Goal: Task Accomplishment & Management: Manage account settings

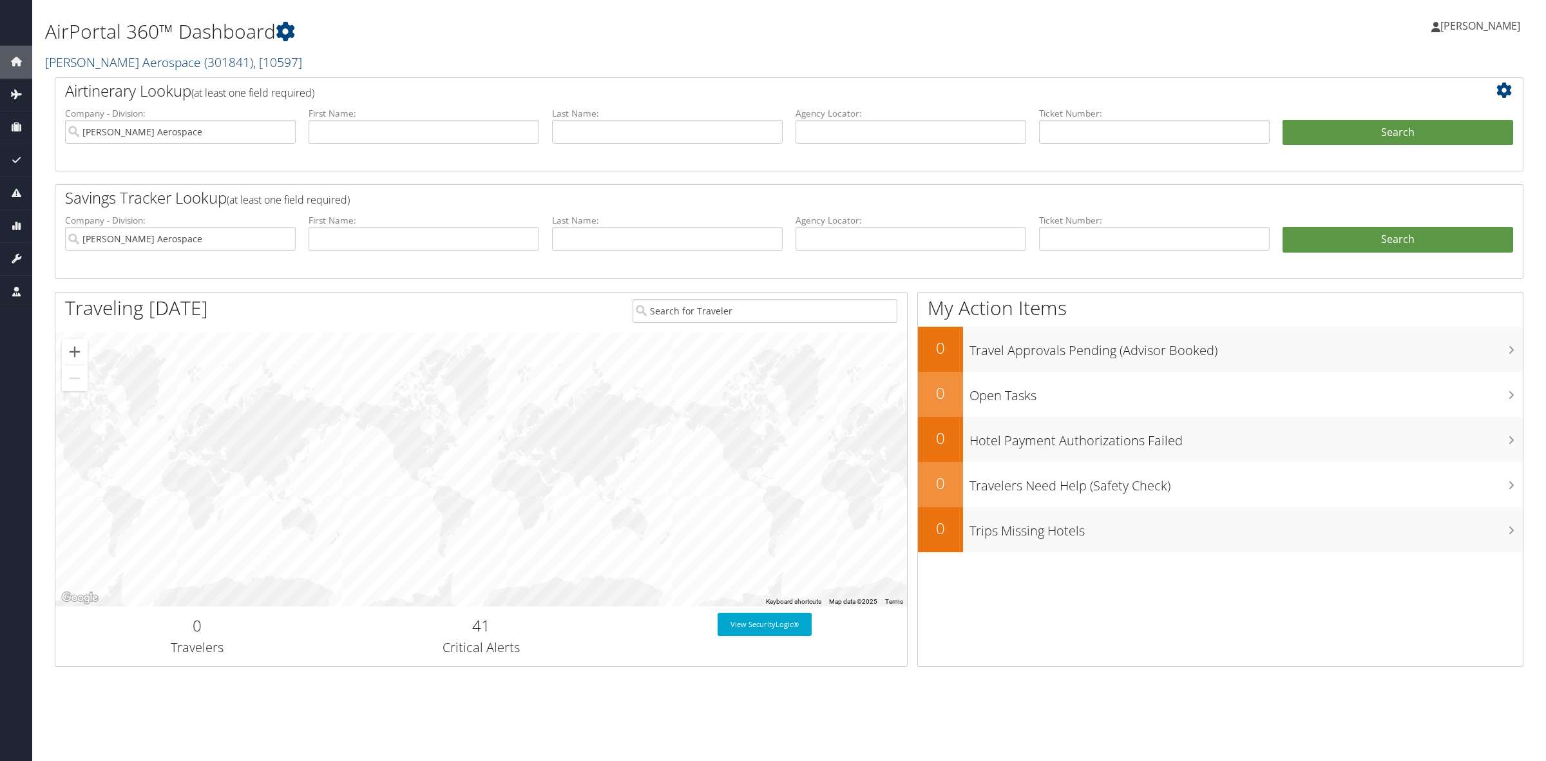
click at [204, 64] on span "( 301841 )" at bounding box center [228, 61] width 49 height 17
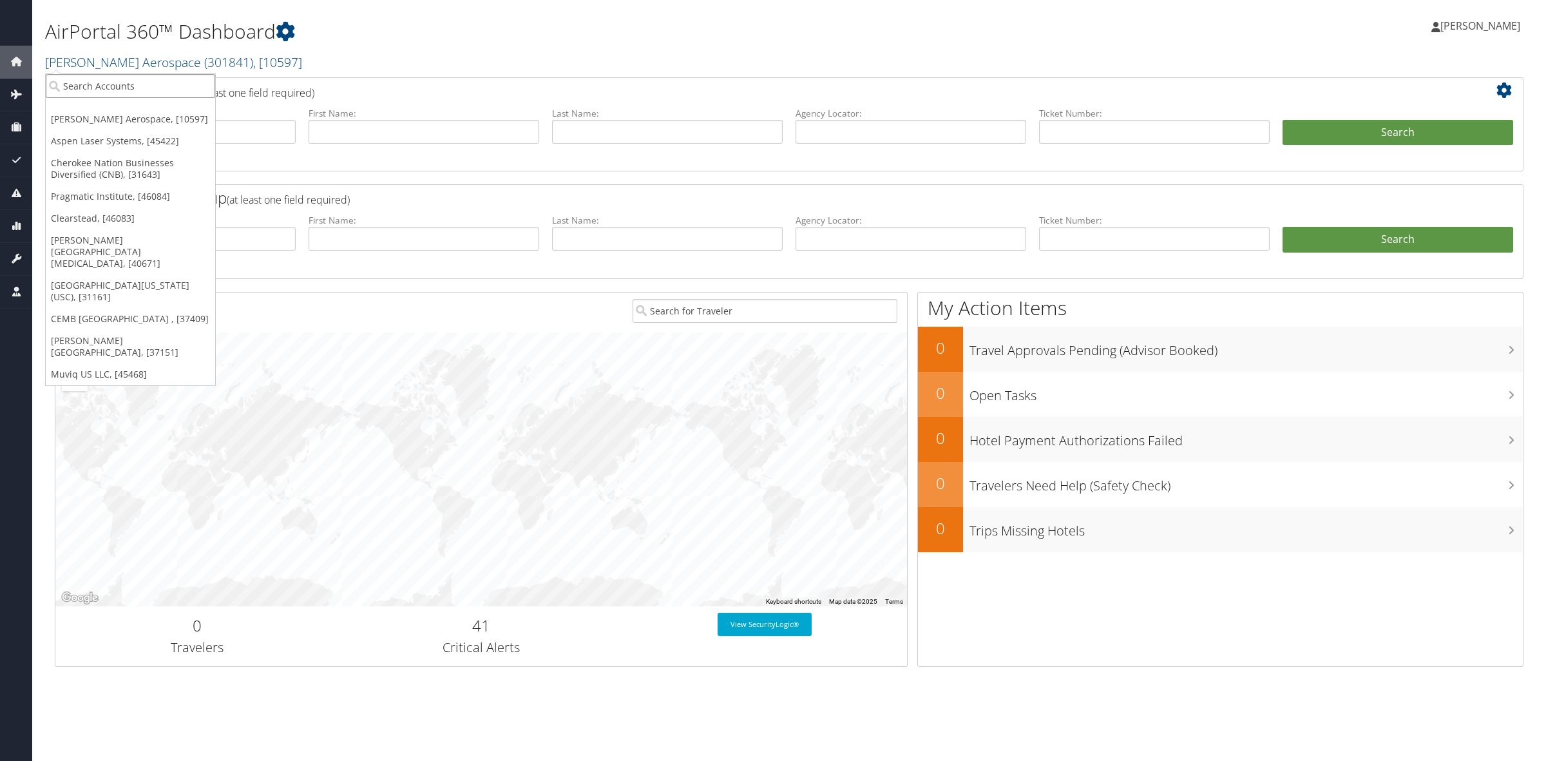
click at [197, 84] on input "search" at bounding box center [130, 86] width 169 height 24
type input "DJJ N"
click at [215, 107] on div "DJJ Nucor The David Joseph Company (302025), [45576]" at bounding box center [197, 110] width 316 height 12
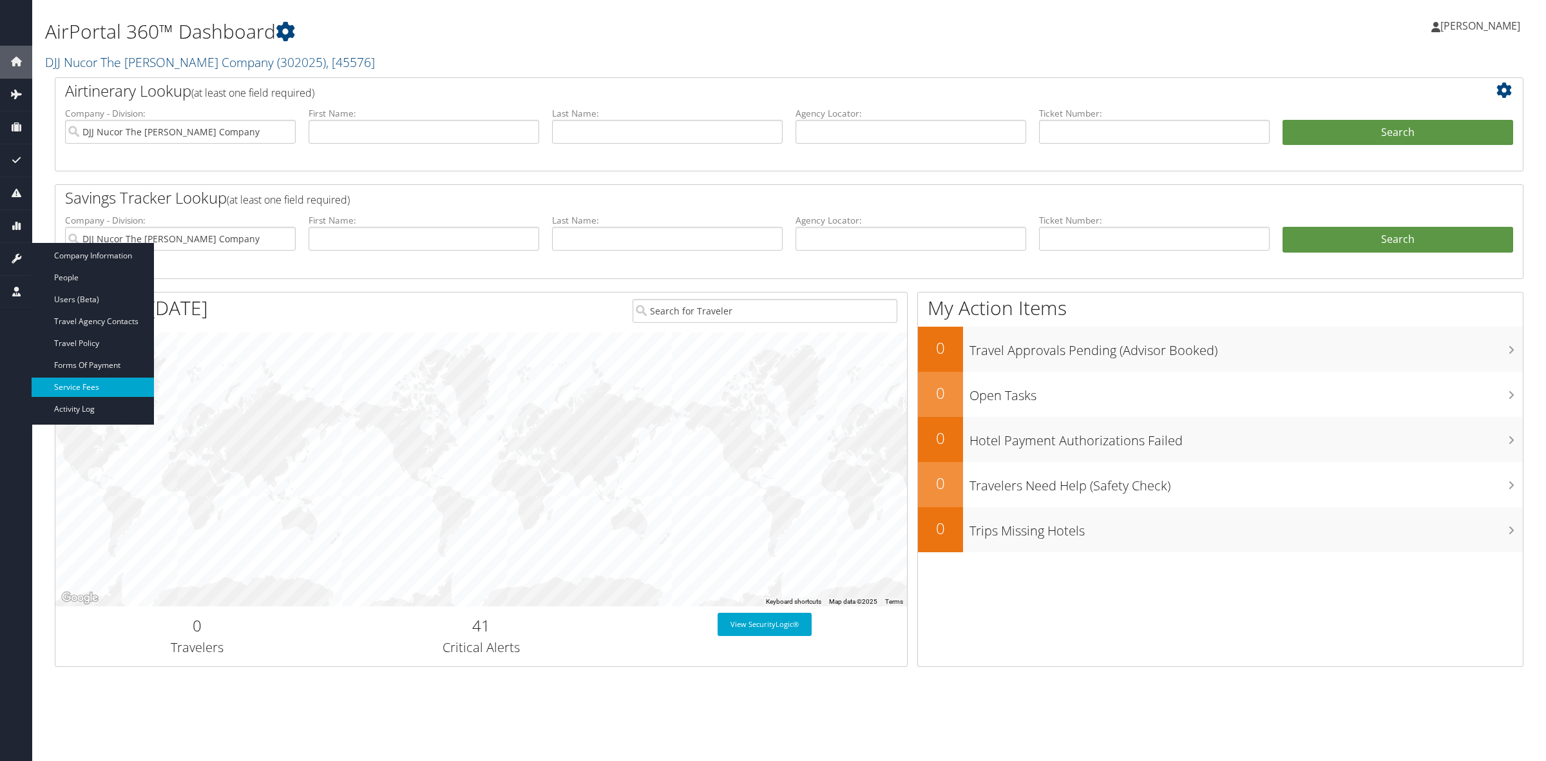
click at [97, 387] on link "Service Fees" at bounding box center [93, 387] width 122 height 19
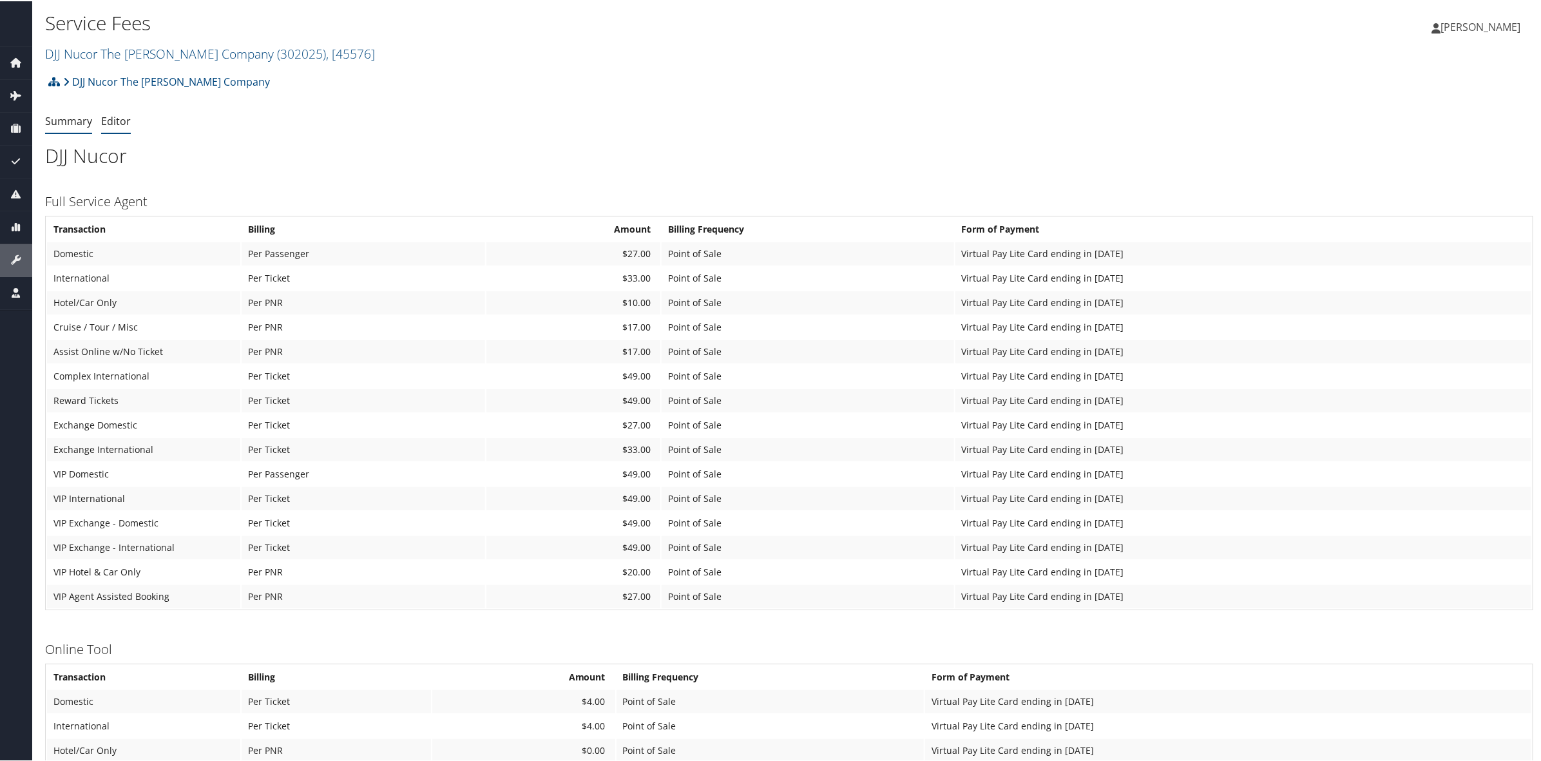
click at [110, 120] on link "Editor" at bounding box center [116, 120] width 30 height 14
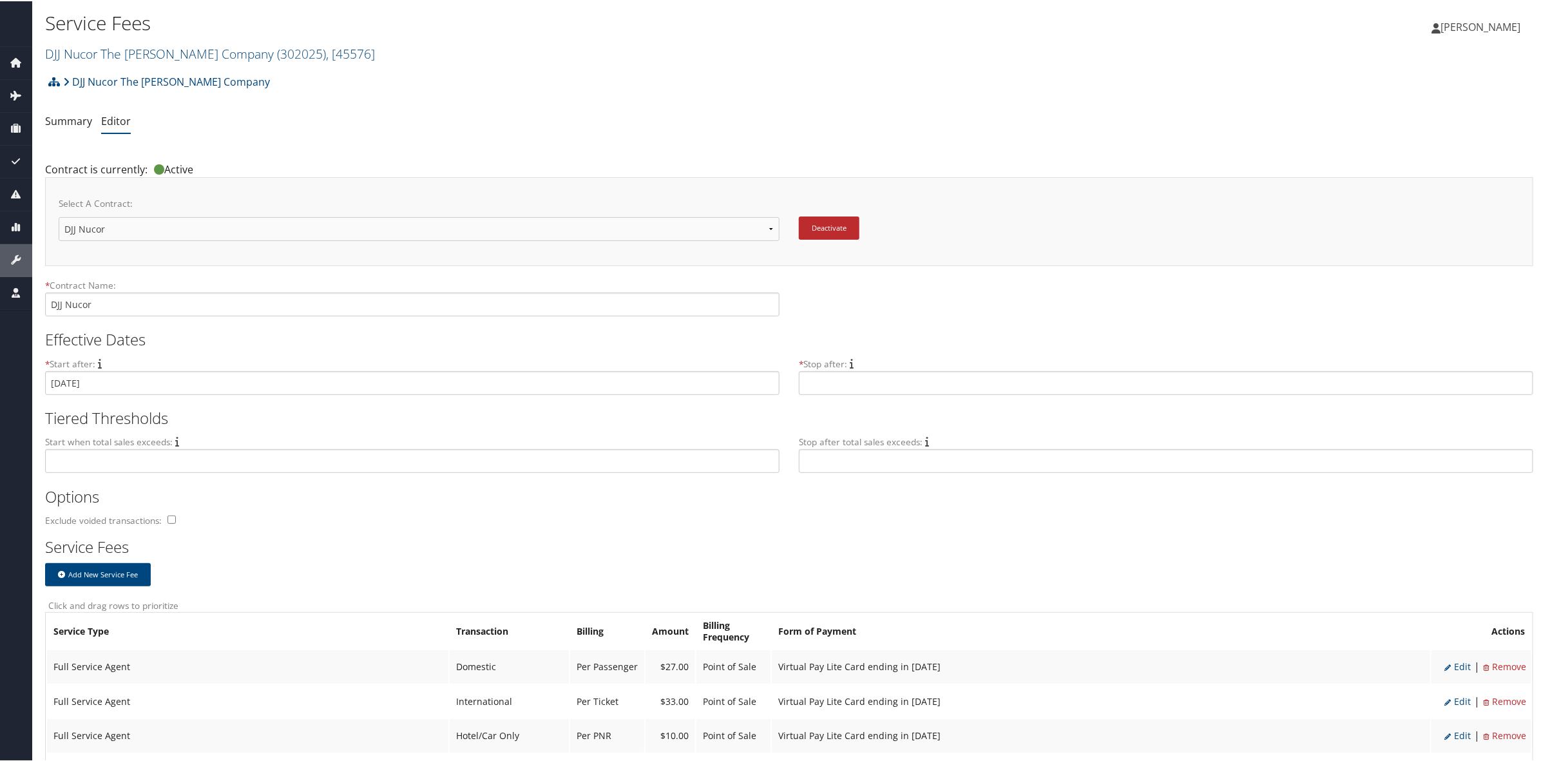
drag, startPoint x: 0, startPoint y: 0, endPoint x: 202, endPoint y: 224, distance: 301.6
click at [202, 224] on select "DJJ Nucor DJJ Nucor New Contract..." at bounding box center [419, 228] width 721 height 24
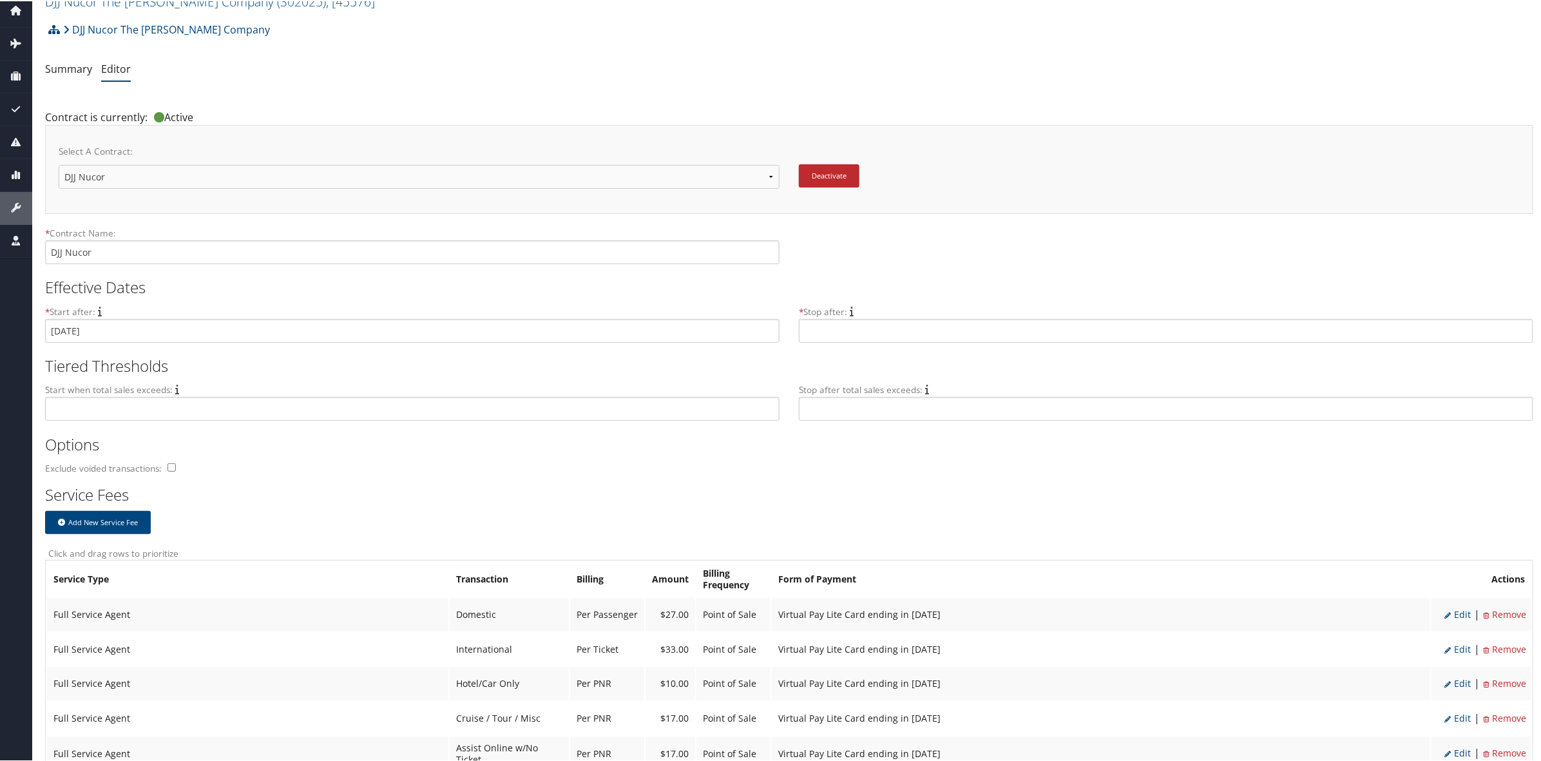
scroll to position [81, 0]
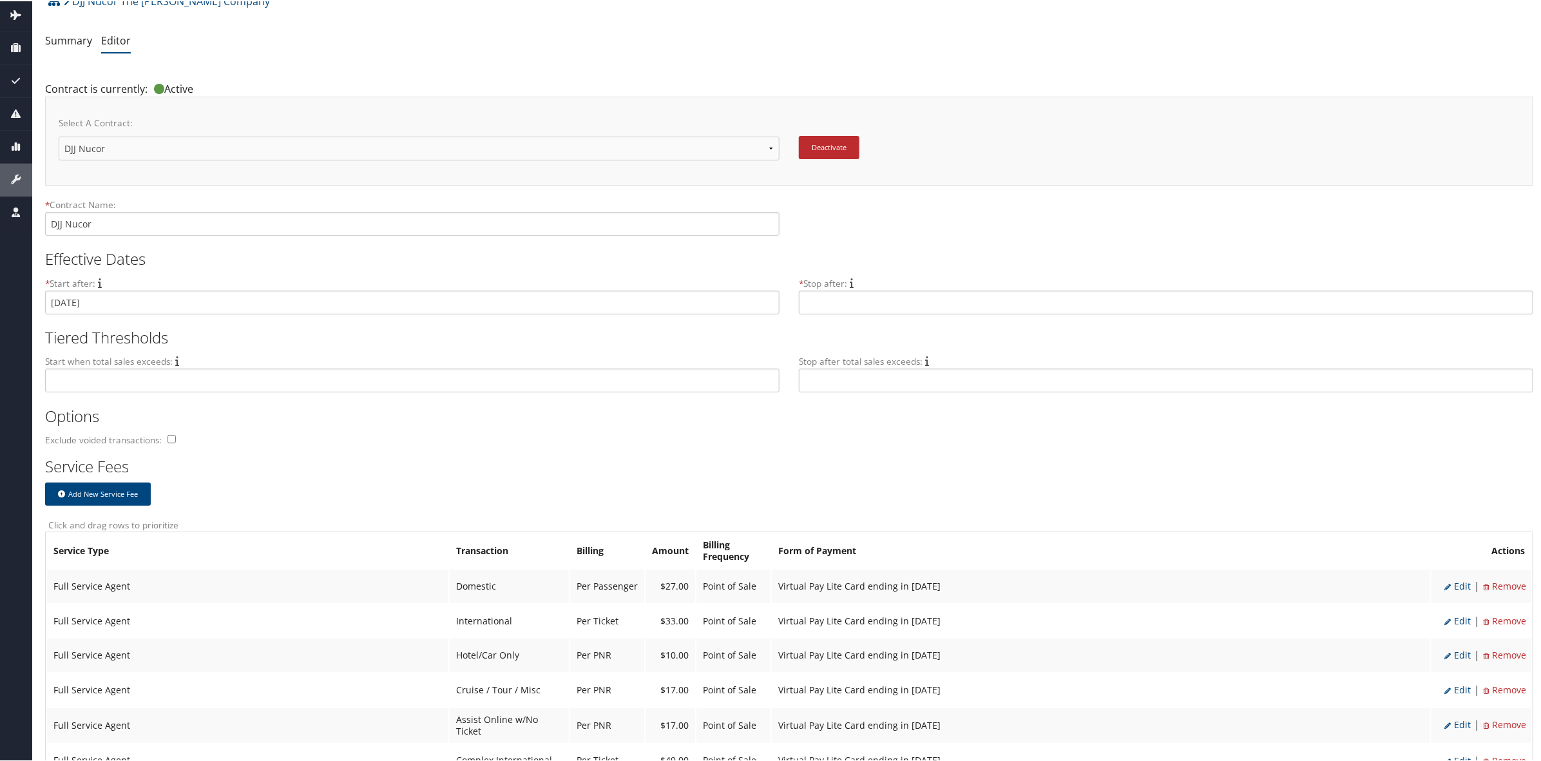
click at [364, 140] on select "DJJ Nucor DJJ Nucor New Contract..." at bounding box center [419, 147] width 721 height 24
select select "23150"
click at [59, 135] on select "DJJ Nucor DJJ Nucor New Contract..." at bounding box center [419, 147] width 721 height 24
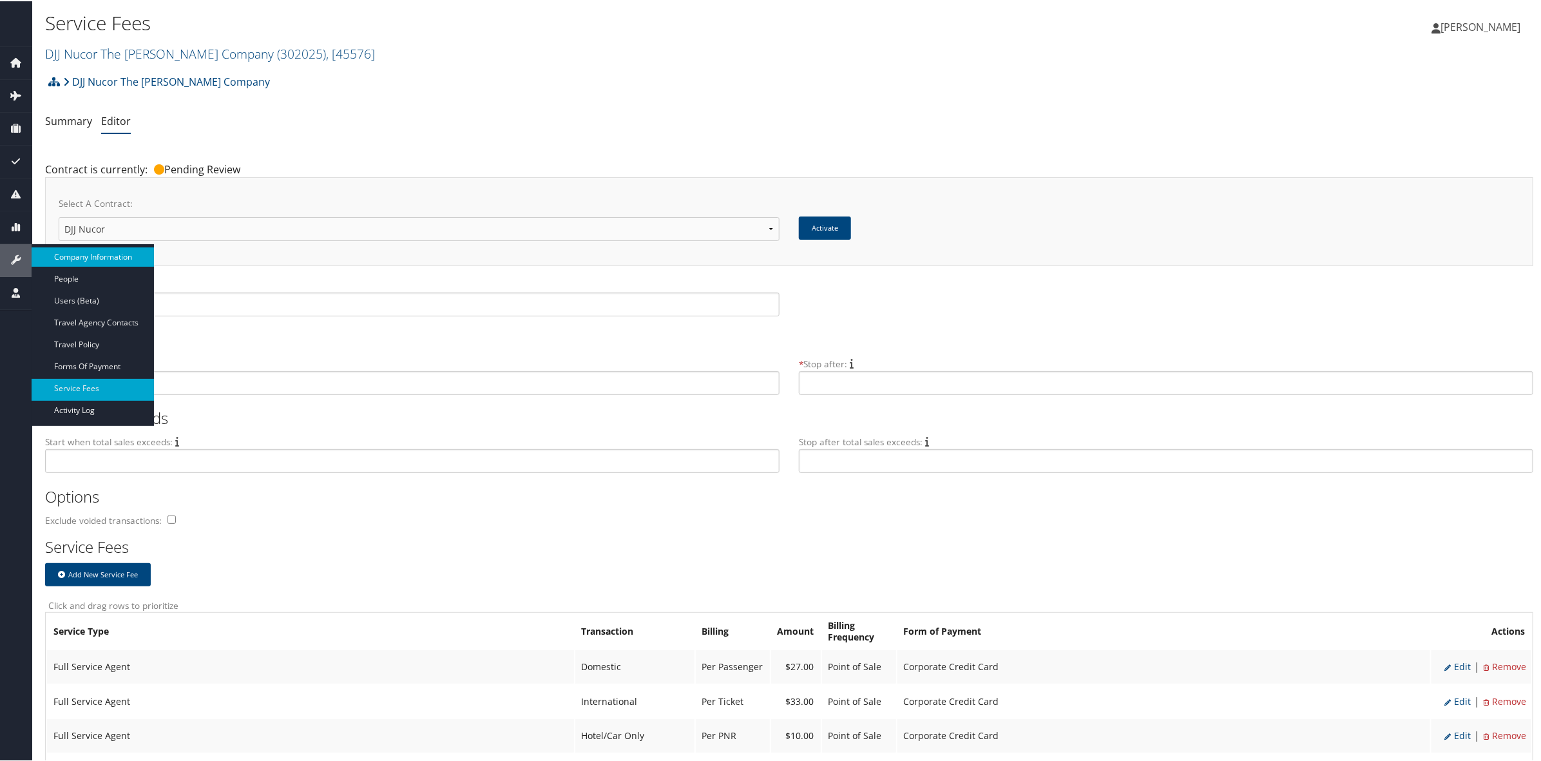
click at [86, 253] on link "Company Information" at bounding box center [93, 255] width 122 height 19
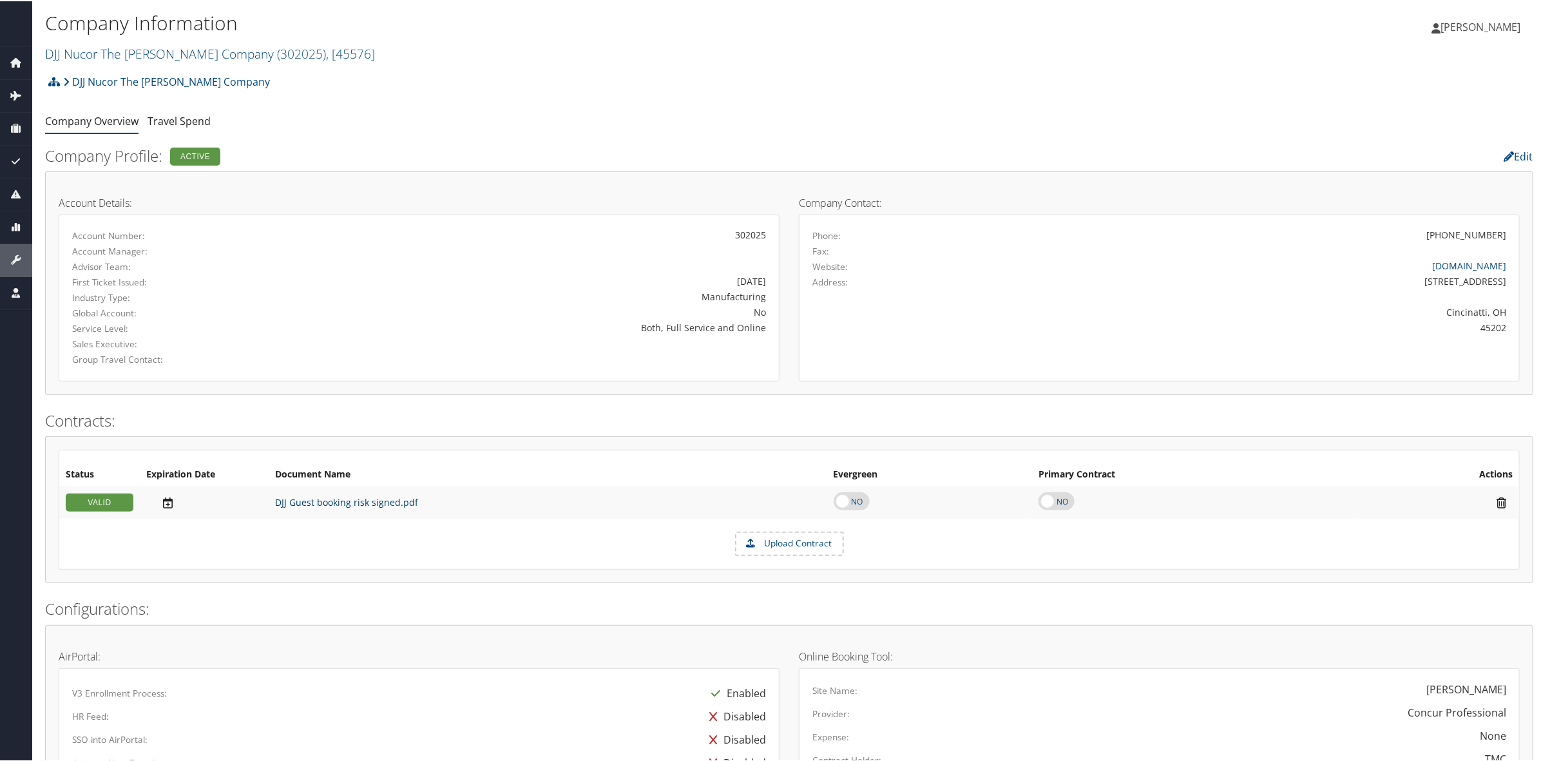
click at [345, 505] on link "DJJ Guest booking risk signed.pdf" at bounding box center [346, 501] width 143 height 12
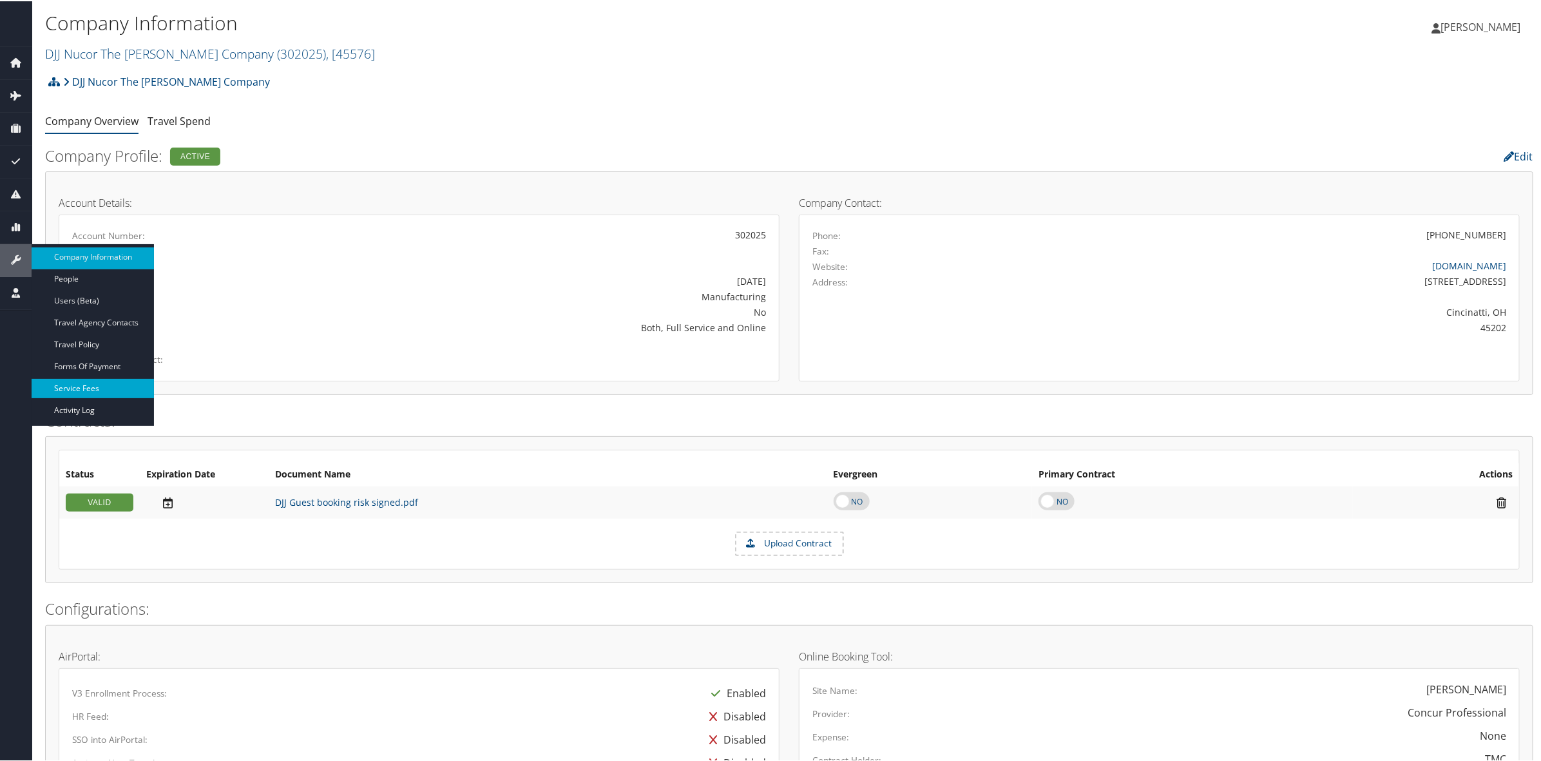
click at [92, 390] on link "Service Fees" at bounding box center [93, 387] width 122 height 19
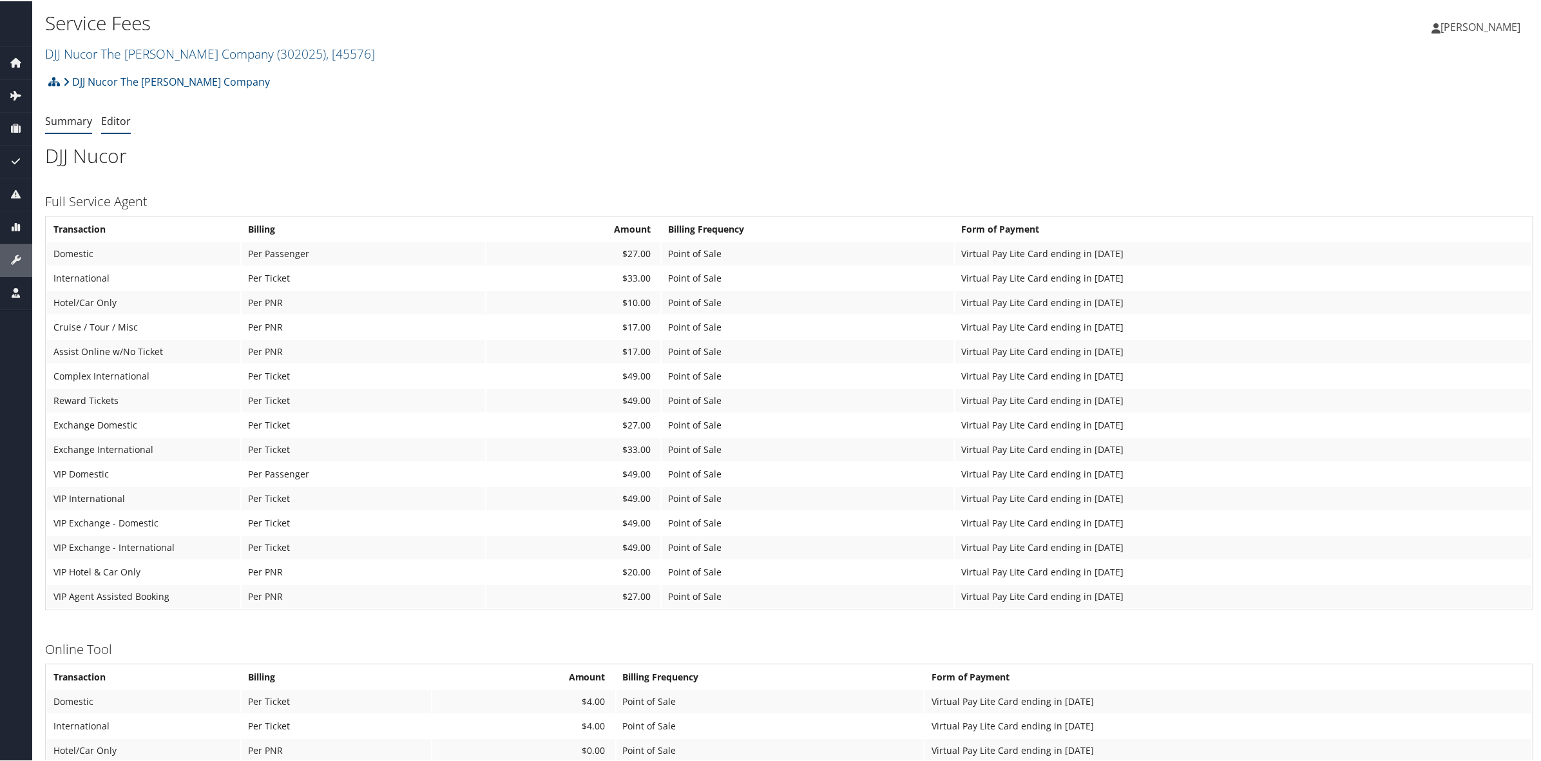
click at [106, 119] on link "Editor" at bounding box center [116, 120] width 30 height 14
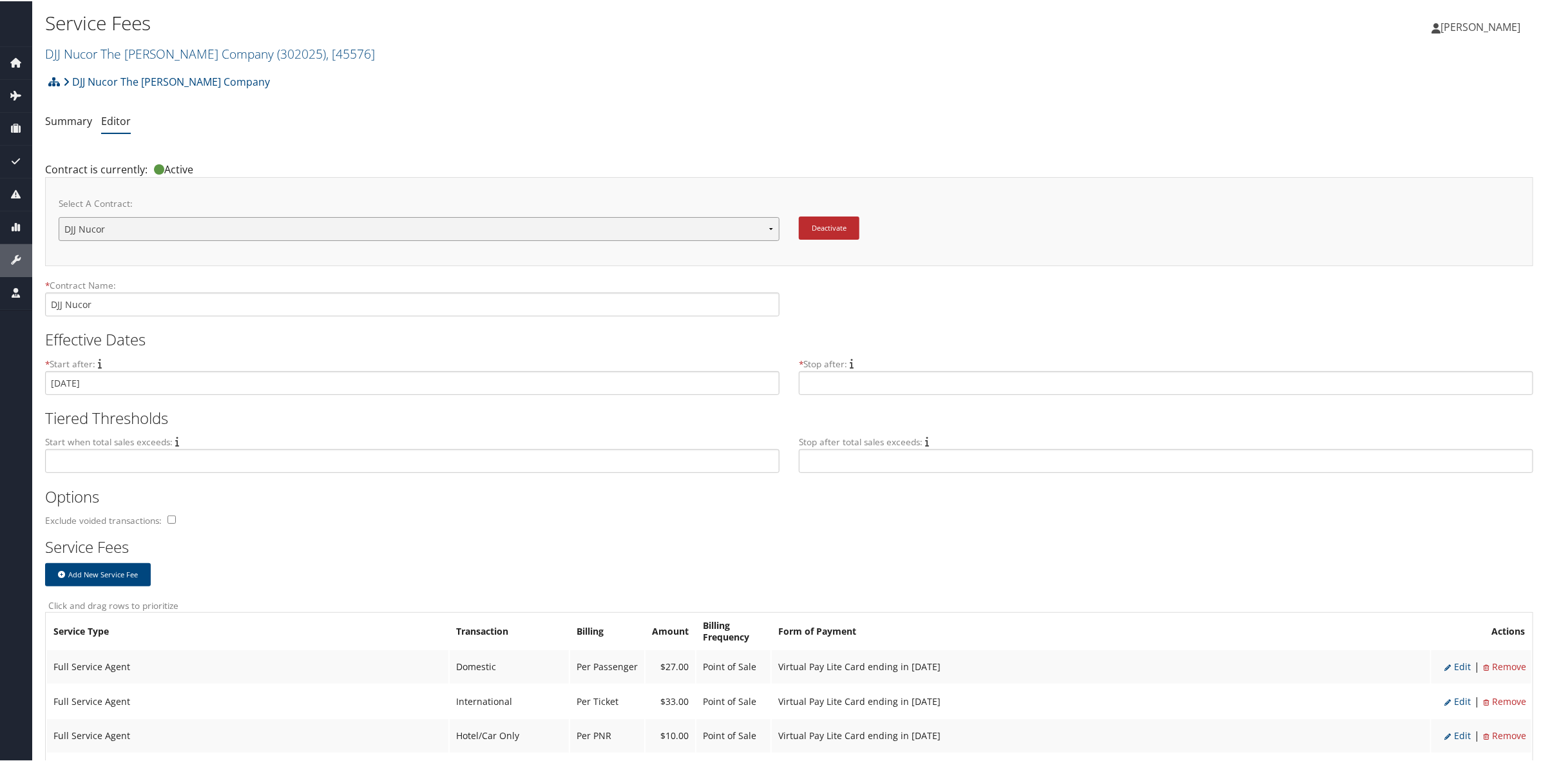
click at [442, 226] on select "DJJ Nucor DJJ Nucor New Contract..." at bounding box center [419, 228] width 721 height 24
select select "23150"
click at [59, 216] on select "DJJ Nucor DJJ Nucor New Contract..." at bounding box center [419, 228] width 721 height 24
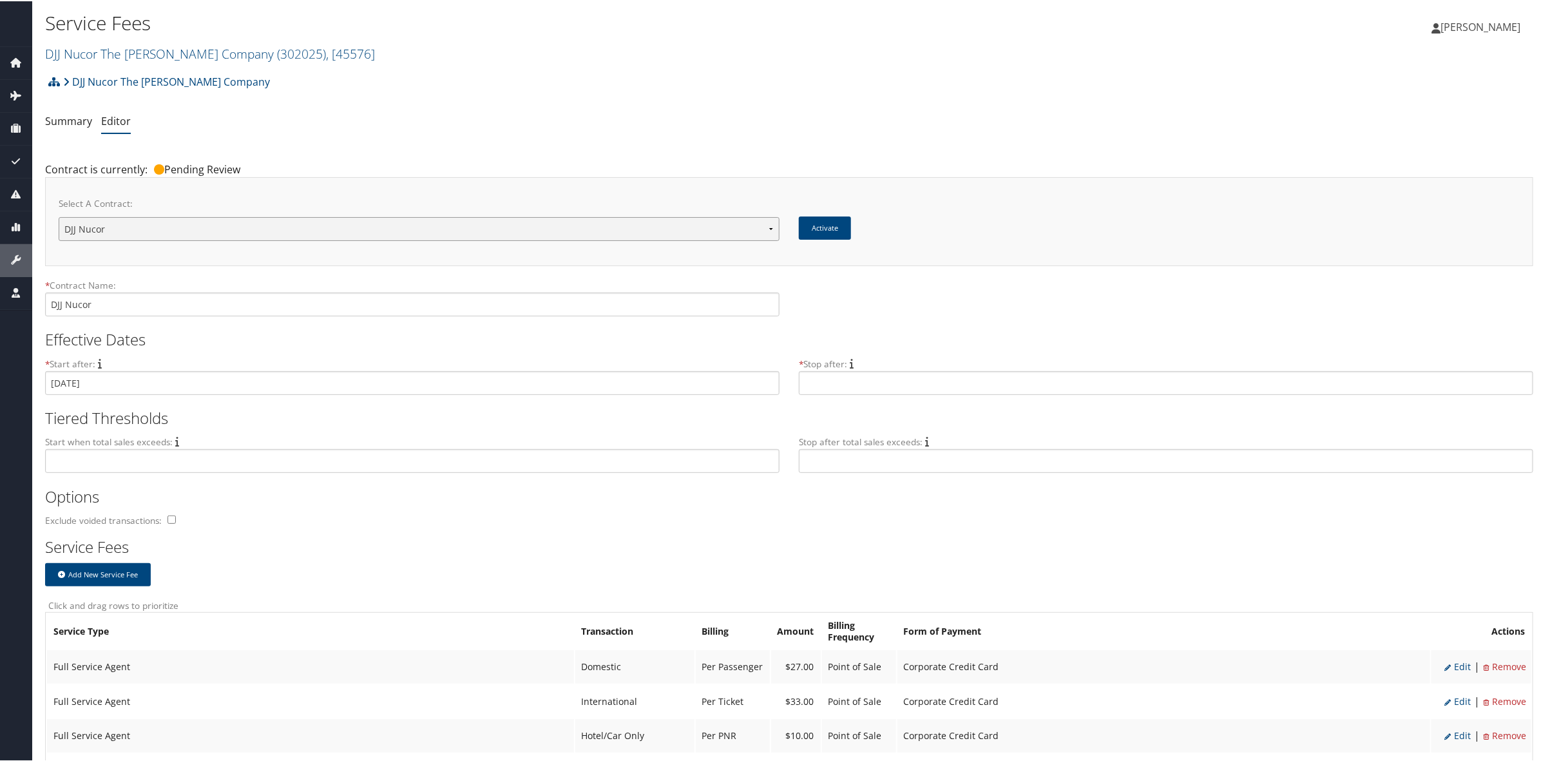
click at [675, 238] on select "DJJ Nucor DJJ Nucor New Contract..." at bounding box center [419, 228] width 721 height 24
select select "22880"
click at [59, 216] on select "DJJ Nucor DJJ Nucor New Contract..." at bounding box center [419, 228] width 721 height 24
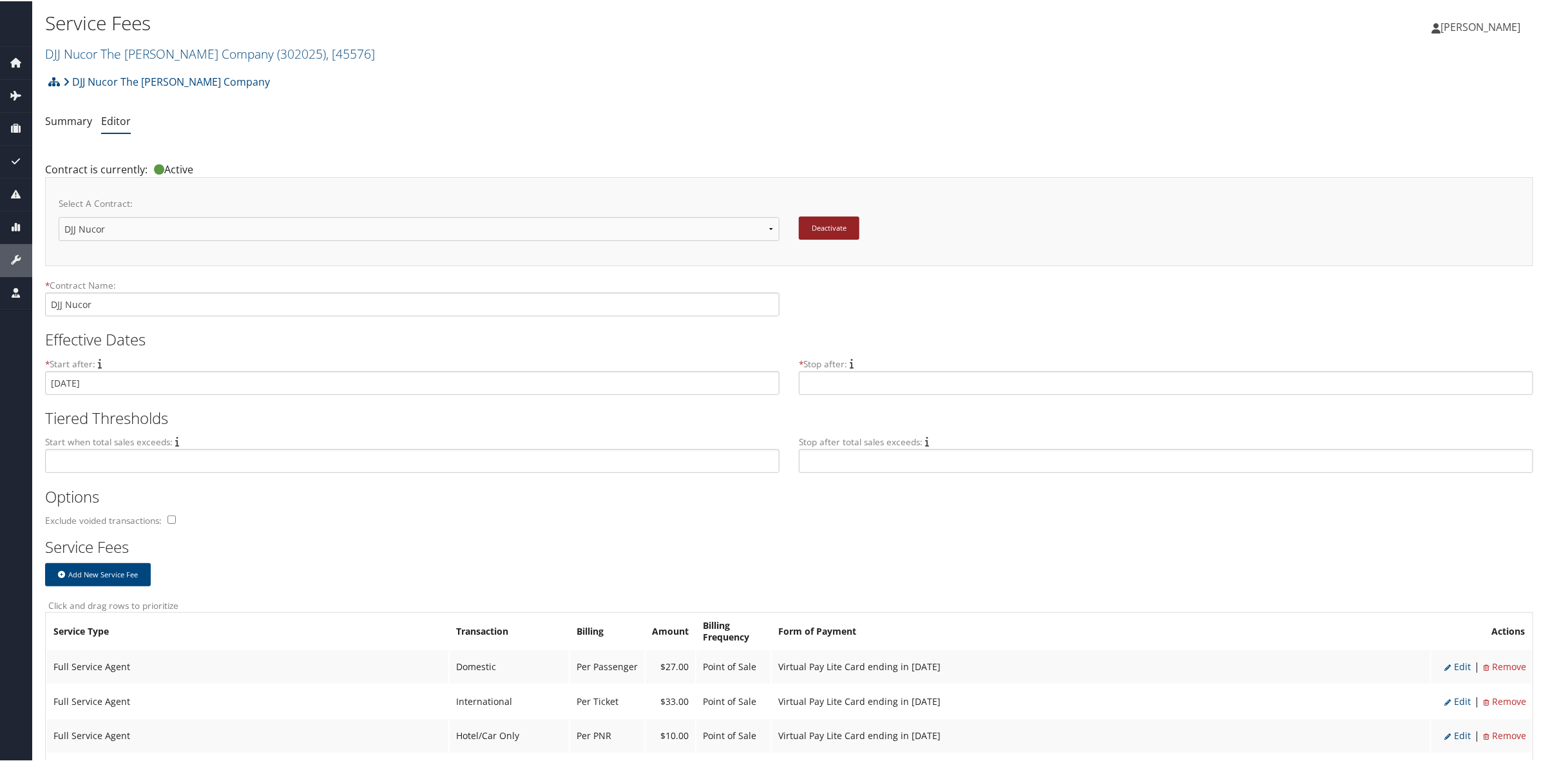
click at [838, 224] on button "Deactivate" at bounding box center [829, 226] width 61 height 23
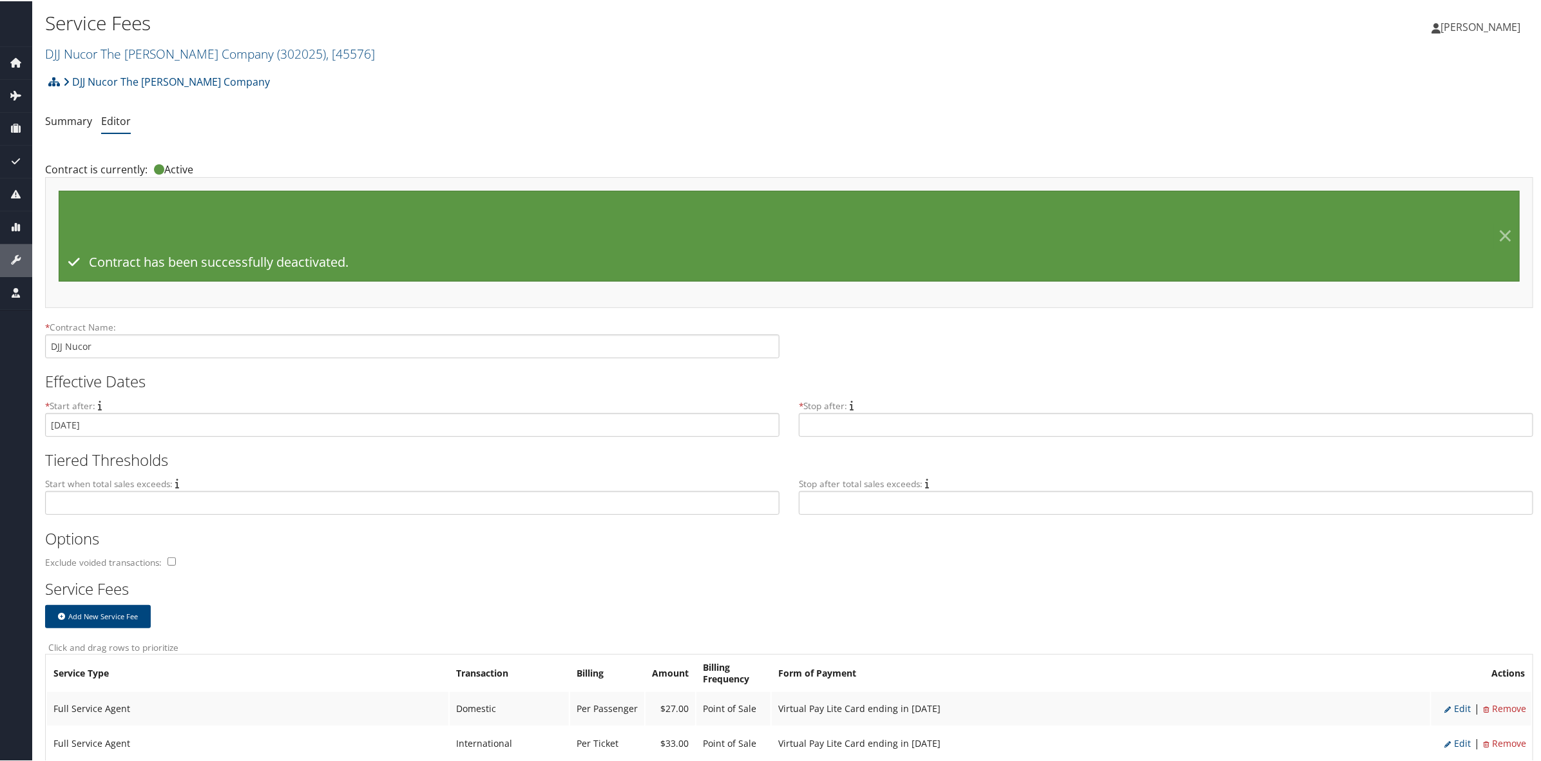
click at [1503, 235] on link "×" at bounding box center [1505, 235] width 23 height 26
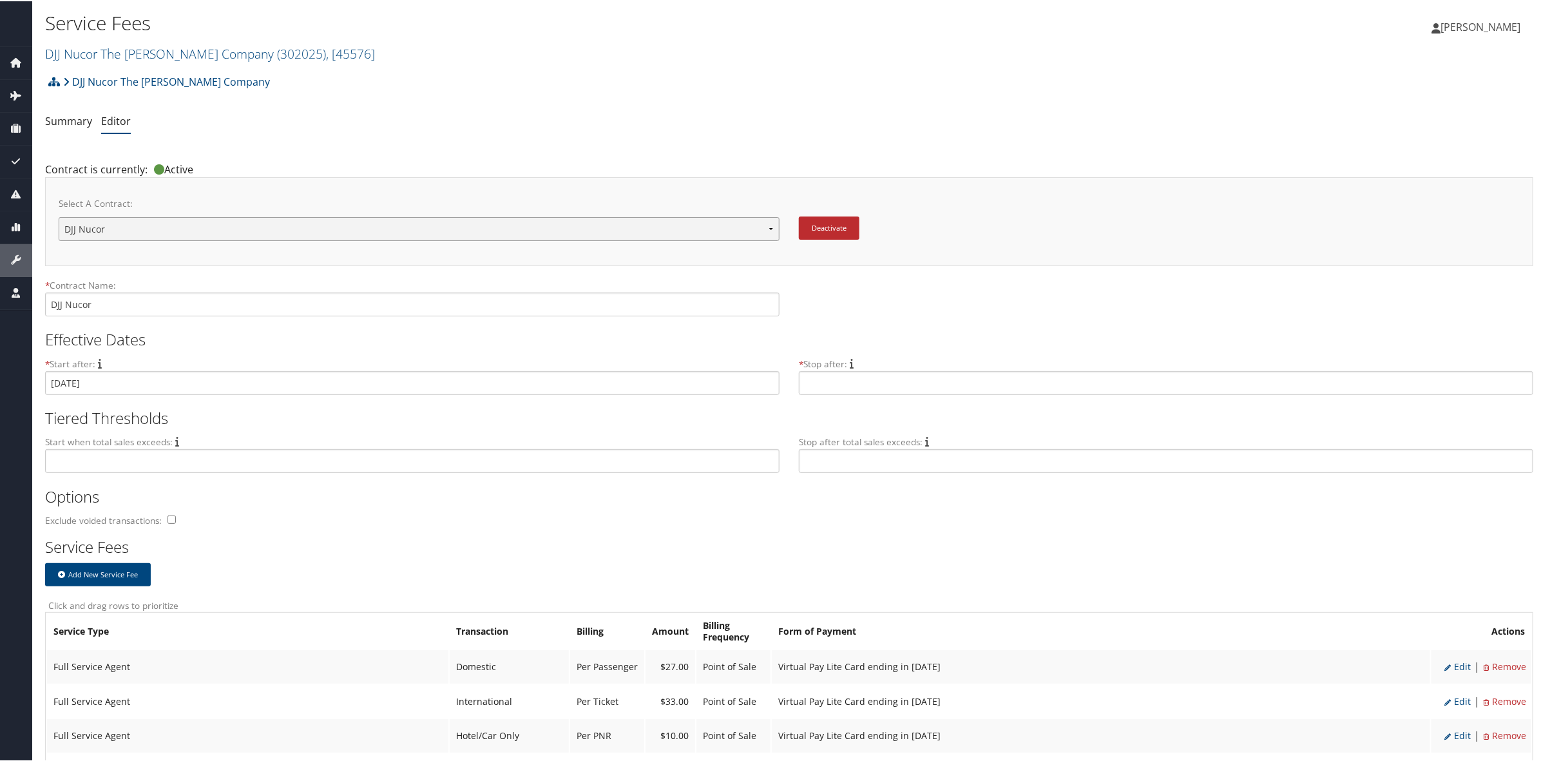
click at [484, 236] on select "DJJ Nucor DJJ Nucor New Contract..." at bounding box center [419, 228] width 721 height 24
click at [483, 222] on select "DJJ Nucor DJJ Nucor New Contract..." at bounding box center [419, 228] width 721 height 24
select select "23150"
click at [59, 216] on select "DJJ Nucor DJJ Nucor New Contract..." at bounding box center [419, 228] width 721 height 24
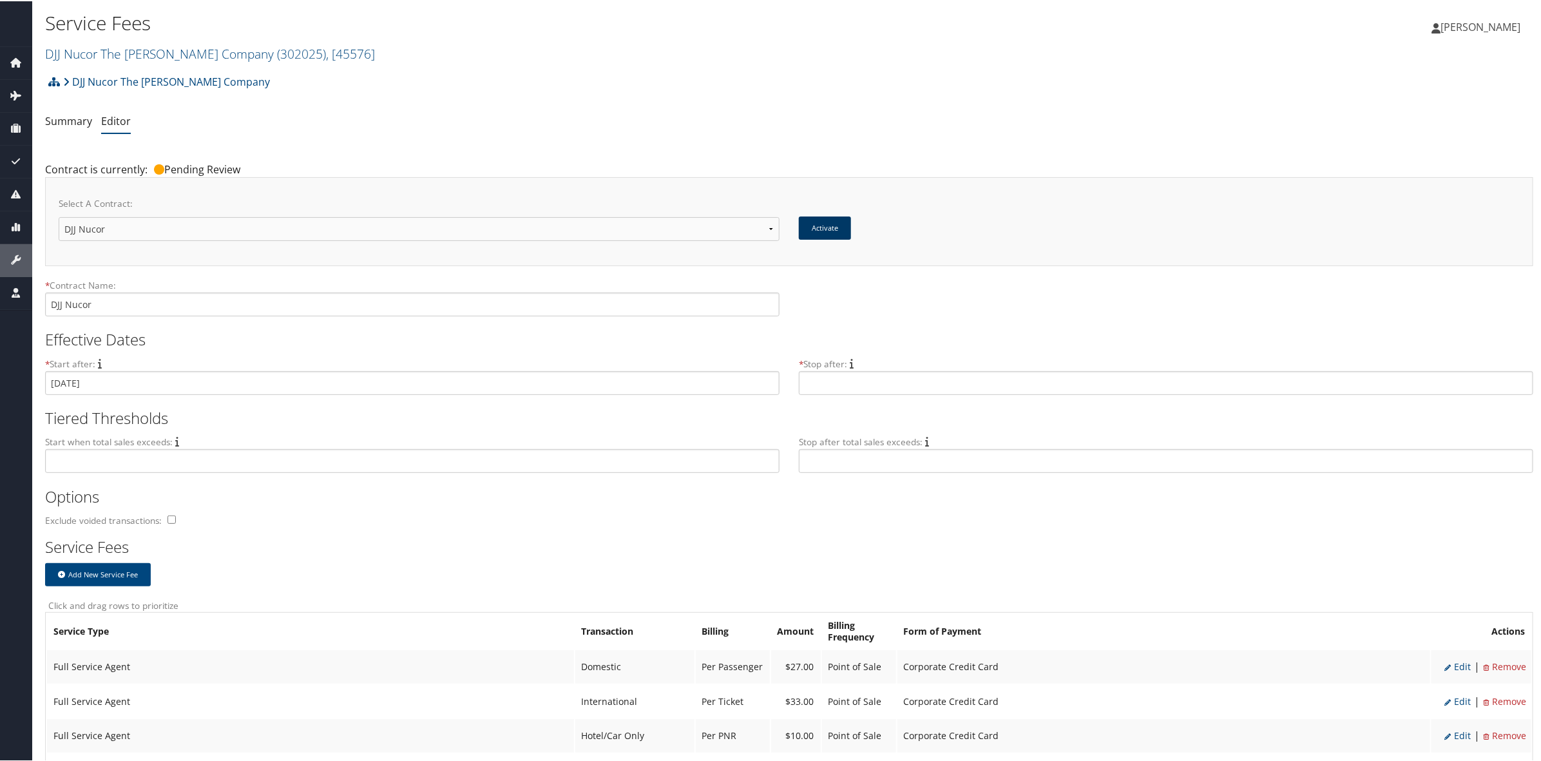
click at [830, 227] on button "Activate" at bounding box center [825, 226] width 52 height 23
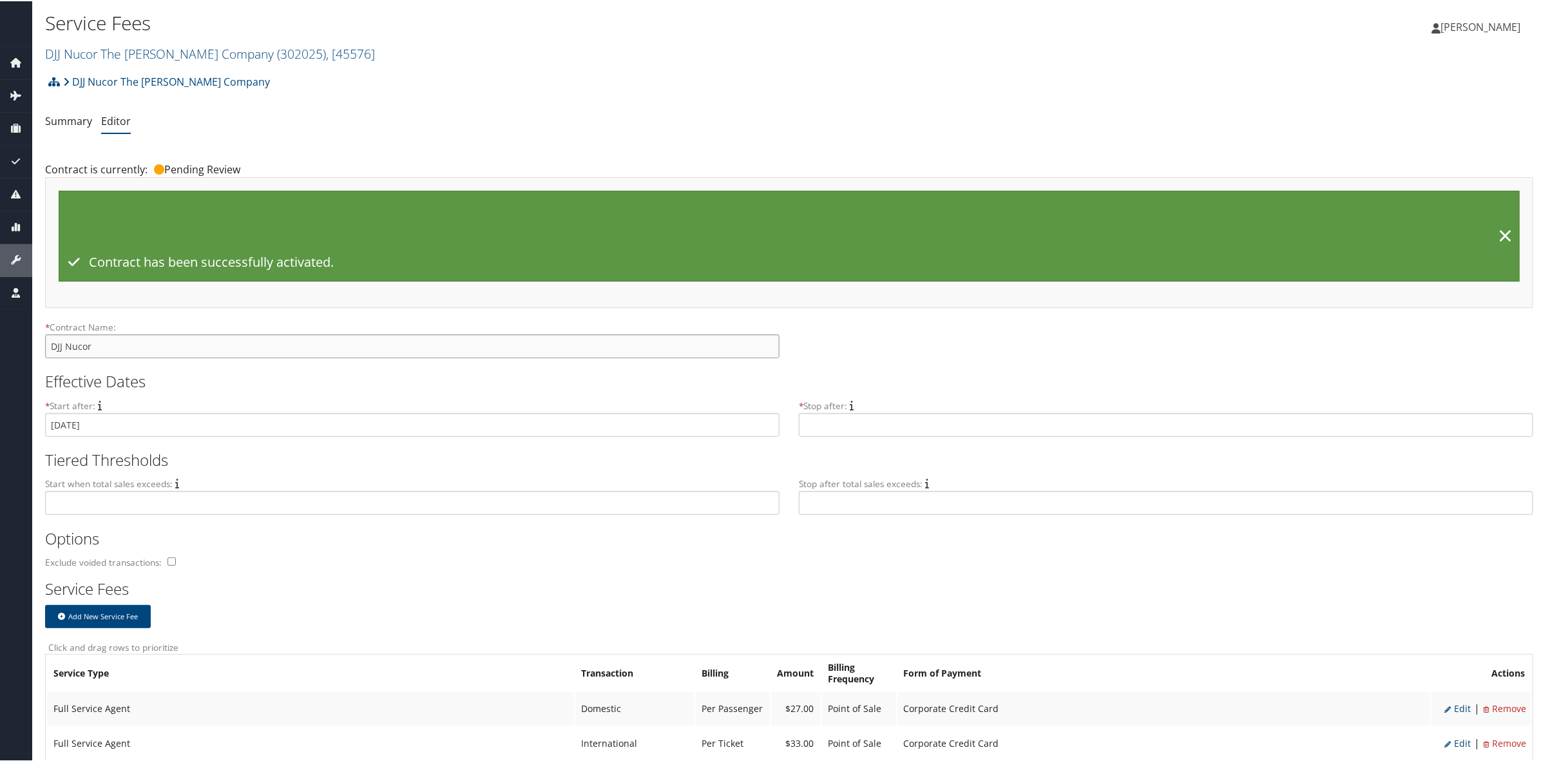
click at [272, 336] on input "DJJ Nucor" at bounding box center [412, 345] width 735 height 24
click at [325, 359] on div "* Contract Name: DJJ Nucor" at bounding box center [417, 343] width 744 height 47
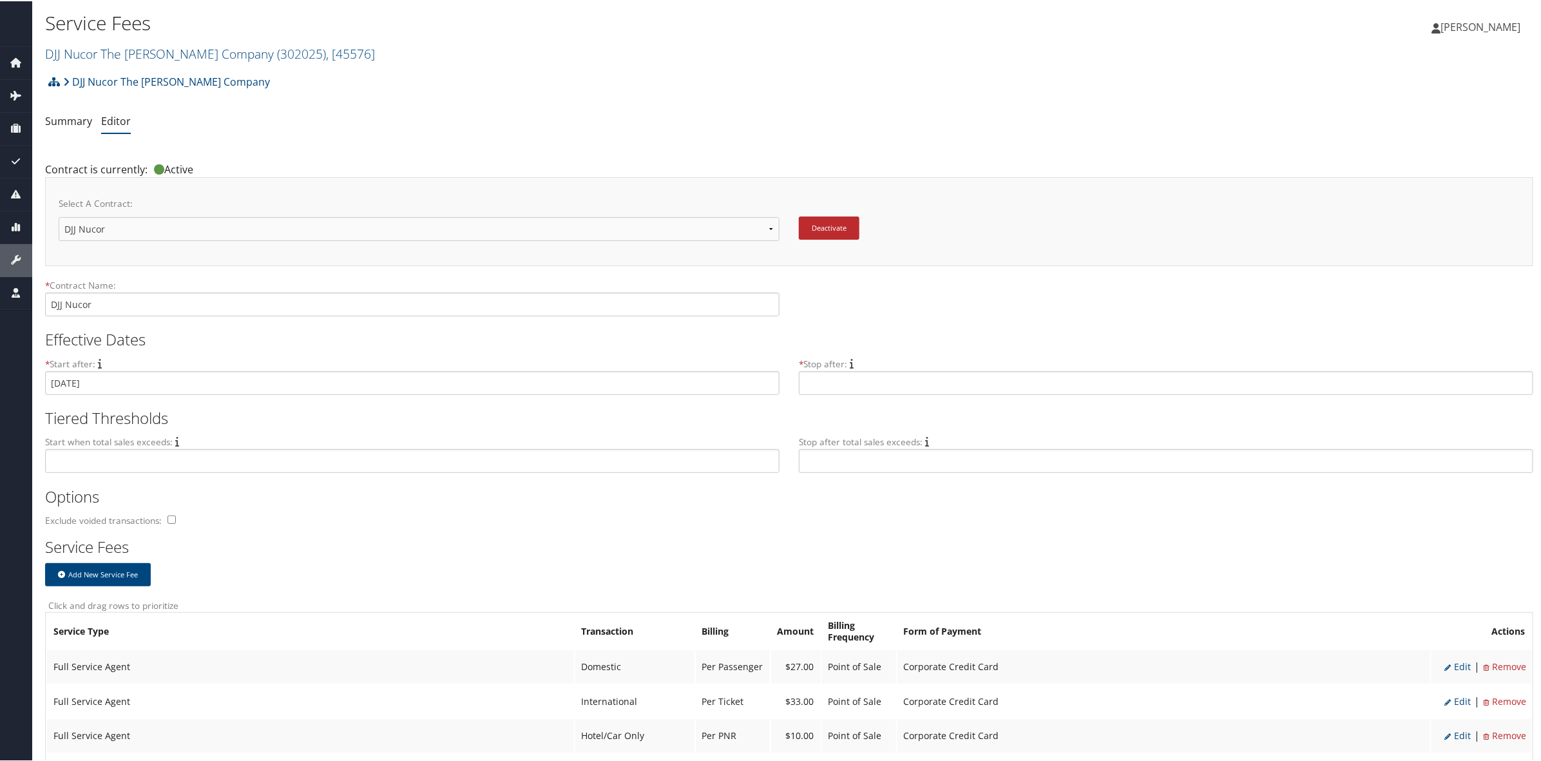
click at [419, 224] on select "DJJ Nucor DJJ Nucor New Contract..." at bounding box center [419, 228] width 721 height 24
select select "22880"
click at [59, 216] on select "DJJ Nucor DJJ Nucor New Contract..." at bounding box center [419, 228] width 721 height 24
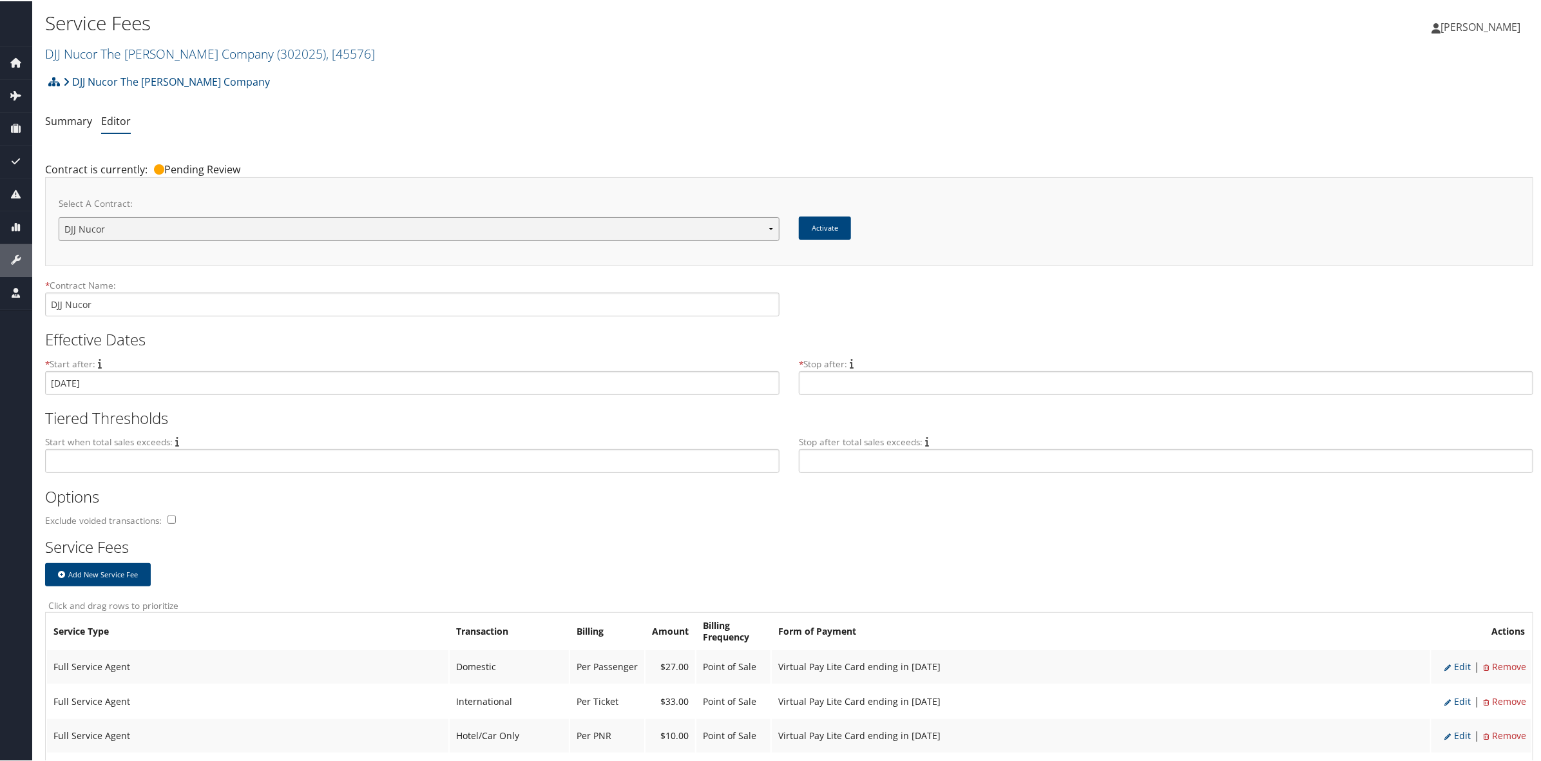
click at [432, 226] on select "DJJ Nucor DJJ Nucor New Contract..." at bounding box center [419, 228] width 721 height 24
select select "23150"
click at [59, 216] on select "DJJ Nucor DJJ Nucor New Contract..." at bounding box center [419, 228] width 721 height 24
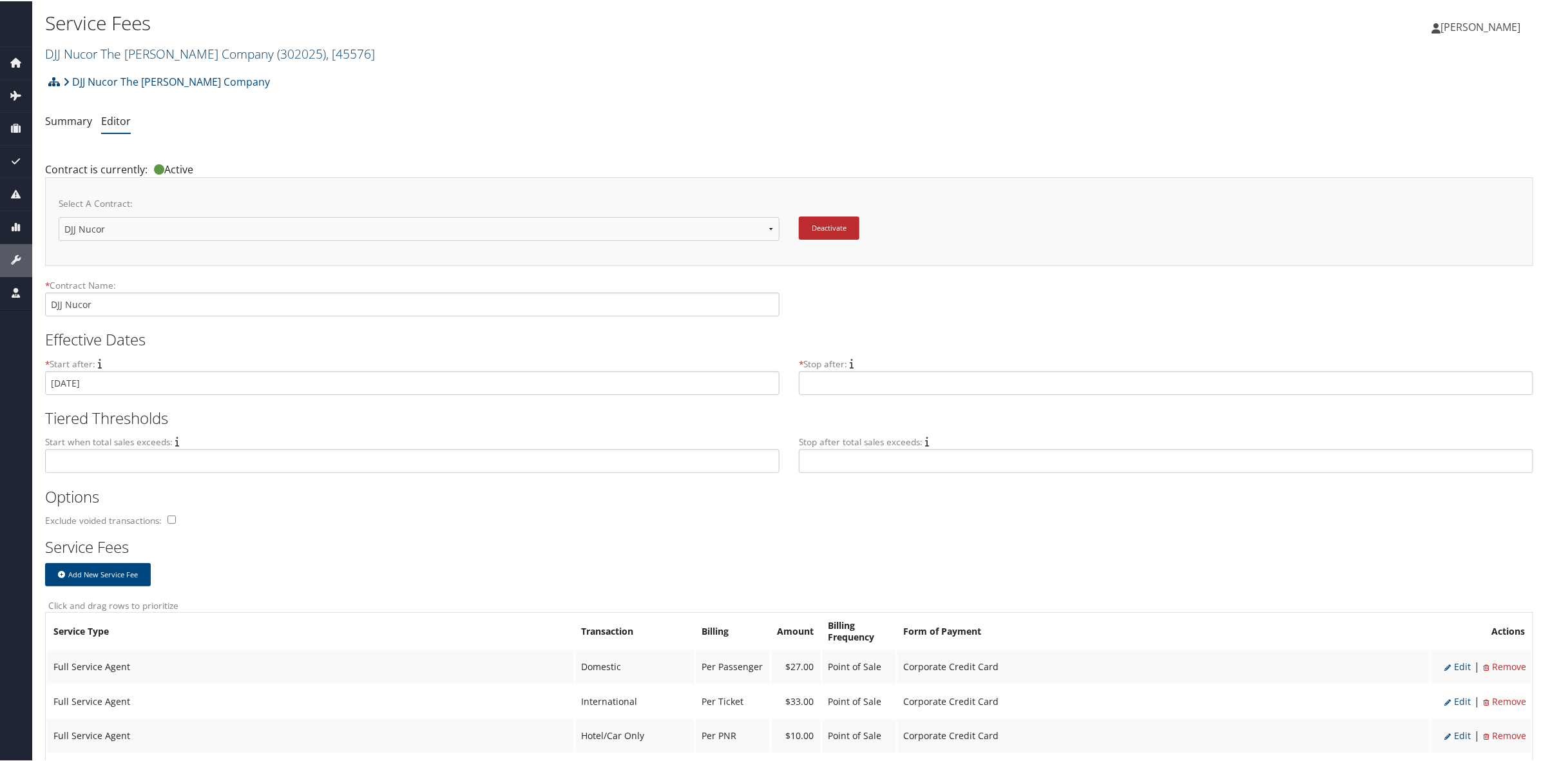
click at [277, 50] on span "( 302025 )" at bounding box center [301, 52] width 49 height 17
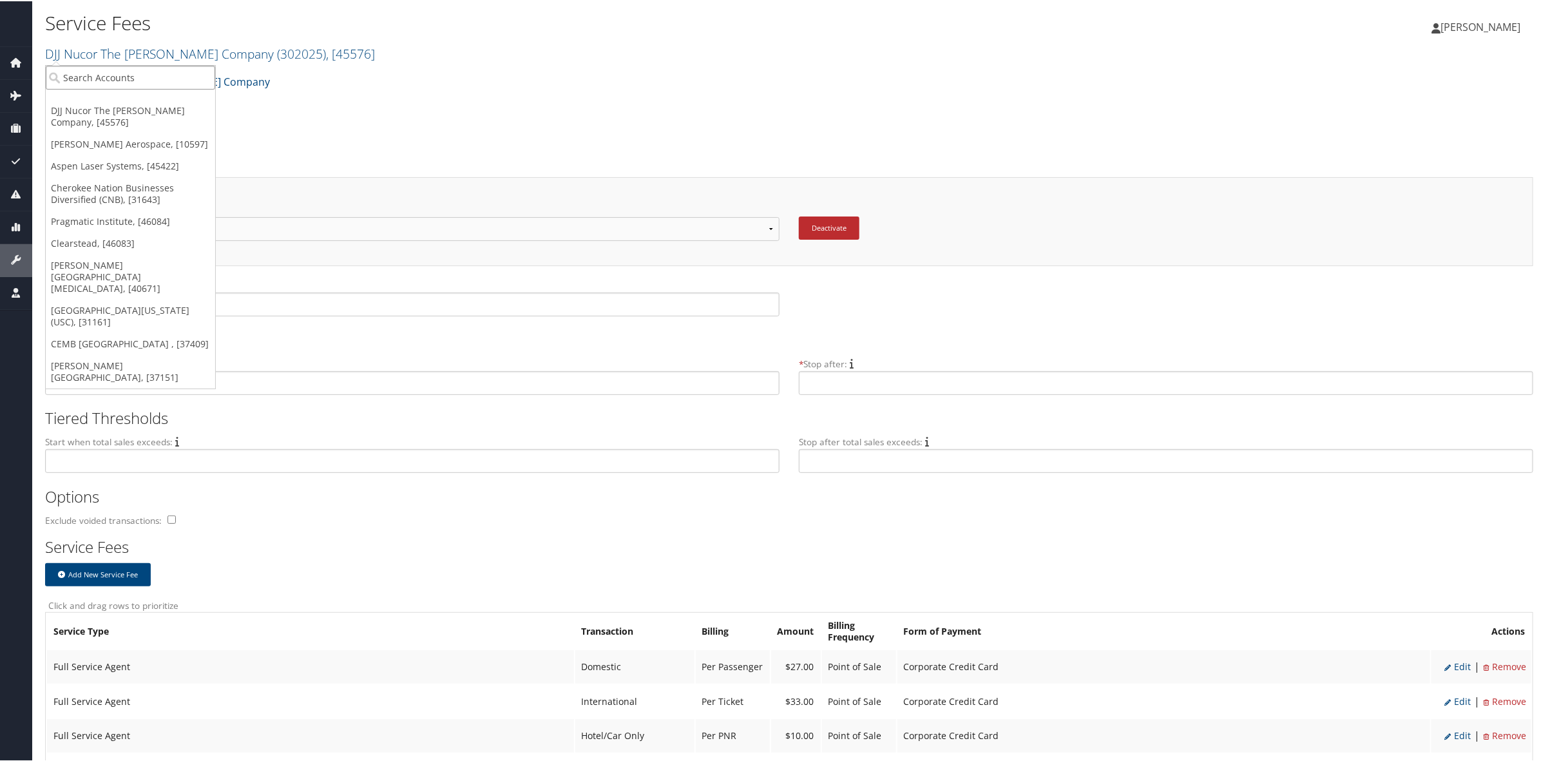
click at [192, 70] on input "search" at bounding box center [130, 76] width 169 height 24
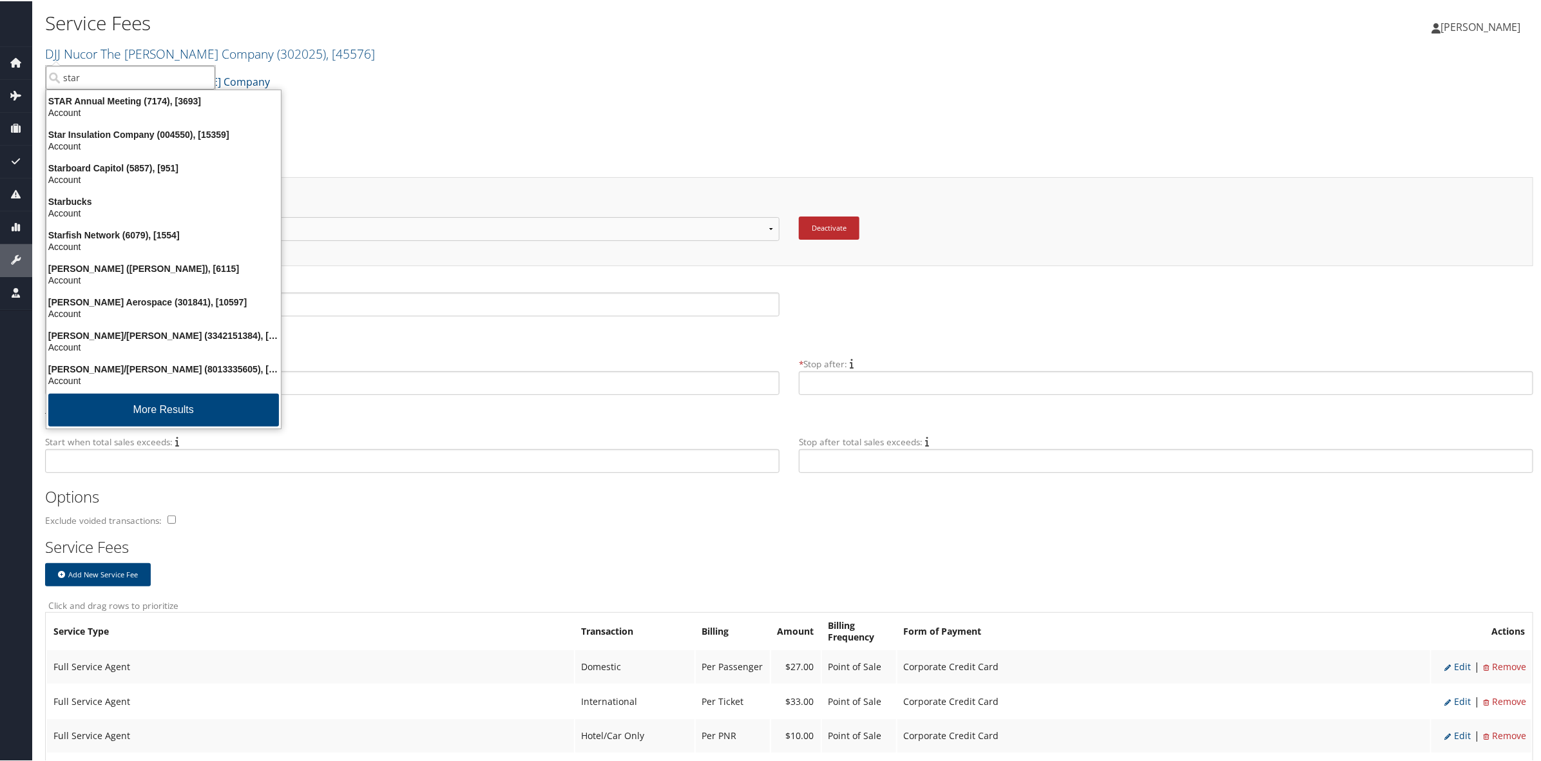
type input "stark"
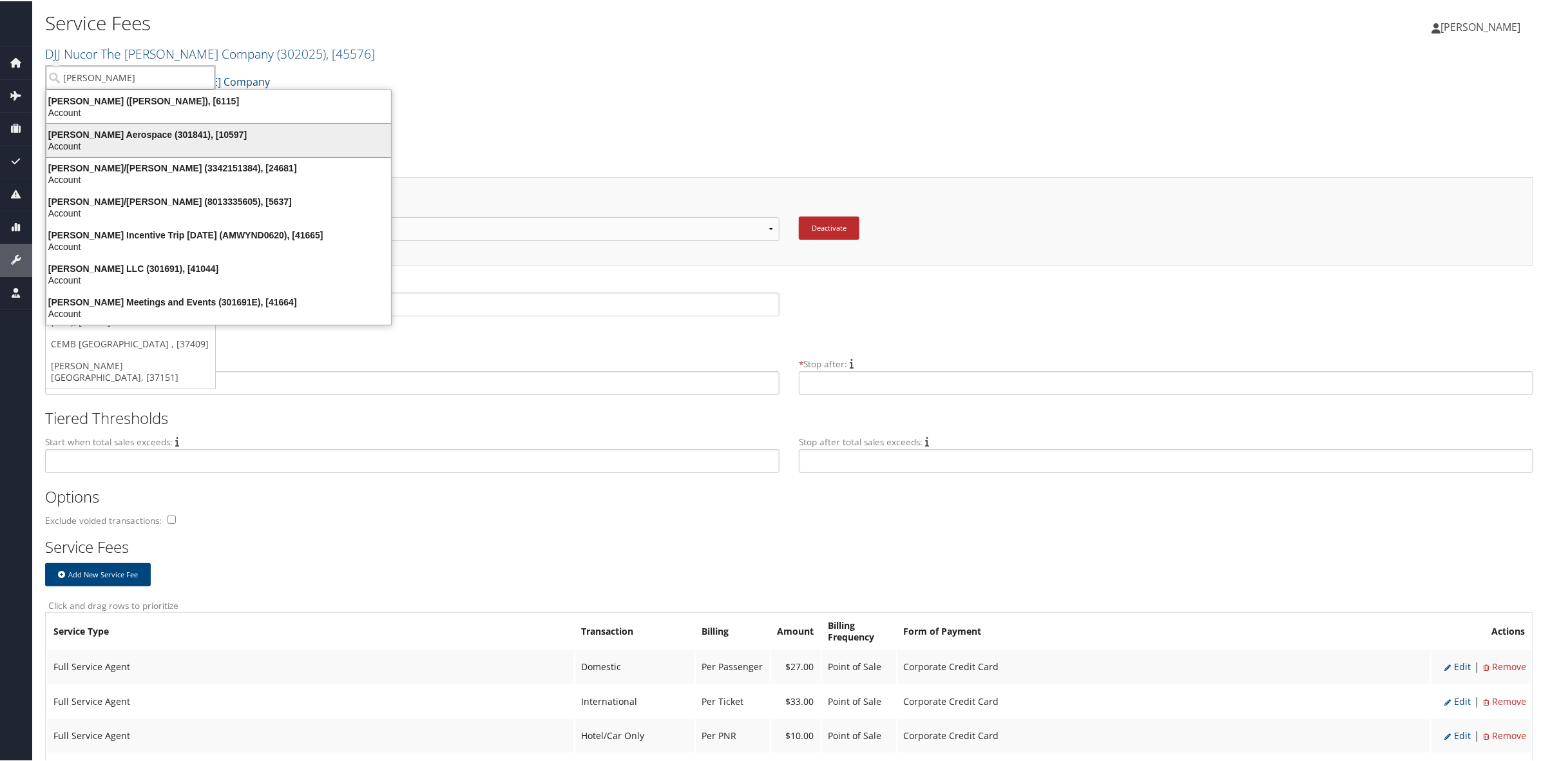
click at [161, 130] on div "Stark Aerospace (301841), [10597]" at bounding box center [219, 134] width 360 height 12
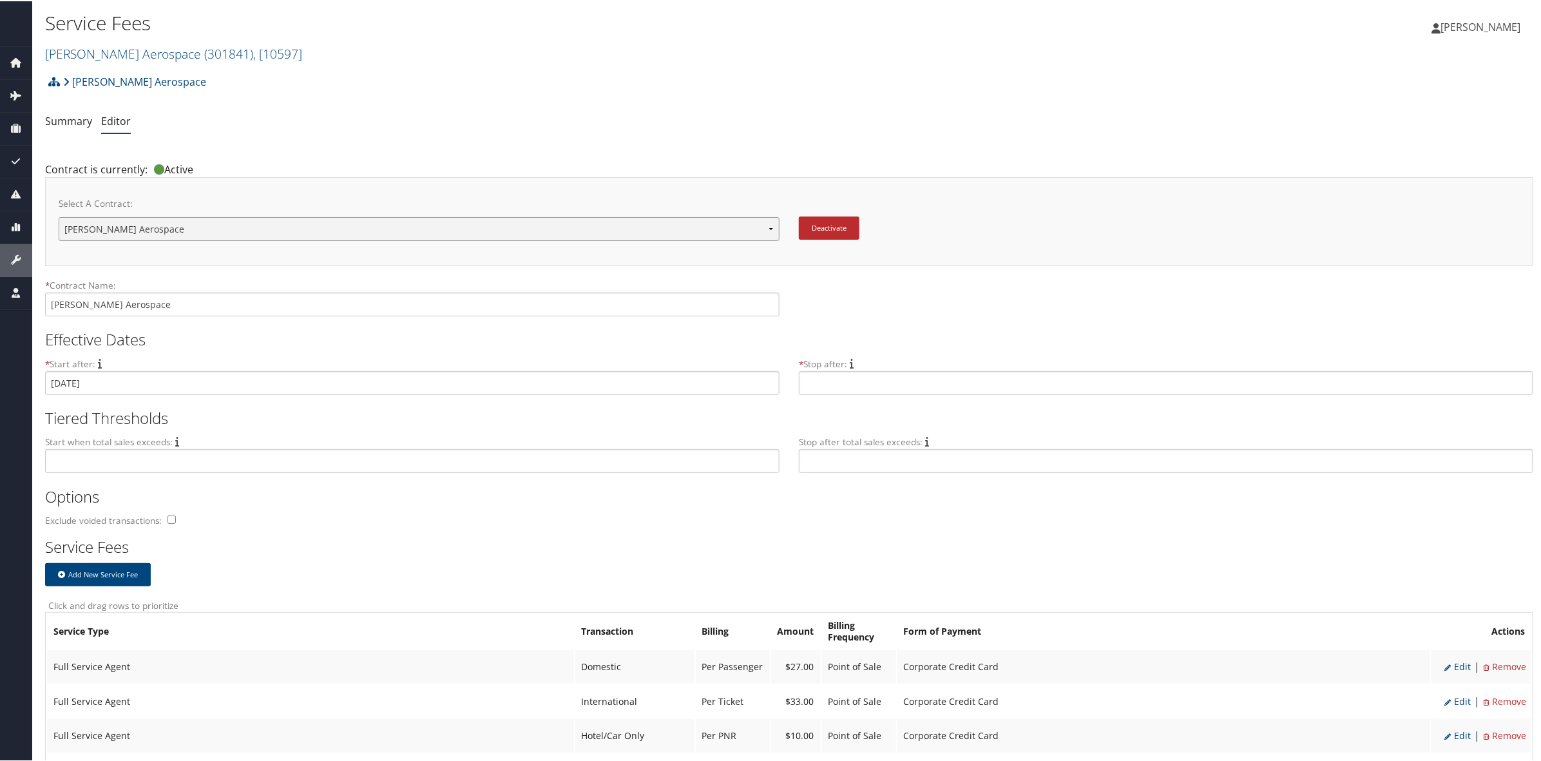
click at [229, 224] on select "Stark Aerospace Stark Aerospace New Contract..." at bounding box center [419, 228] width 721 height 24
click at [229, 226] on select "Stark Aerospace Stark Aerospace New Contract..." at bounding box center [419, 228] width 721 height 24
select select "23144"
click at [59, 216] on select "Stark Aerospace Stark Aerospace New Contract..." at bounding box center [419, 228] width 721 height 24
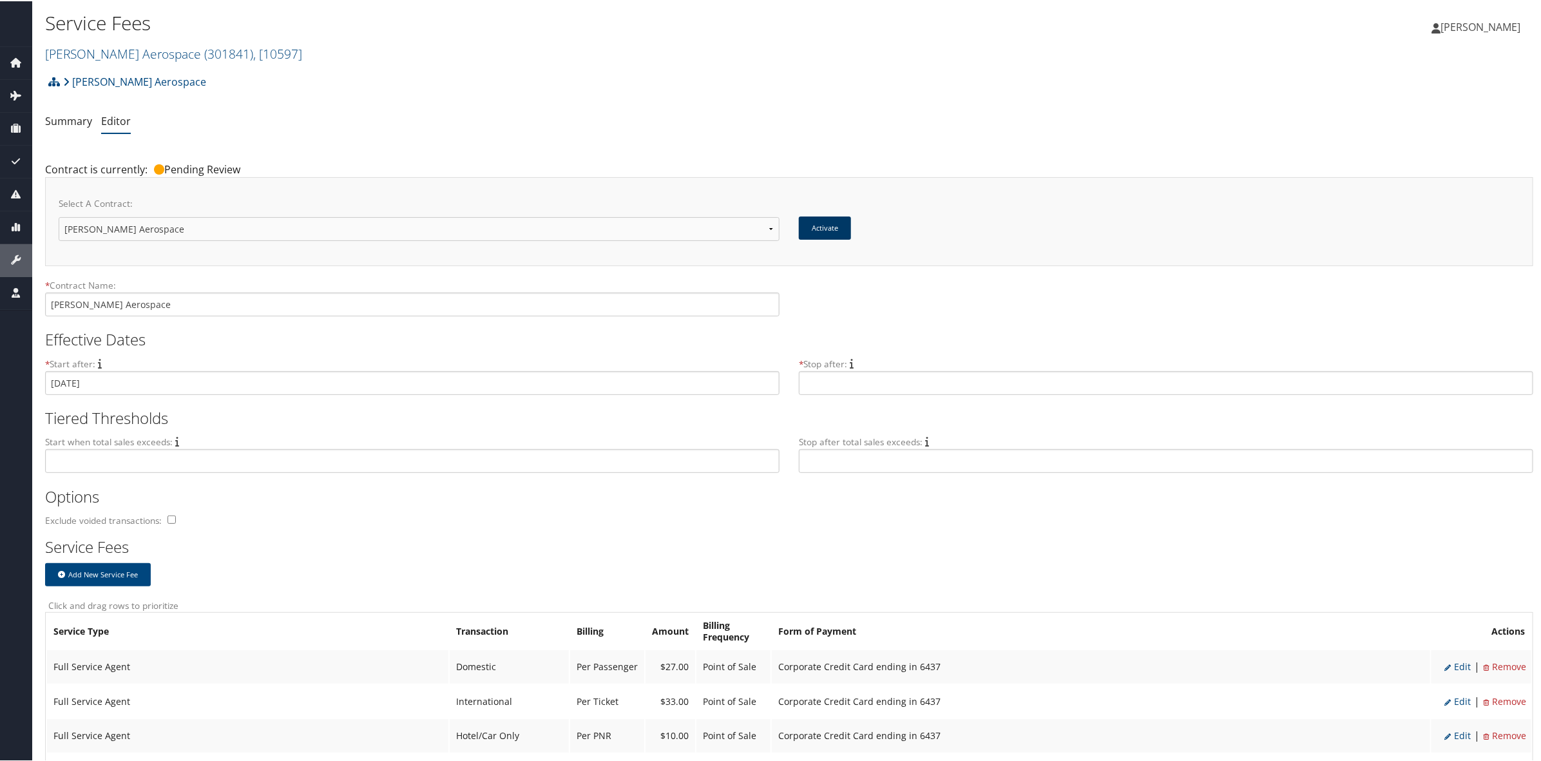
click at [804, 218] on button "Activate" at bounding box center [825, 226] width 52 height 23
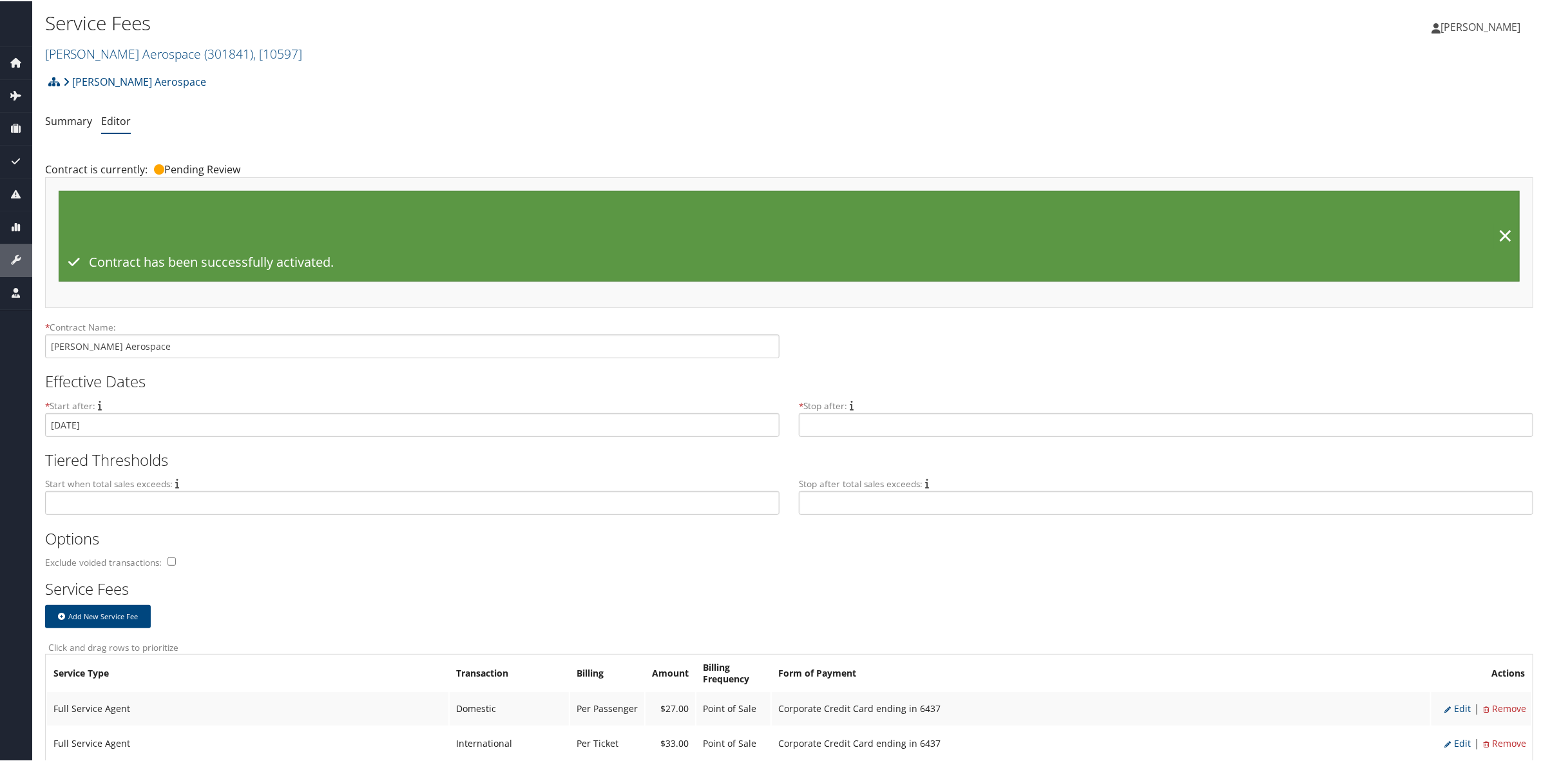
drag, startPoint x: 684, startPoint y: 105, endPoint x: 696, endPoint y: 108, distance: 12.0
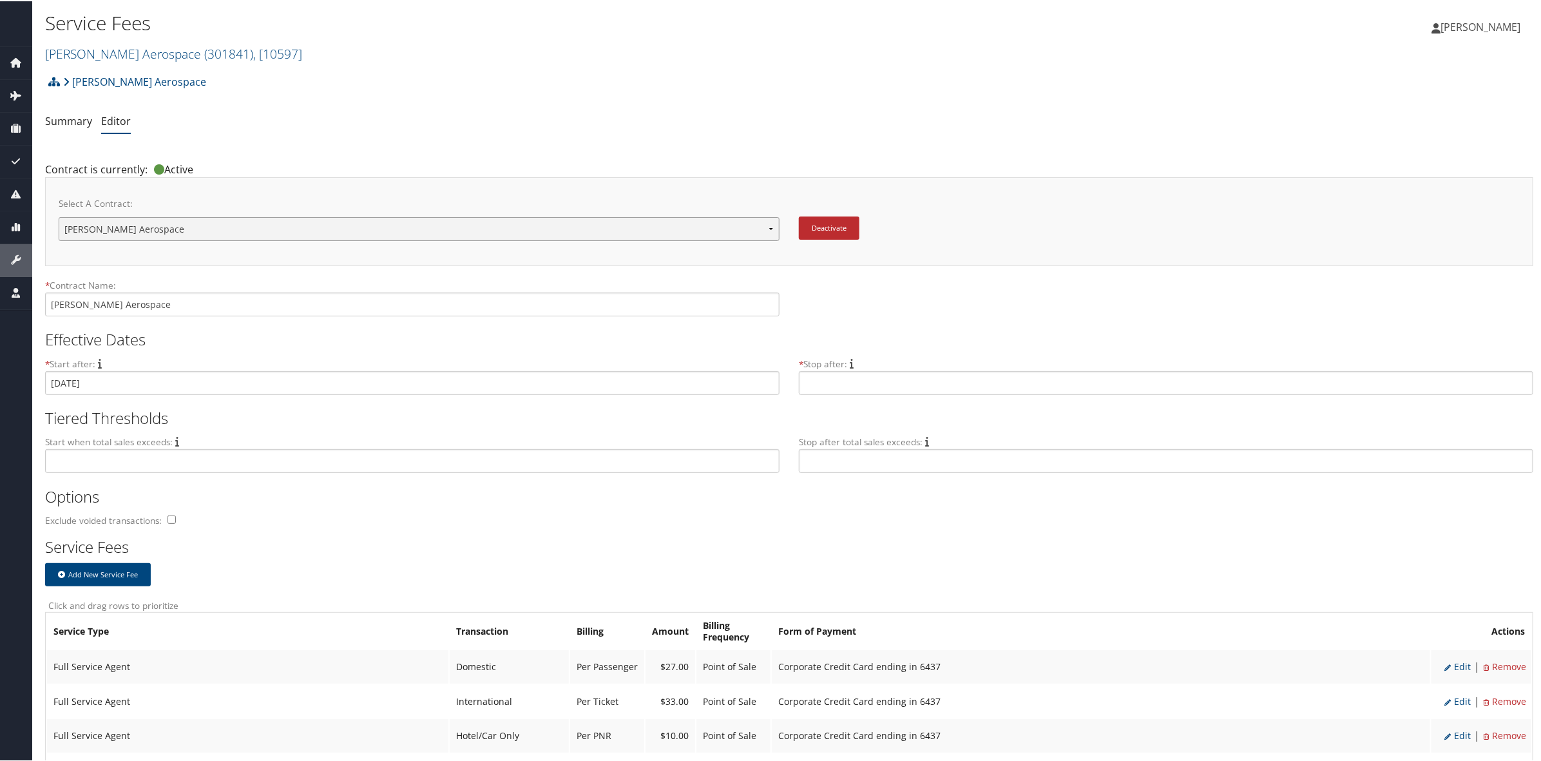
click at [305, 227] on select "[PERSON_NAME] Aerospace [PERSON_NAME] Aerospace New Contract..." at bounding box center [419, 228] width 721 height 24
select select "22303"
click at [59, 216] on select "Stark Aerospace Stark Aerospace New Contract..." at bounding box center [419, 228] width 721 height 24
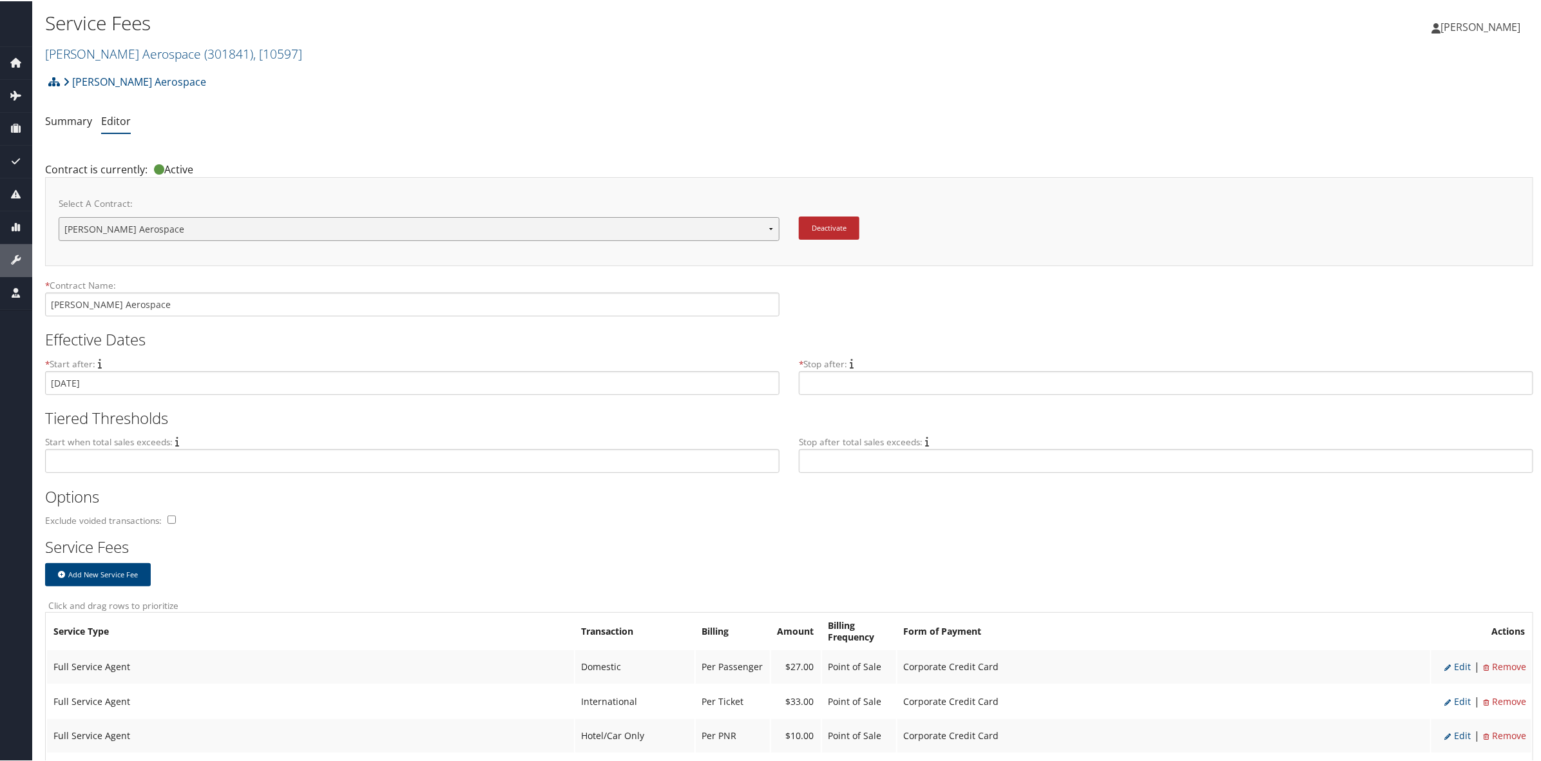
click at [516, 224] on select "[PERSON_NAME] Aerospace [PERSON_NAME] Aerospace New Contract..." at bounding box center [419, 228] width 721 height 24
select select "23144"
click at [59, 216] on select "[PERSON_NAME] Aerospace [PERSON_NAME] Aerospace New Contract..." at bounding box center [419, 228] width 721 height 24
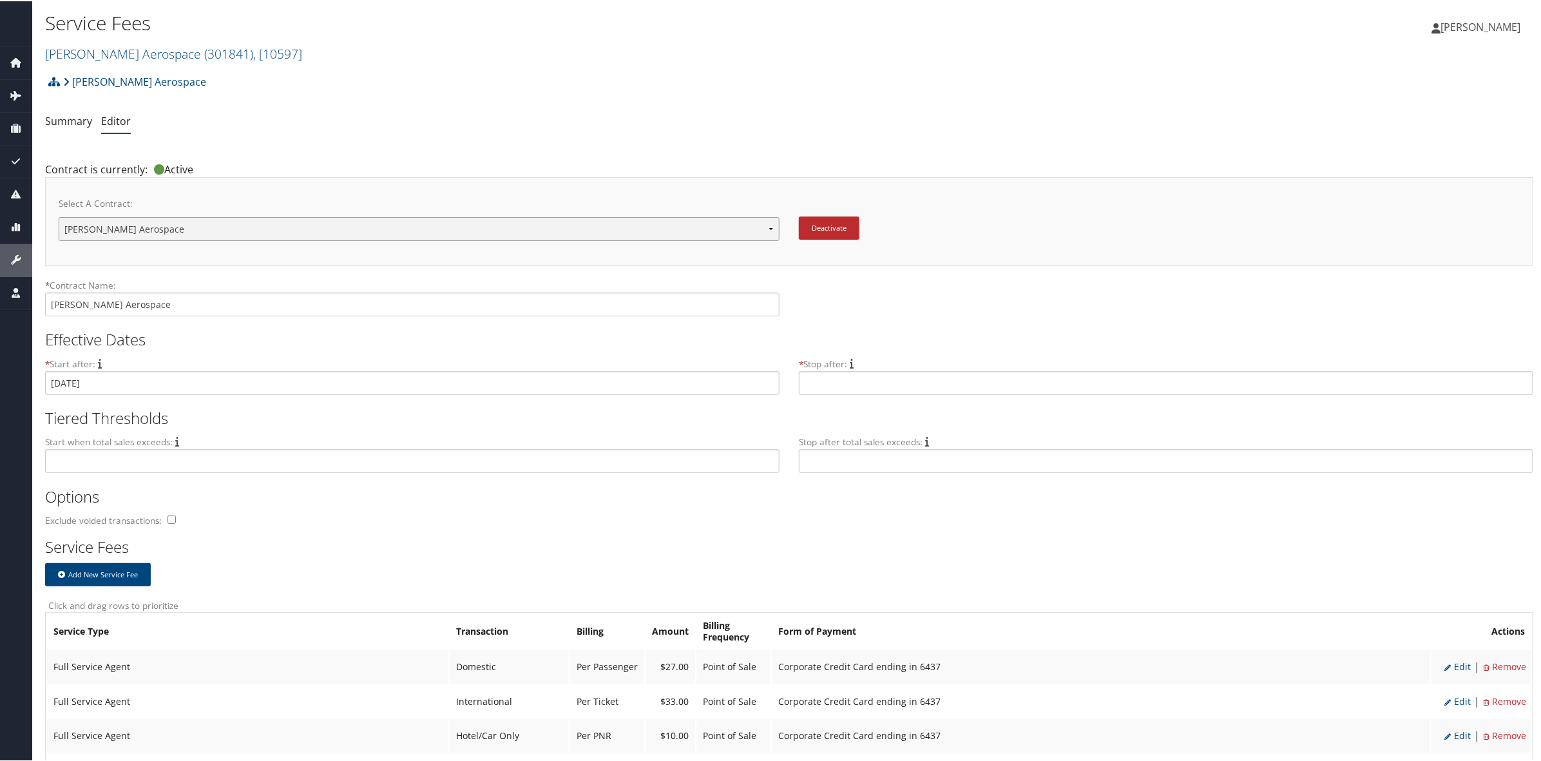
click at [590, 224] on select "Stark Aerospace Stark Aerospace New Contract..." at bounding box center [419, 228] width 721 height 24
select select "22303"
click at [59, 216] on select "Stark Aerospace Stark Aerospace New Contract..." at bounding box center [419, 228] width 721 height 24
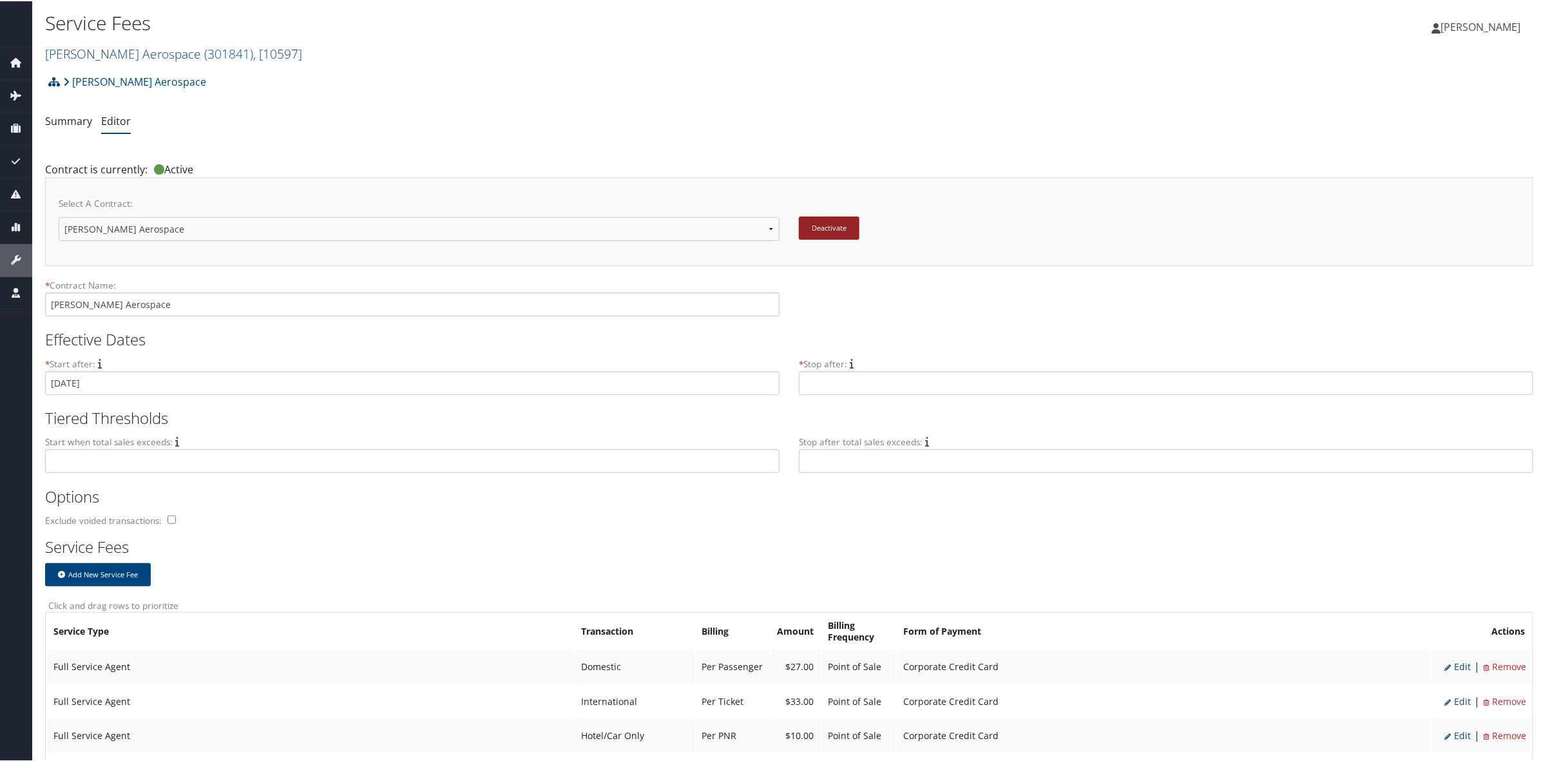
click at [818, 229] on button "Deactivate" at bounding box center [829, 226] width 61 height 23
click at [822, 224] on button "Deactivate" at bounding box center [829, 226] width 61 height 23
click at [827, 224] on button "Deactivate" at bounding box center [829, 226] width 61 height 23
click at [831, 224] on button "Deactivate" at bounding box center [829, 226] width 61 height 23
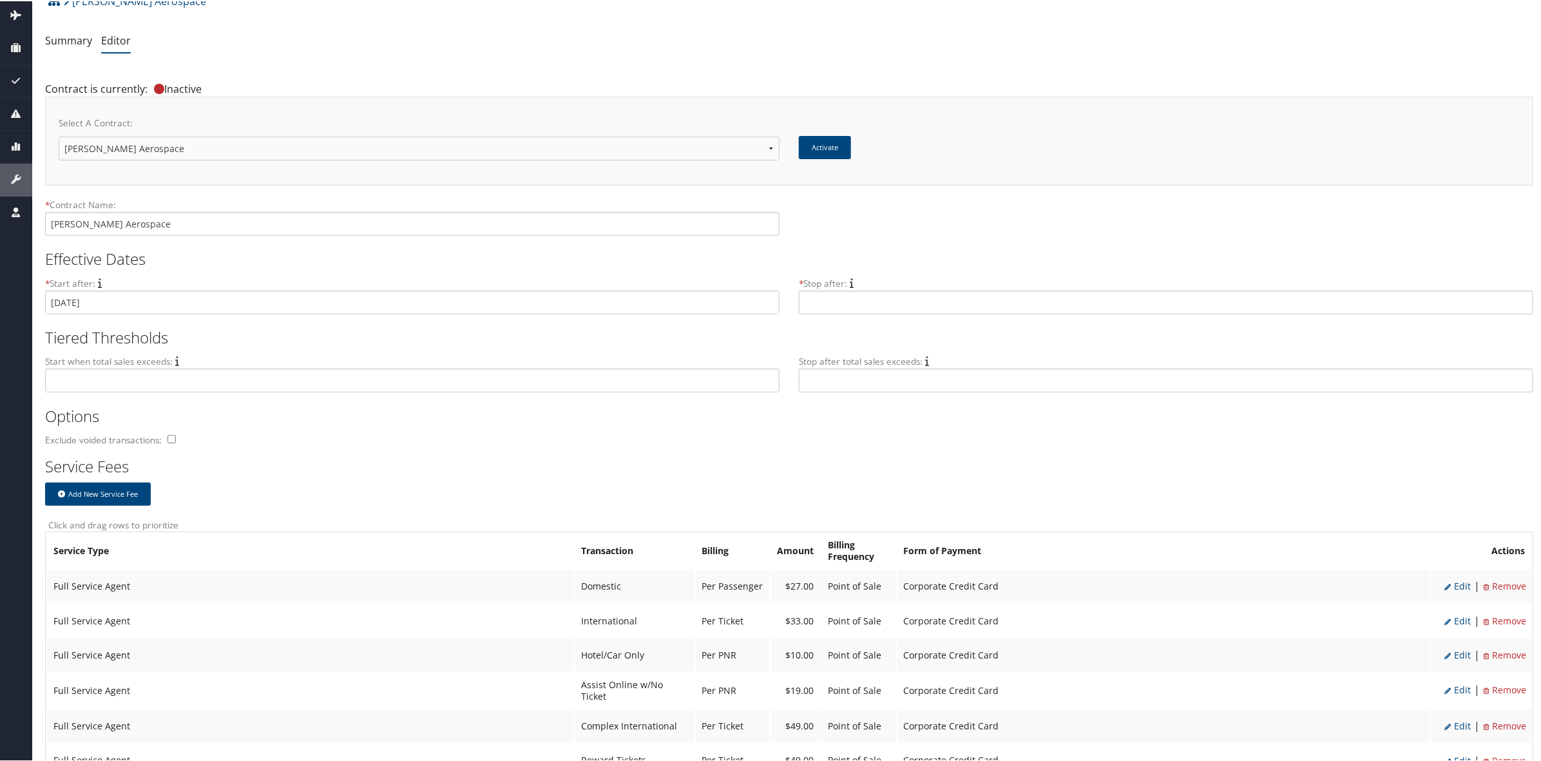
scroll to position [81, 0]
click at [450, 149] on select "Stark Aerospace Stark Aerospace New Contract..." at bounding box center [419, 147] width 721 height 24
select select "23144"
click at [59, 135] on select "Stark Aerospace Stark Aerospace New Contract..." at bounding box center [419, 147] width 721 height 24
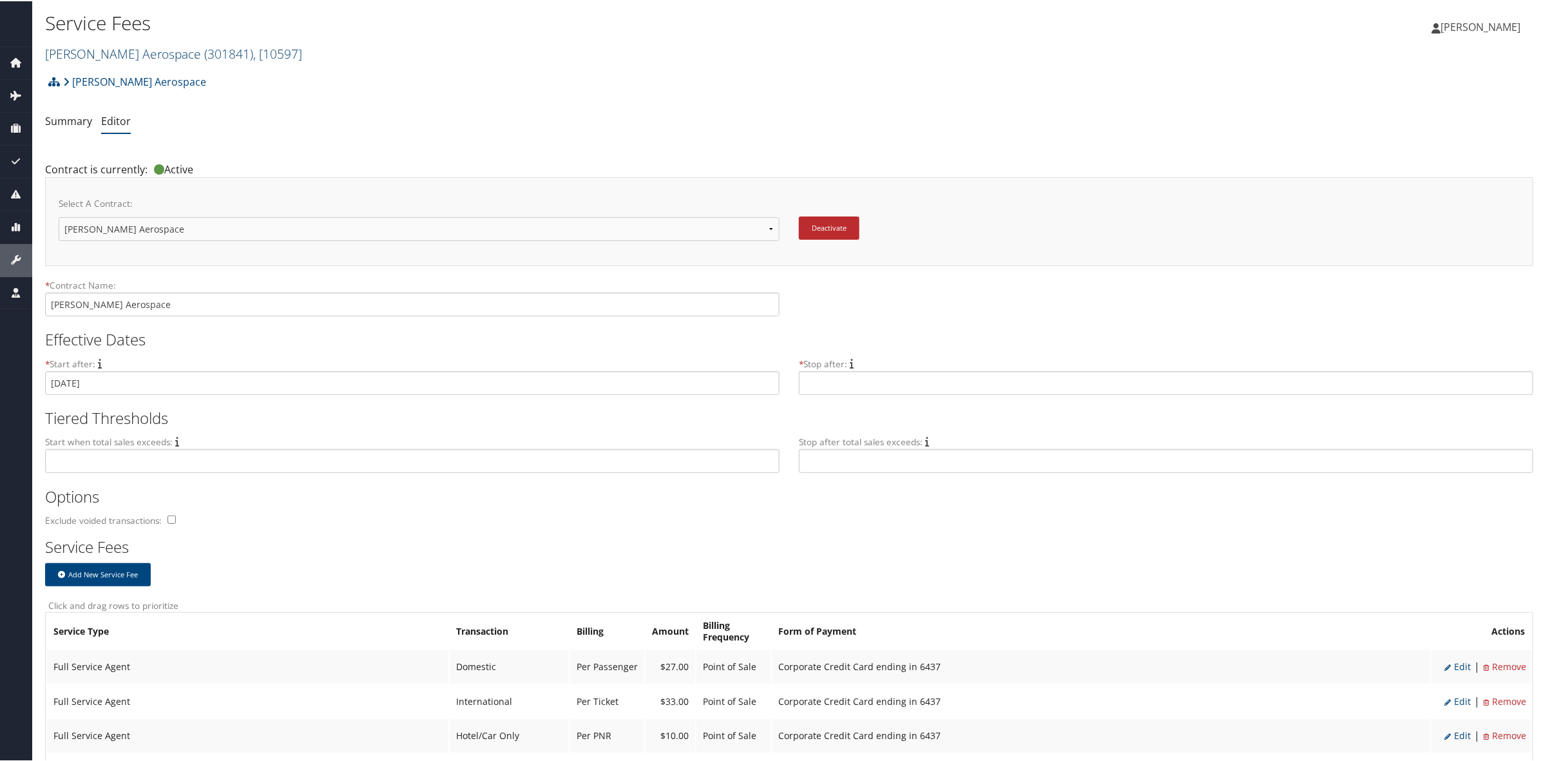
click at [204, 53] on span "( 301841 )" at bounding box center [228, 52] width 49 height 17
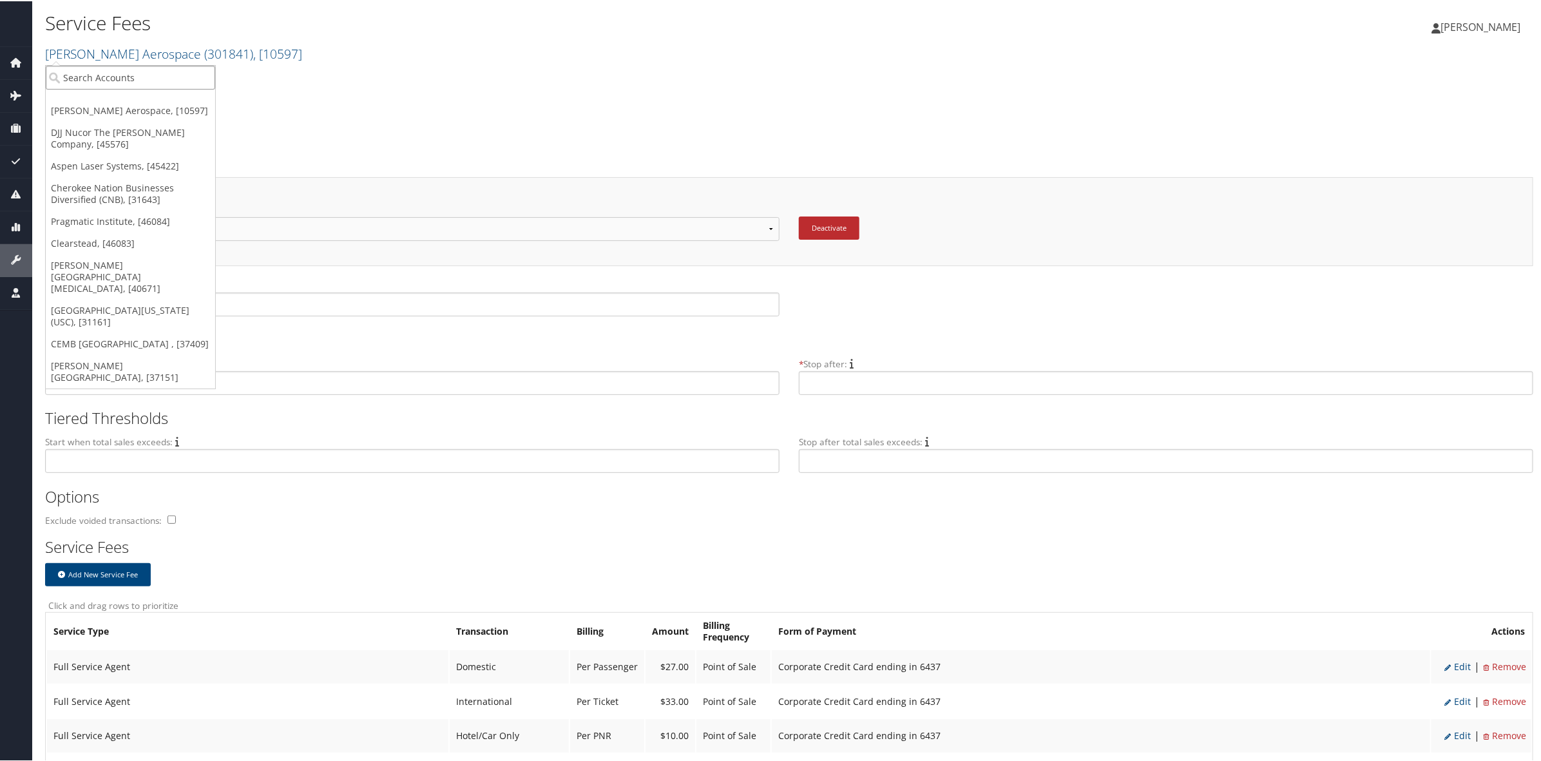
click at [146, 73] on input "search" at bounding box center [130, 76] width 169 height 24
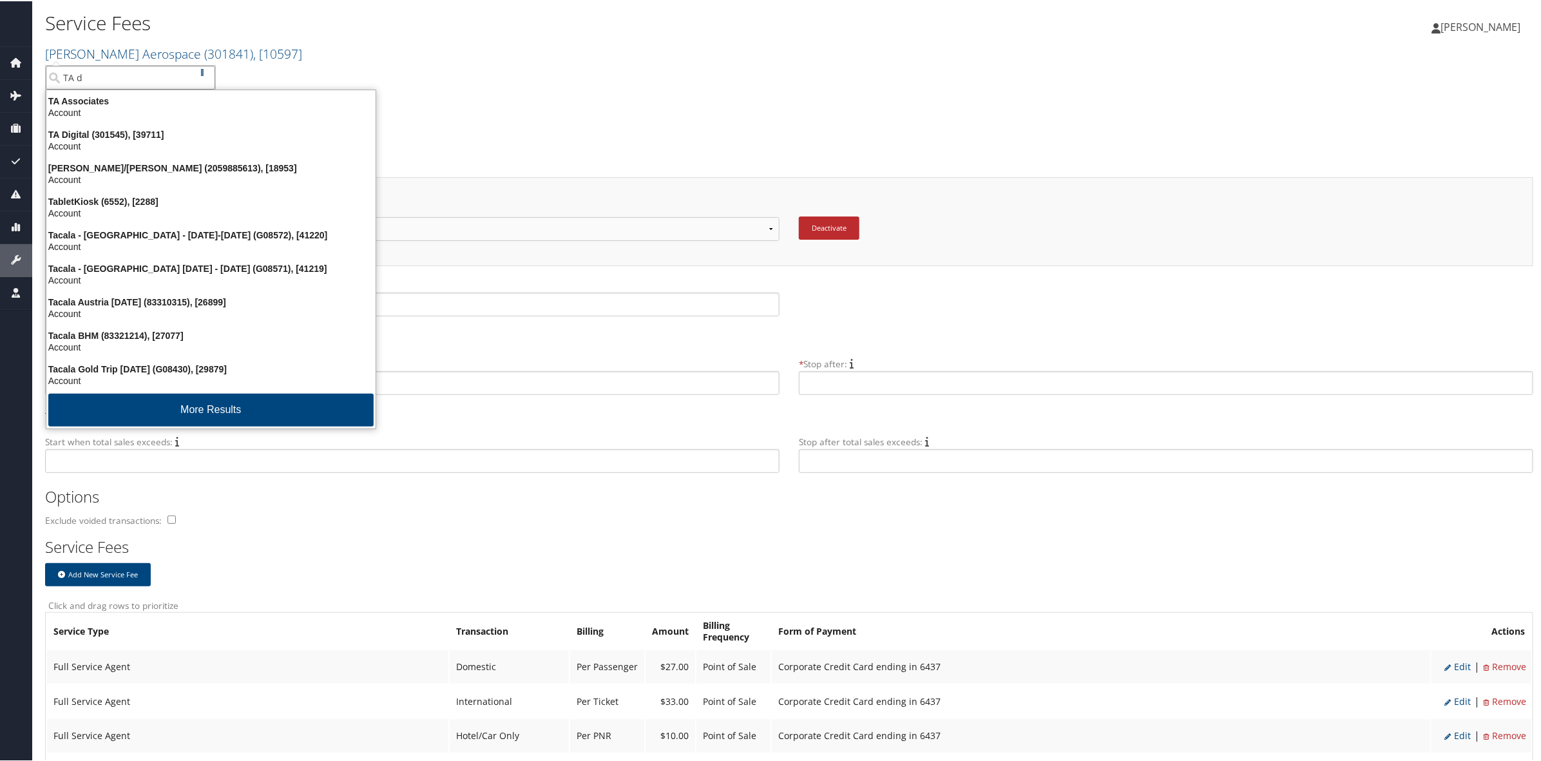
type input "TA di"
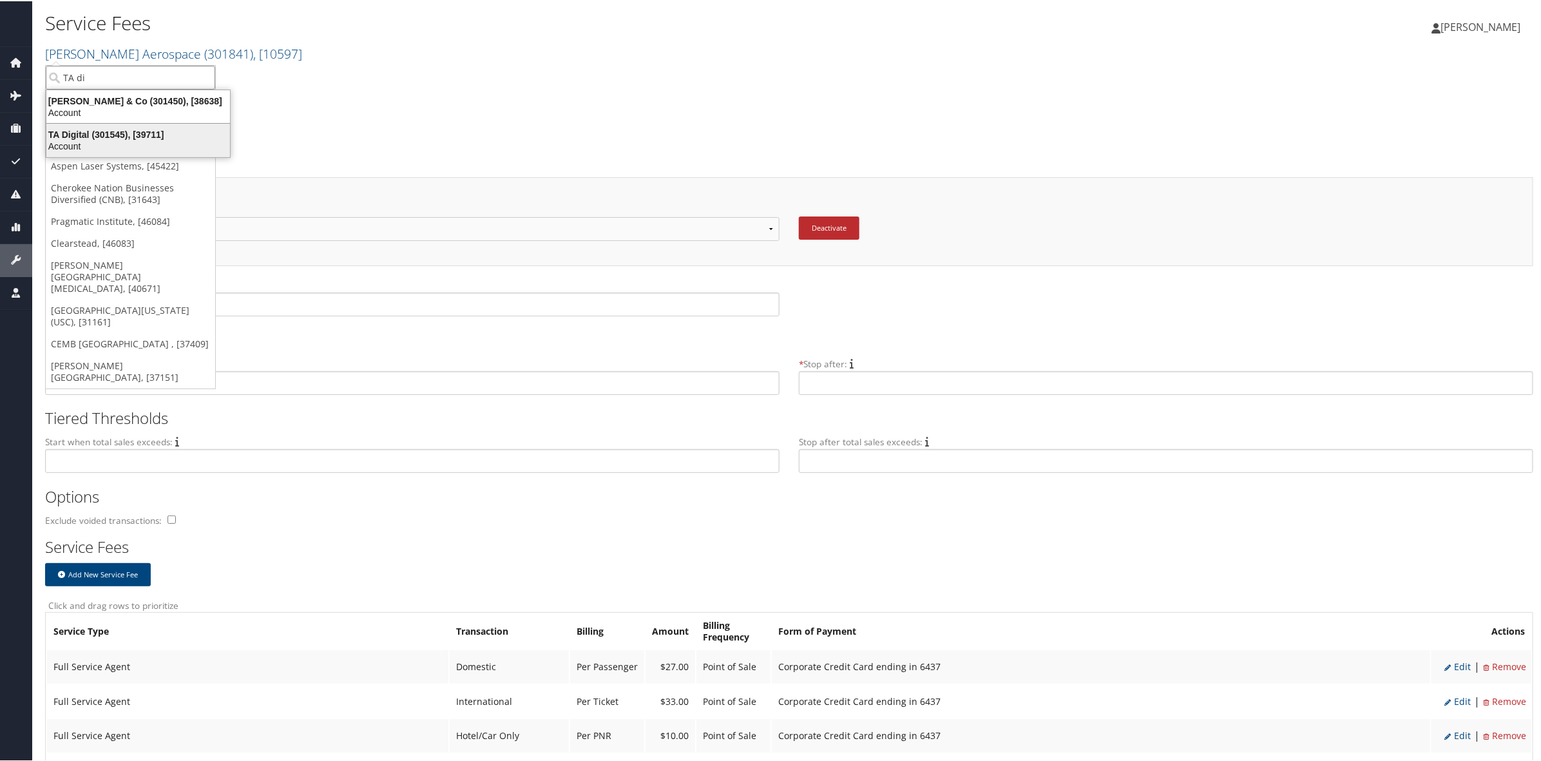
click at [130, 140] on div "Account" at bounding box center [138, 145] width 199 height 12
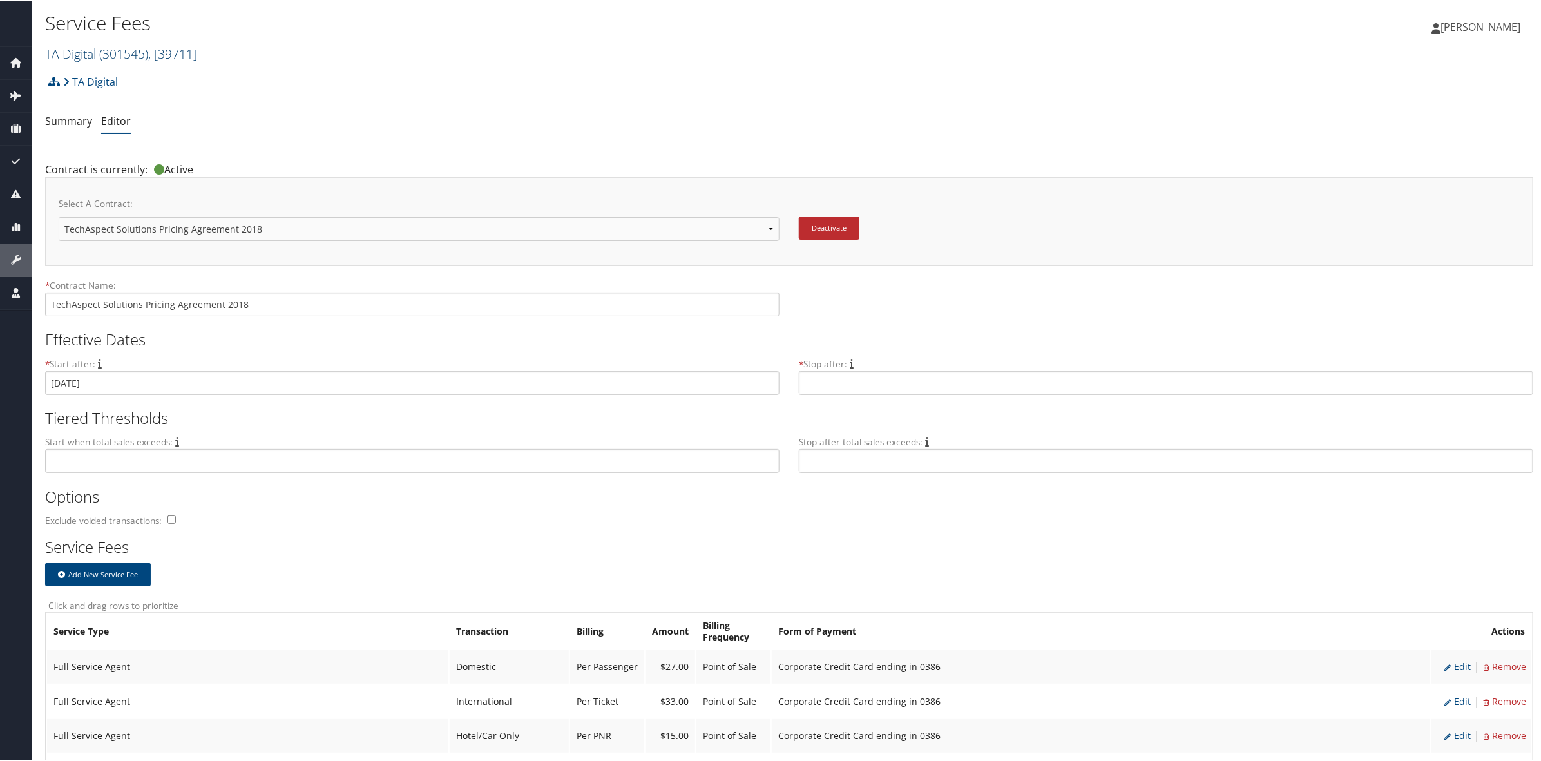
click at [161, 47] on span ", [ 39711 ]" at bounding box center [172, 52] width 49 height 17
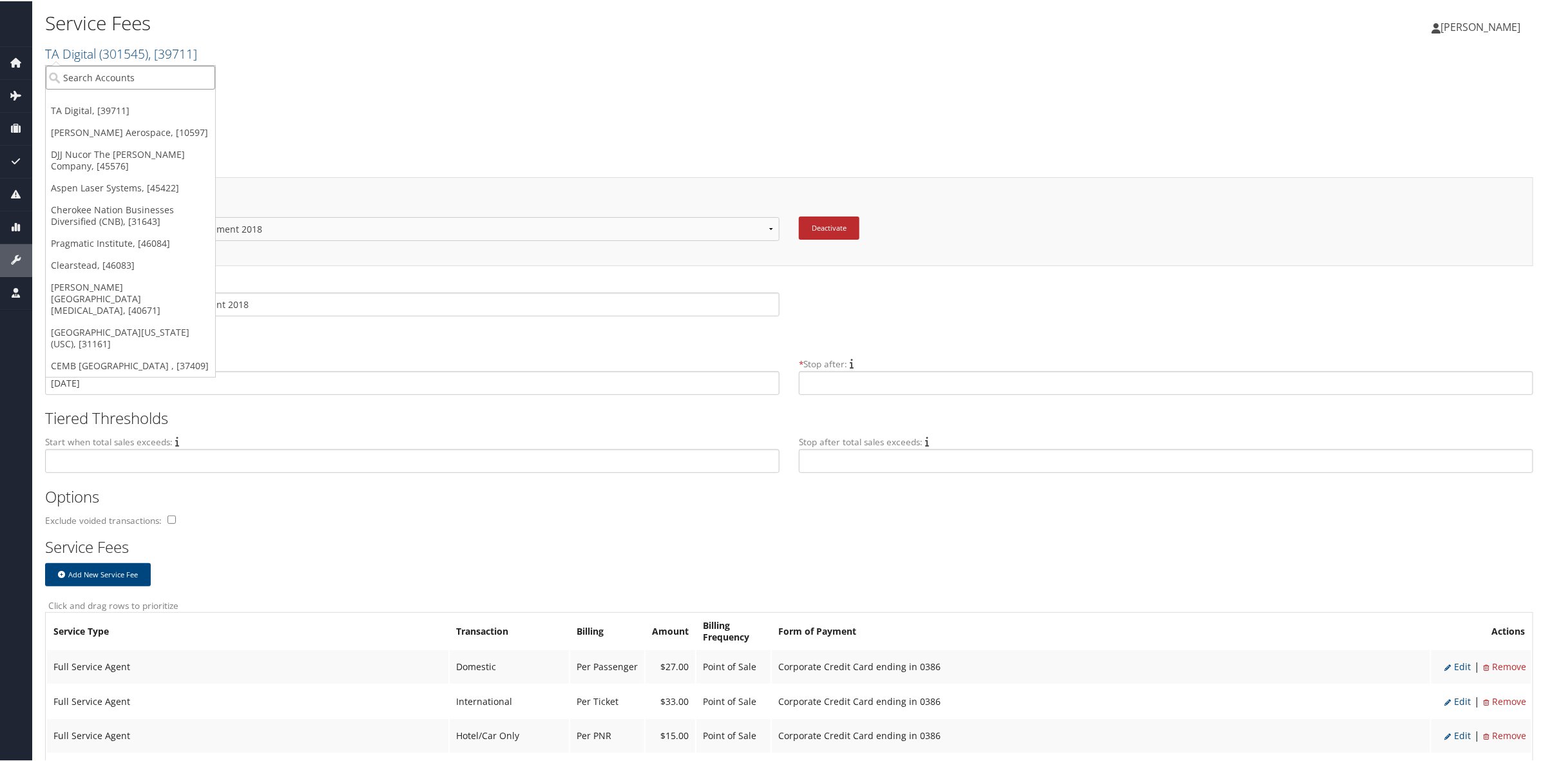
click at [149, 64] on input "search" at bounding box center [130, 76] width 169 height 24
type input "Nucor"
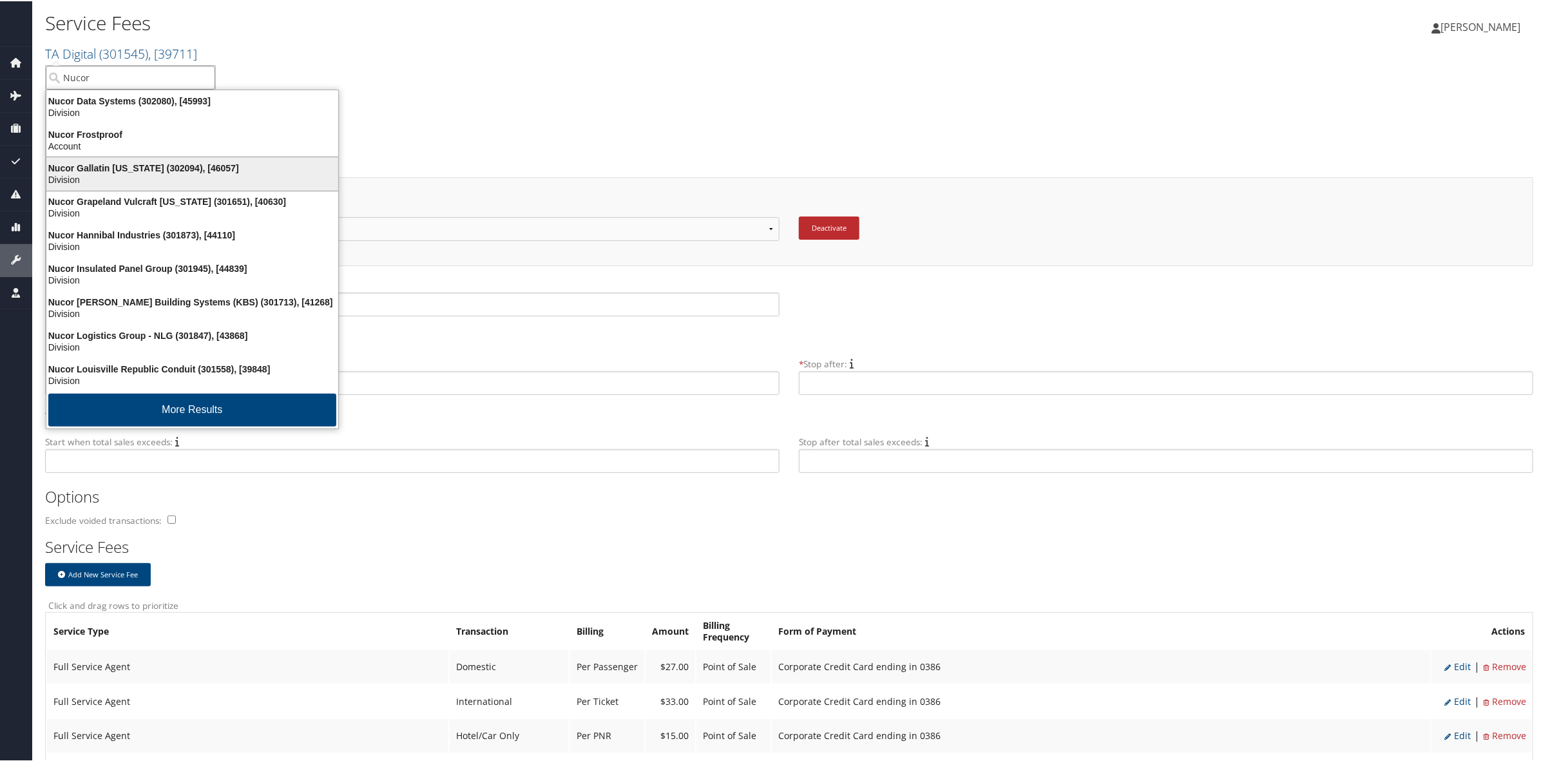
drag, startPoint x: 140, startPoint y: 173, endPoint x: 145, endPoint y: 178, distance: 7.8
click at [145, 178] on div "Division" at bounding box center [192, 179] width 307 height 12
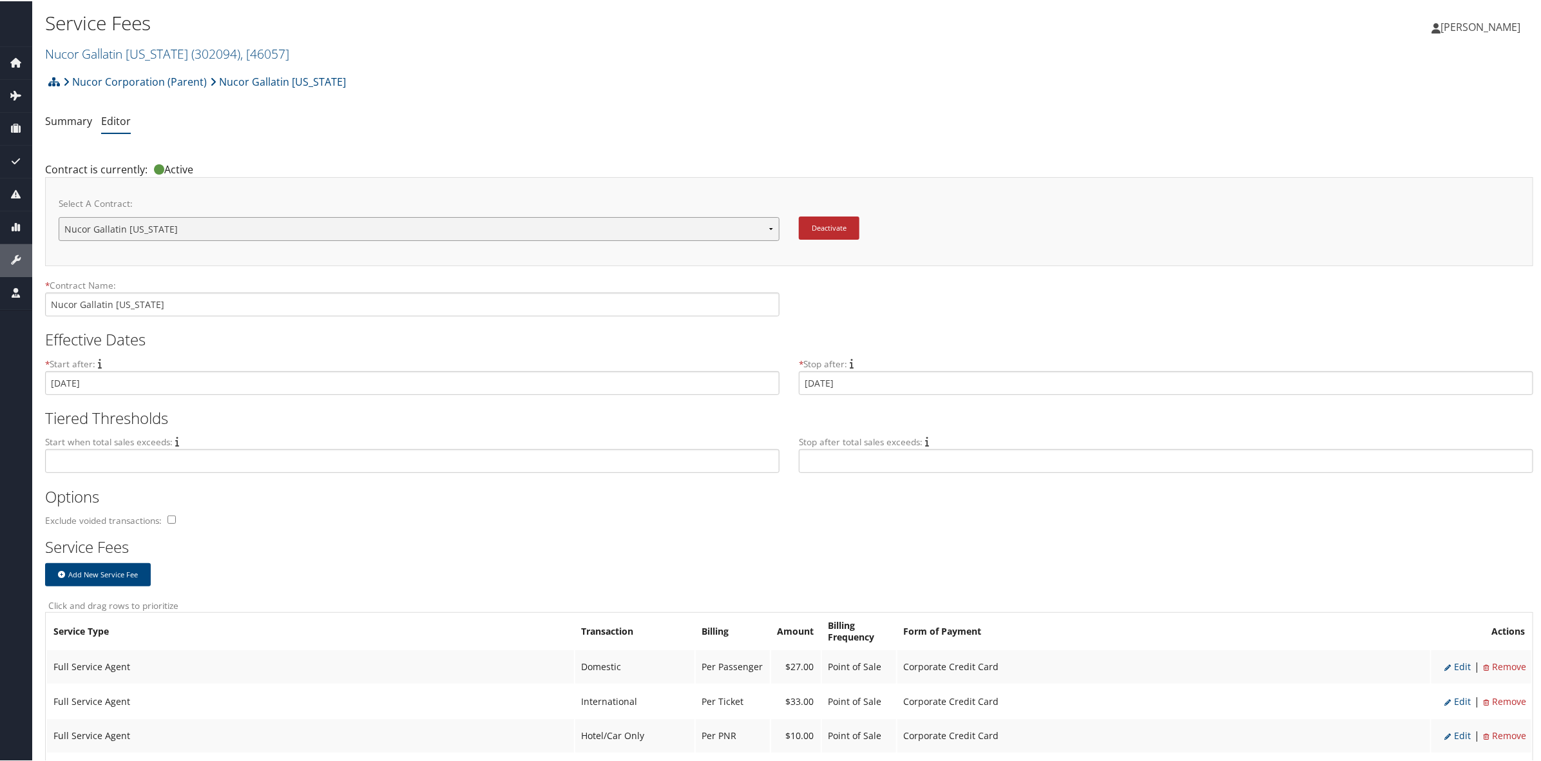
click at [294, 227] on select "Nucor Gallatin Kentucky New Contract..." at bounding box center [419, 228] width 721 height 24
click at [59, 216] on select "Nucor Gallatin Kentucky New Contract..." at bounding box center [419, 228] width 721 height 24
click at [240, 226] on select "Nucor Gallatin Kentucky New Contract..." at bounding box center [419, 228] width 721 height 24
select select "new"
click at [59, 216] on select "Nucor Gallatin Kentucky New Contract..." at bounding box center [419, 228] width 721 height 24
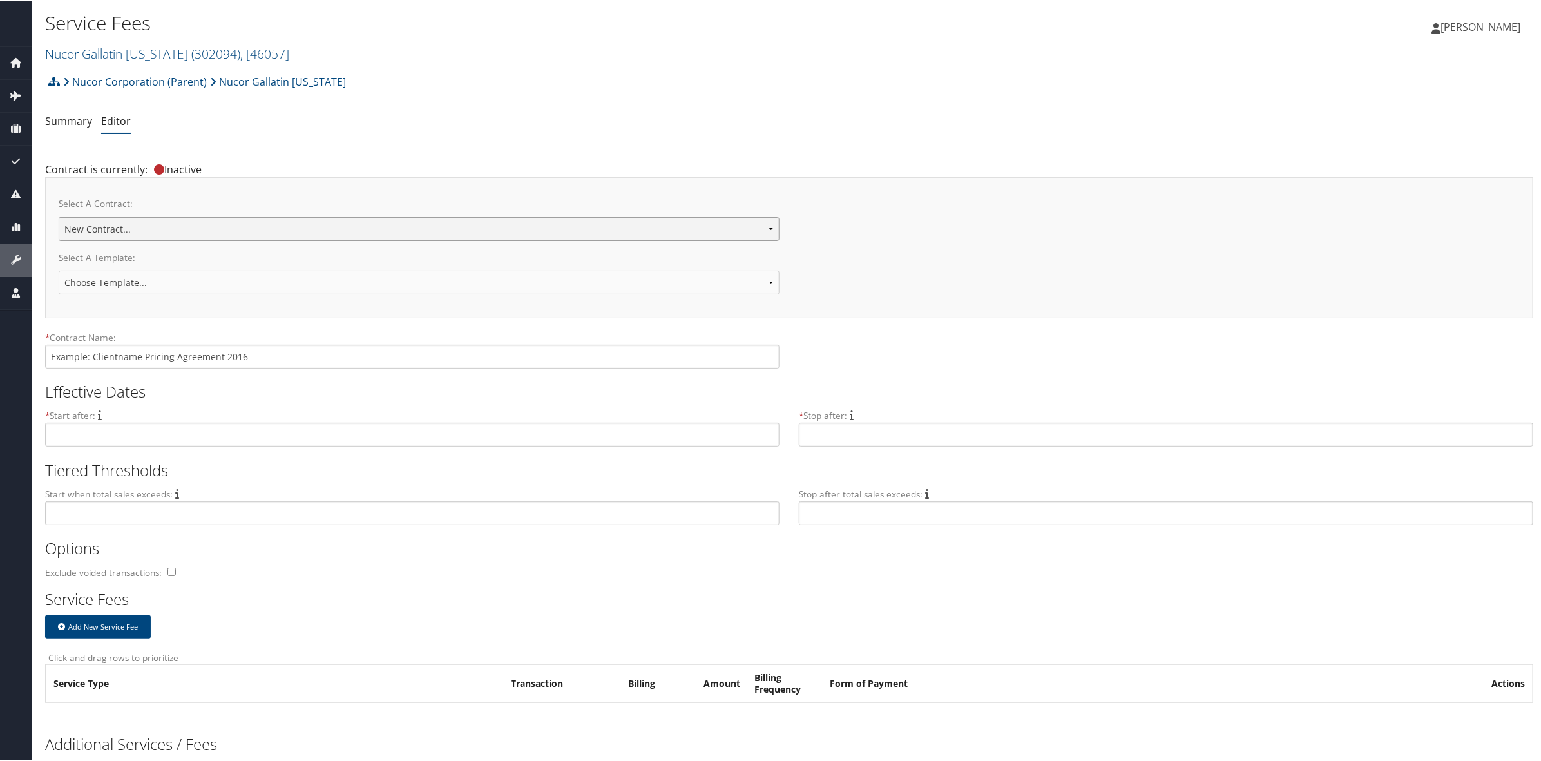
drag, startPoint x: 0, startPoint y: 0, endPoint x: 251, endPoint y: 233, distance: 342.4
click at [251, 233] on select "Nucor Gallatin Kentucky New Contract..." at bounding box center [419, 228] width 721 height 24
select select "23116"
click at [59, 216] on select "Nucor Gallatin Kentucky New Contract..." at bounding box center [419, 228] width 721 height 24
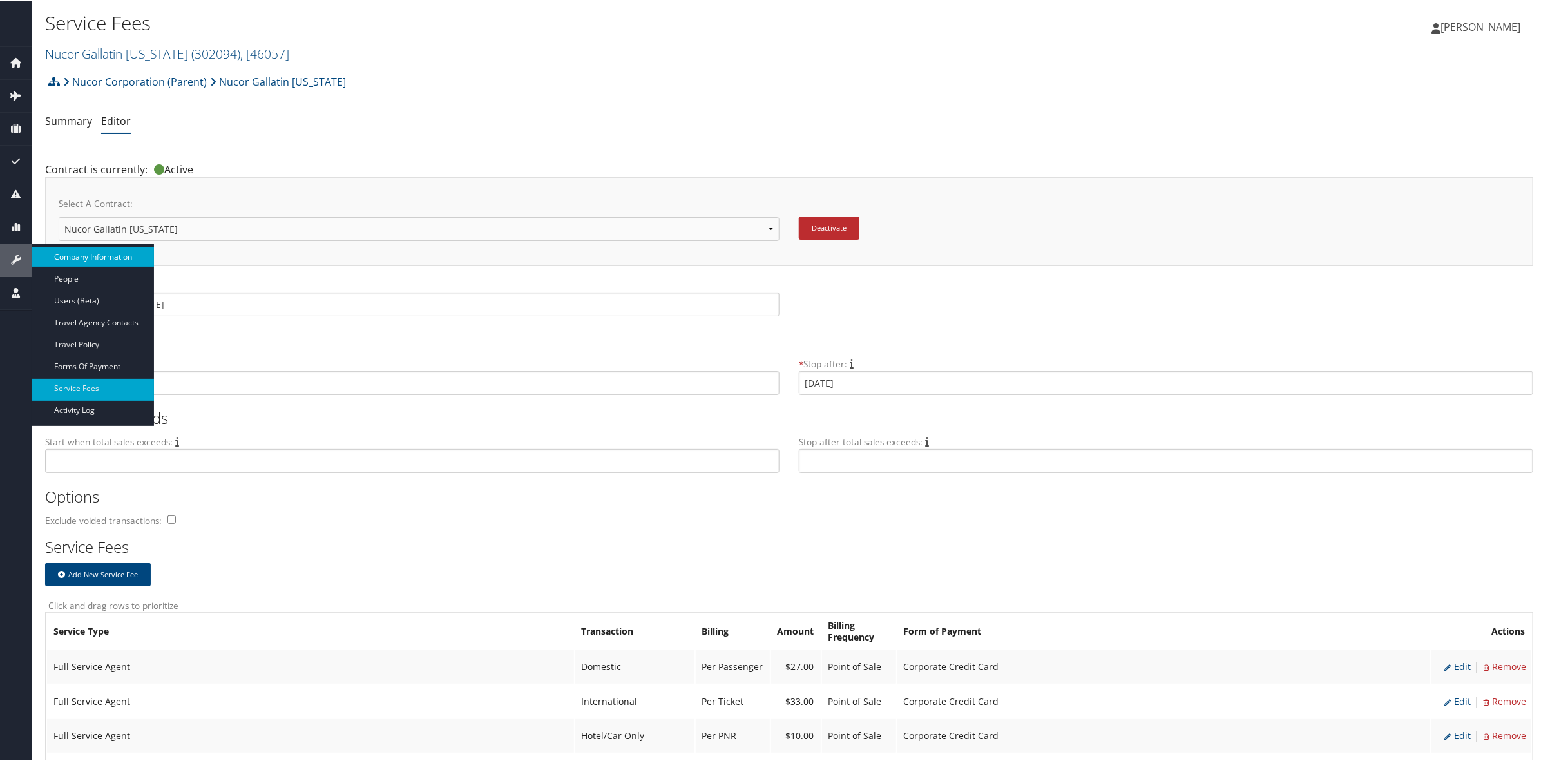
click at [106, 250] on link "Company Information" at bounding box center [93, 255] width 122 height 19
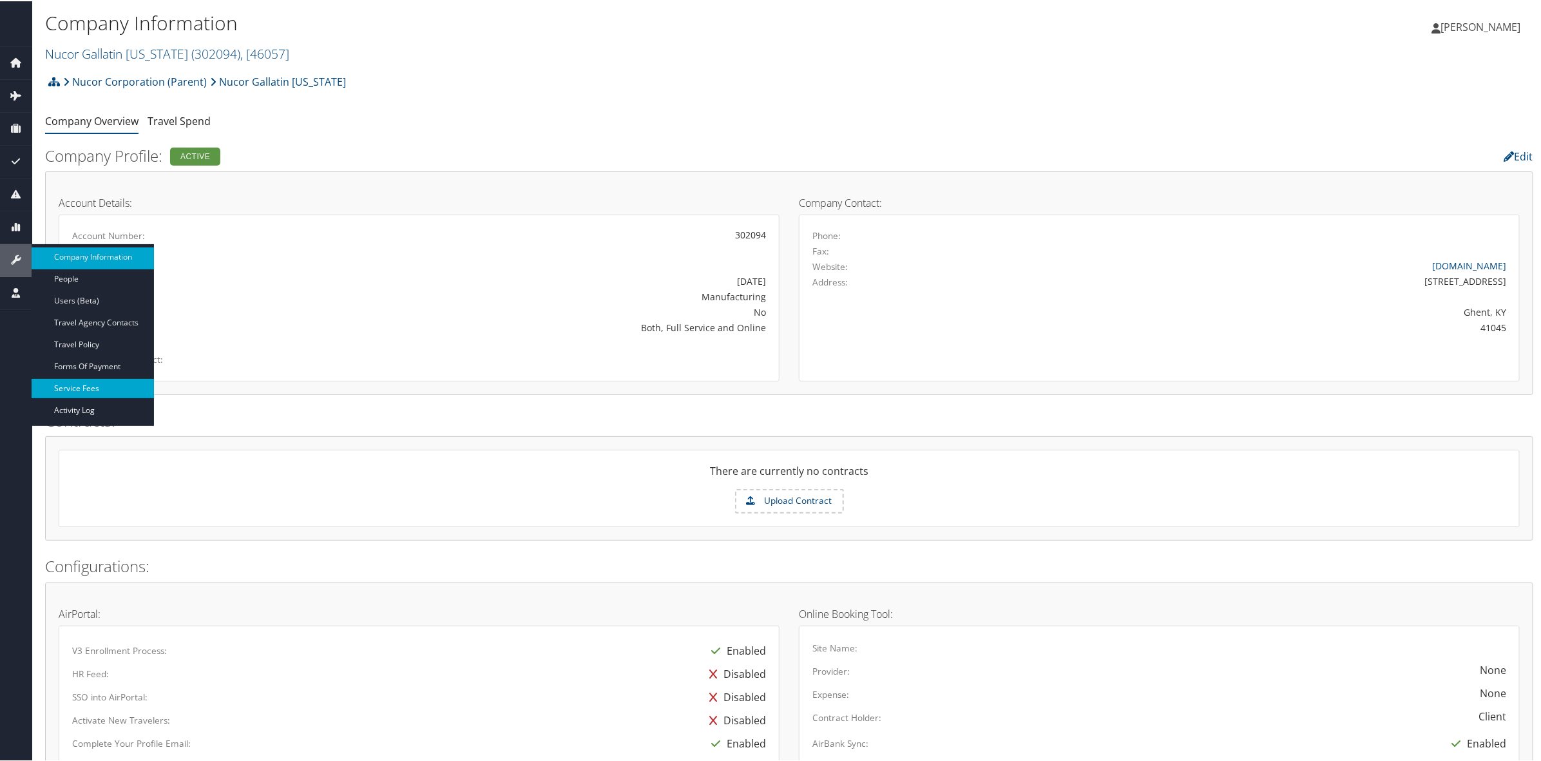
click at [95, 387] on link "Service Fees" at bounding box center [93, 387] width 122 height 19
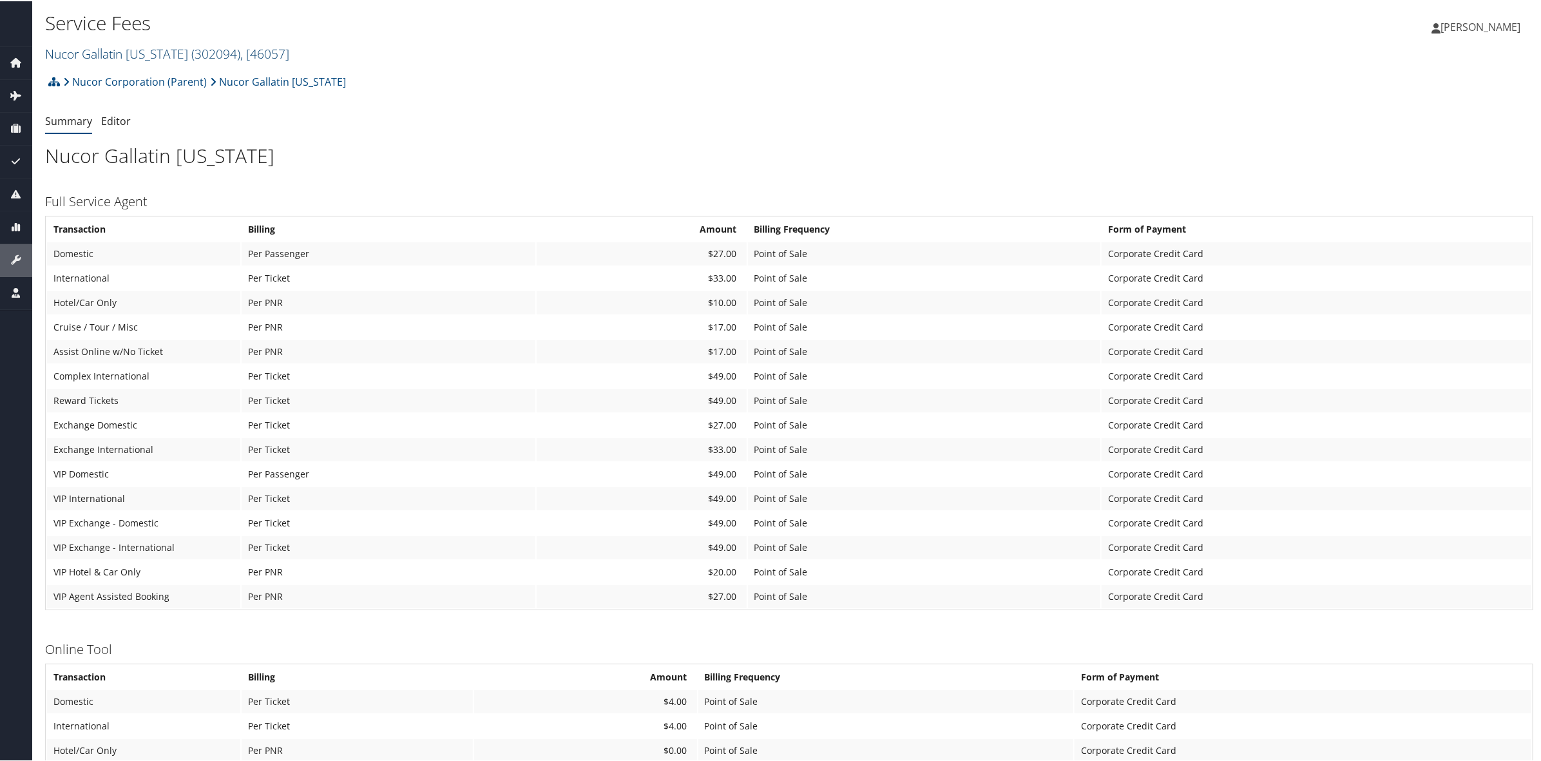
click at [124, 59] on link "Nucor Gallatin Kentucky ( 302094 ) , [ 46057 ]" at bounding box center [167, 52] width 244 height 17
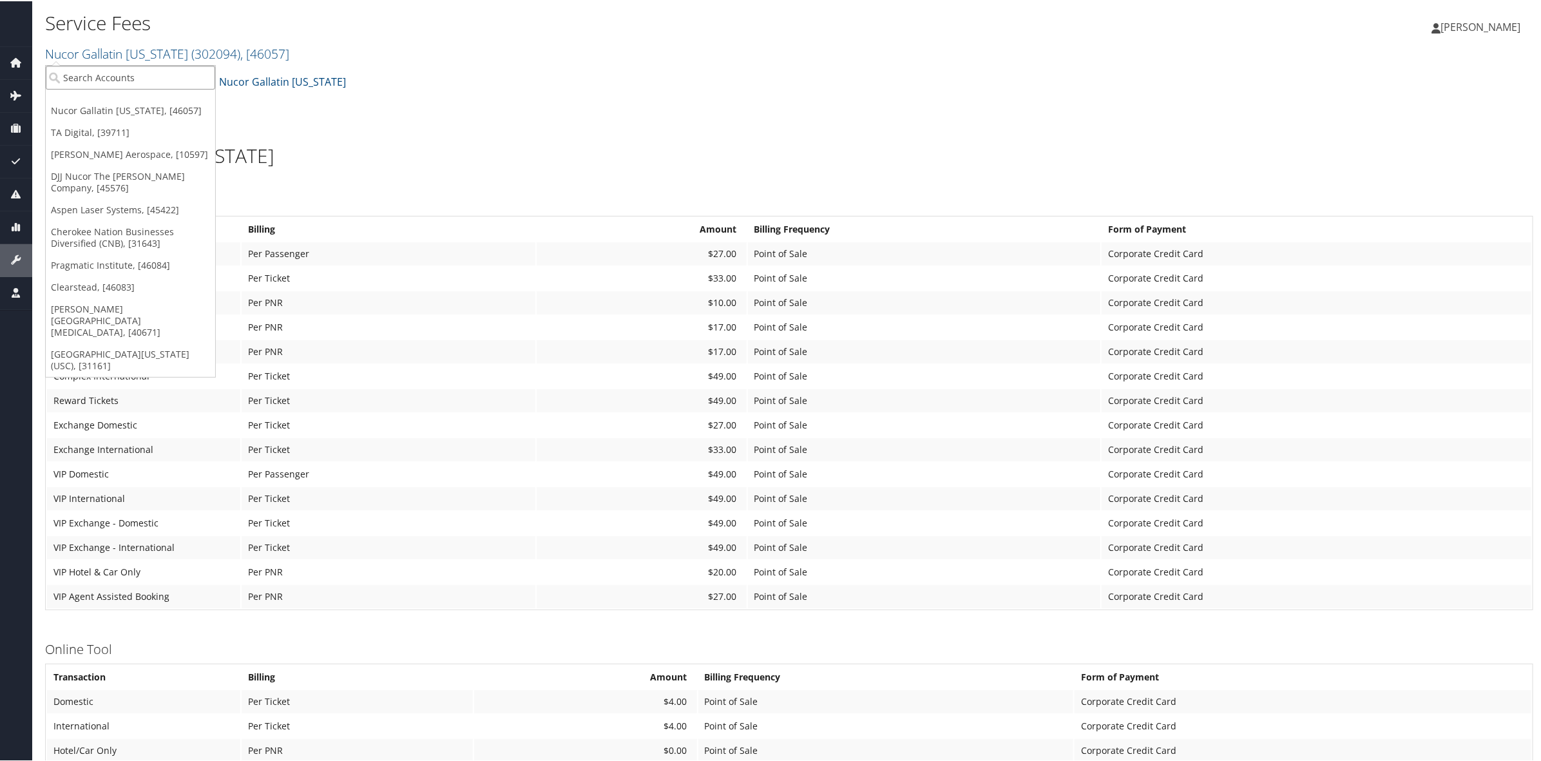
click at [134, 75] on input "search" at bounding box center [130, 76] width 169 height 24
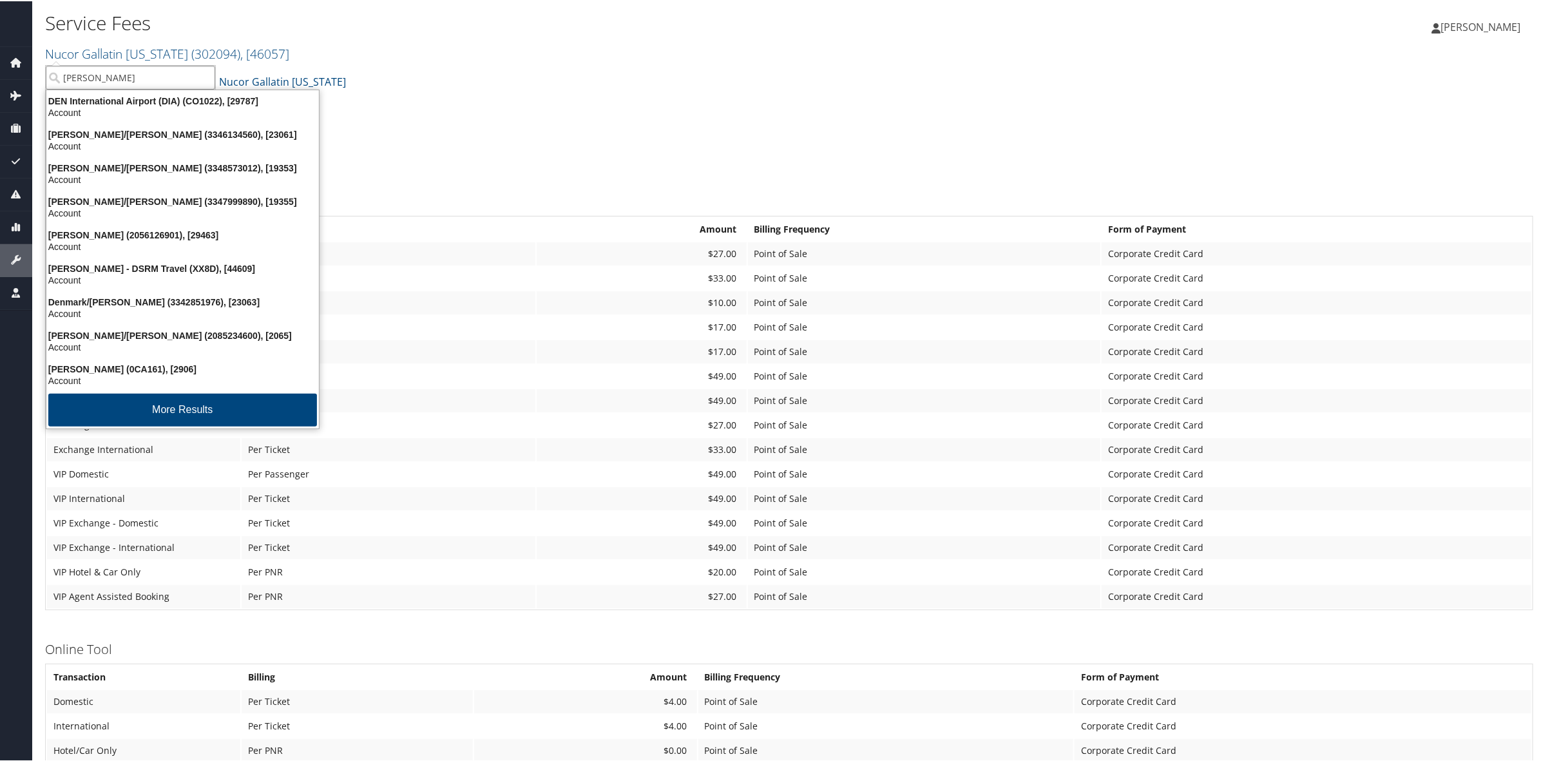
type input "Denton"
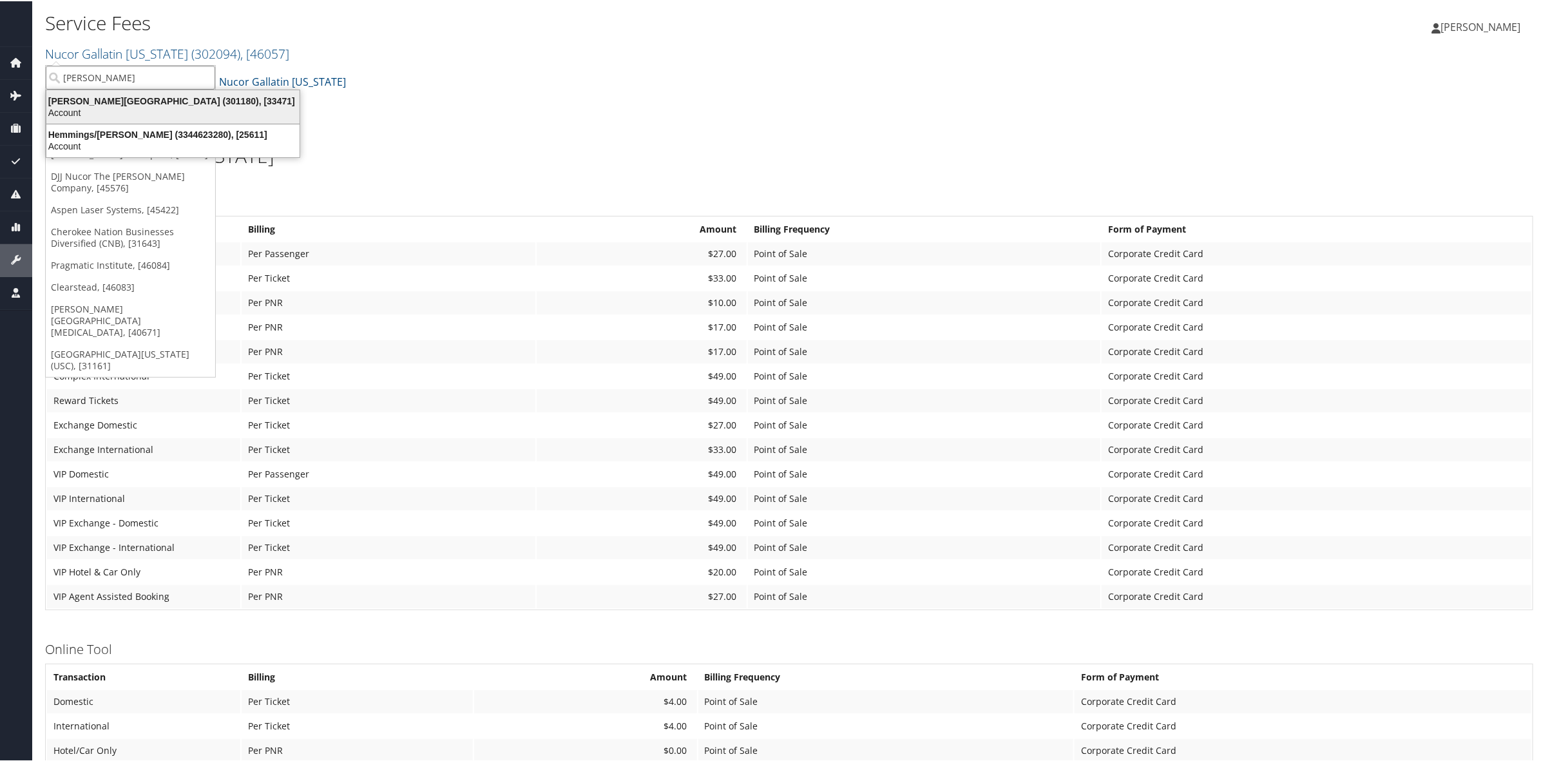
click at [127, 101] on div "Denton House Design Studio (301180), [33471]" at bounding box center [173, 100] width 269 height 12
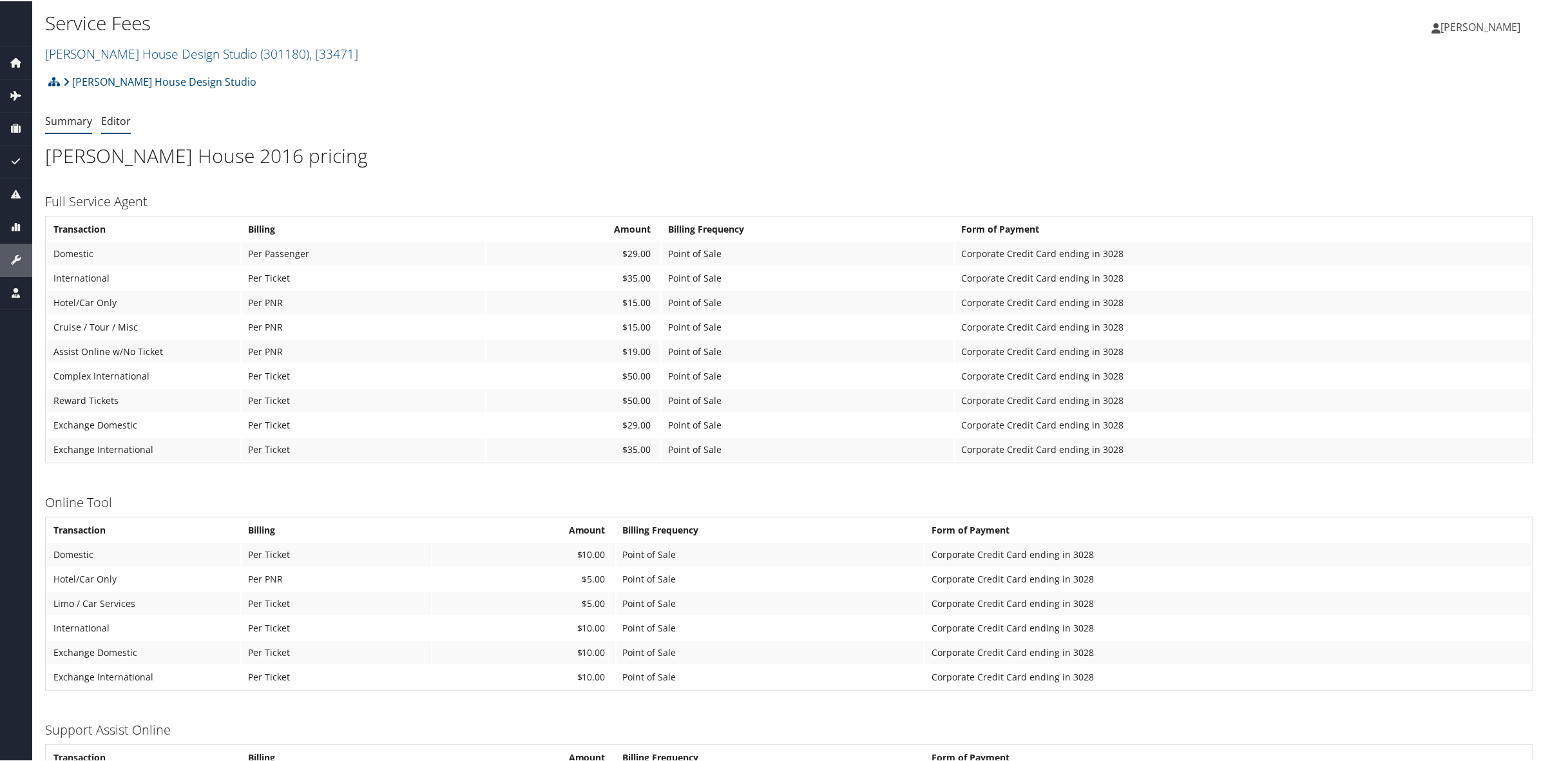
click at [122, 116] on link "Editor" at bounding box center [116, 120] width 30 height 14
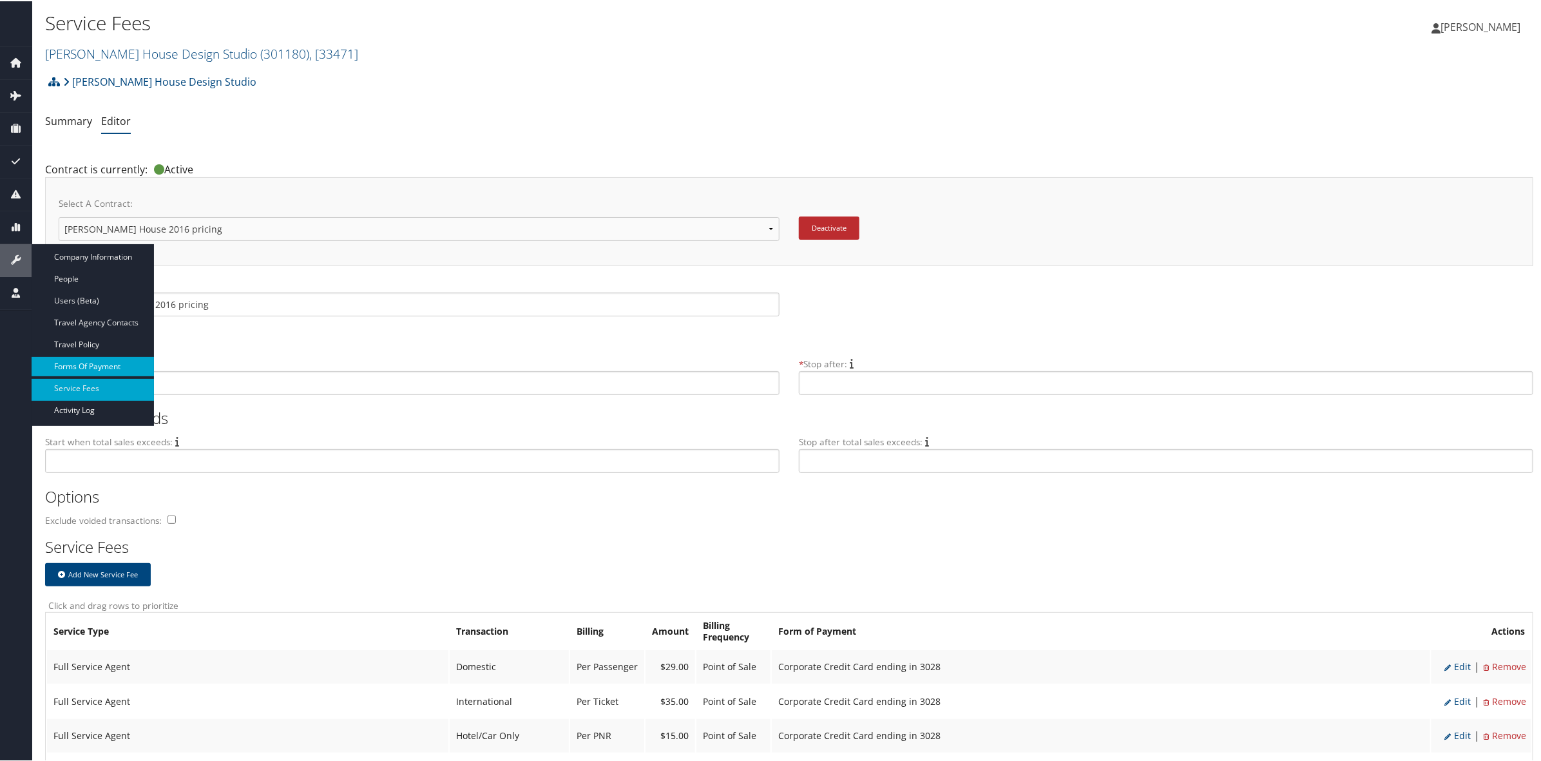
click at [97, 364] on link "Forms Of Payment" at bounding box center [93, 365] width 122 height 19
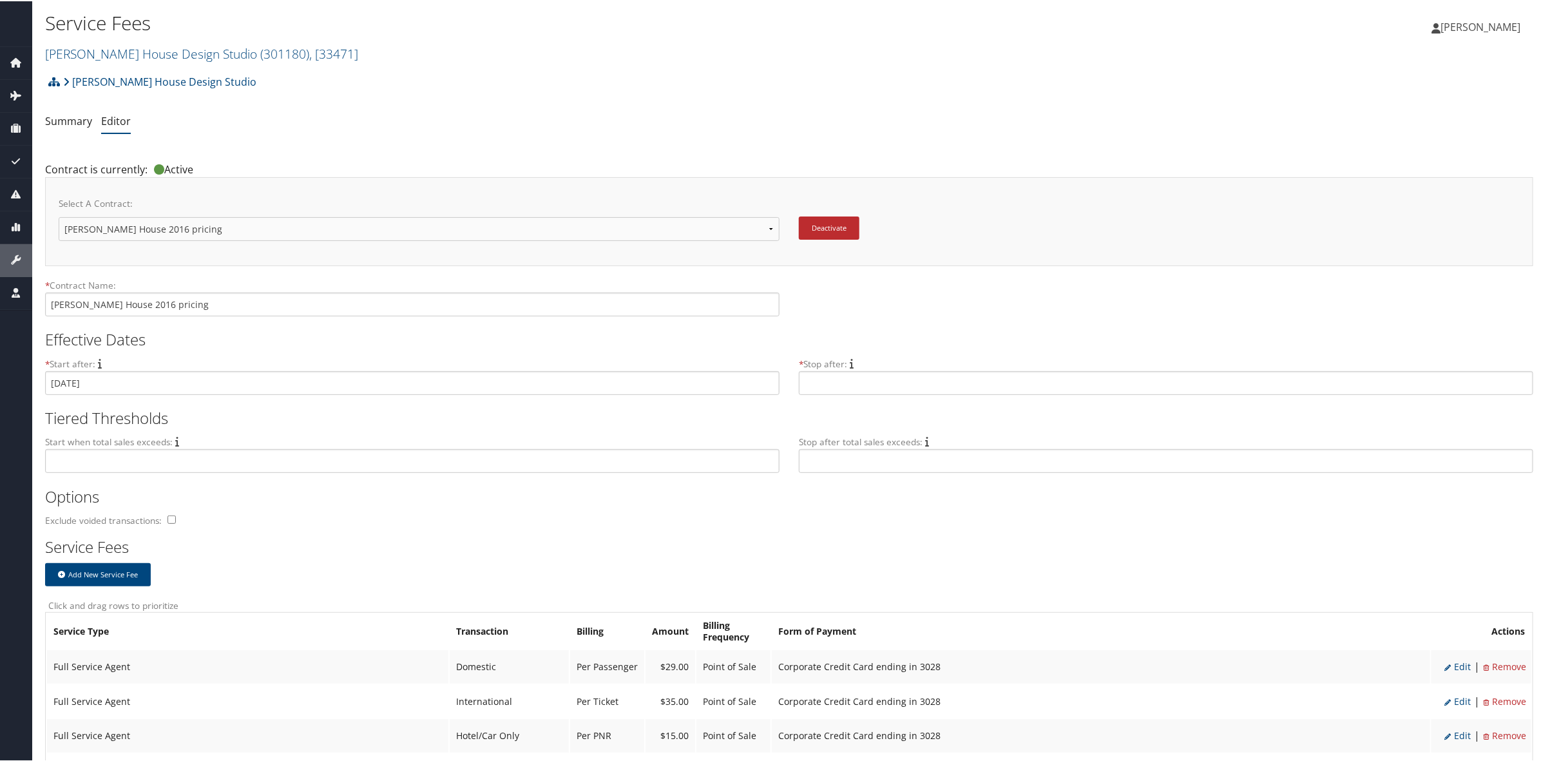
click at [1451, 662] on span "Edit" at bounding box center [1458, 665] width 26 height 12
select select "2"
type input "29.0"
select select "20"
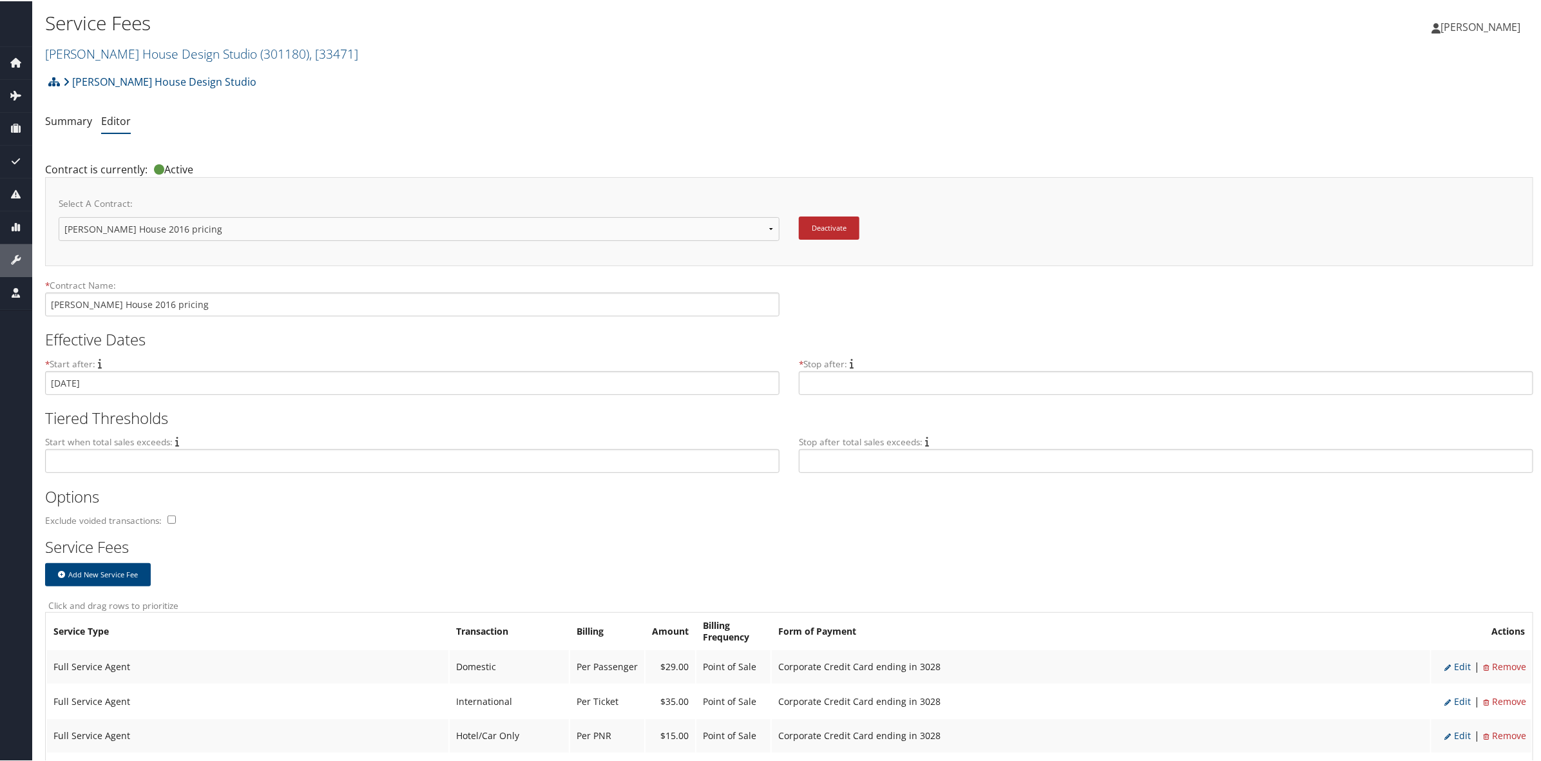
select select "2_1621"
select select "2"
select select "20"
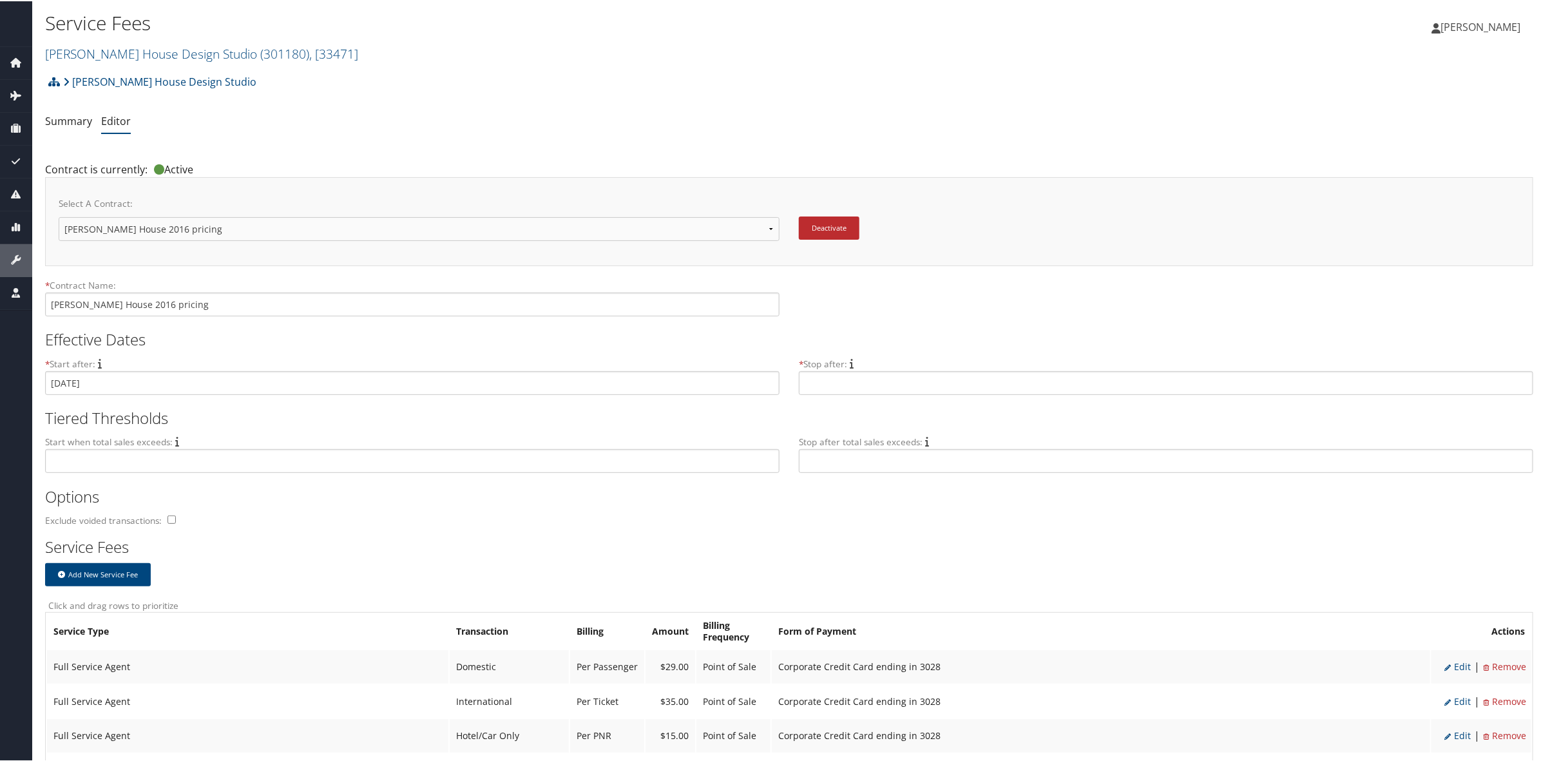
select select "2_1621"
select select "2"
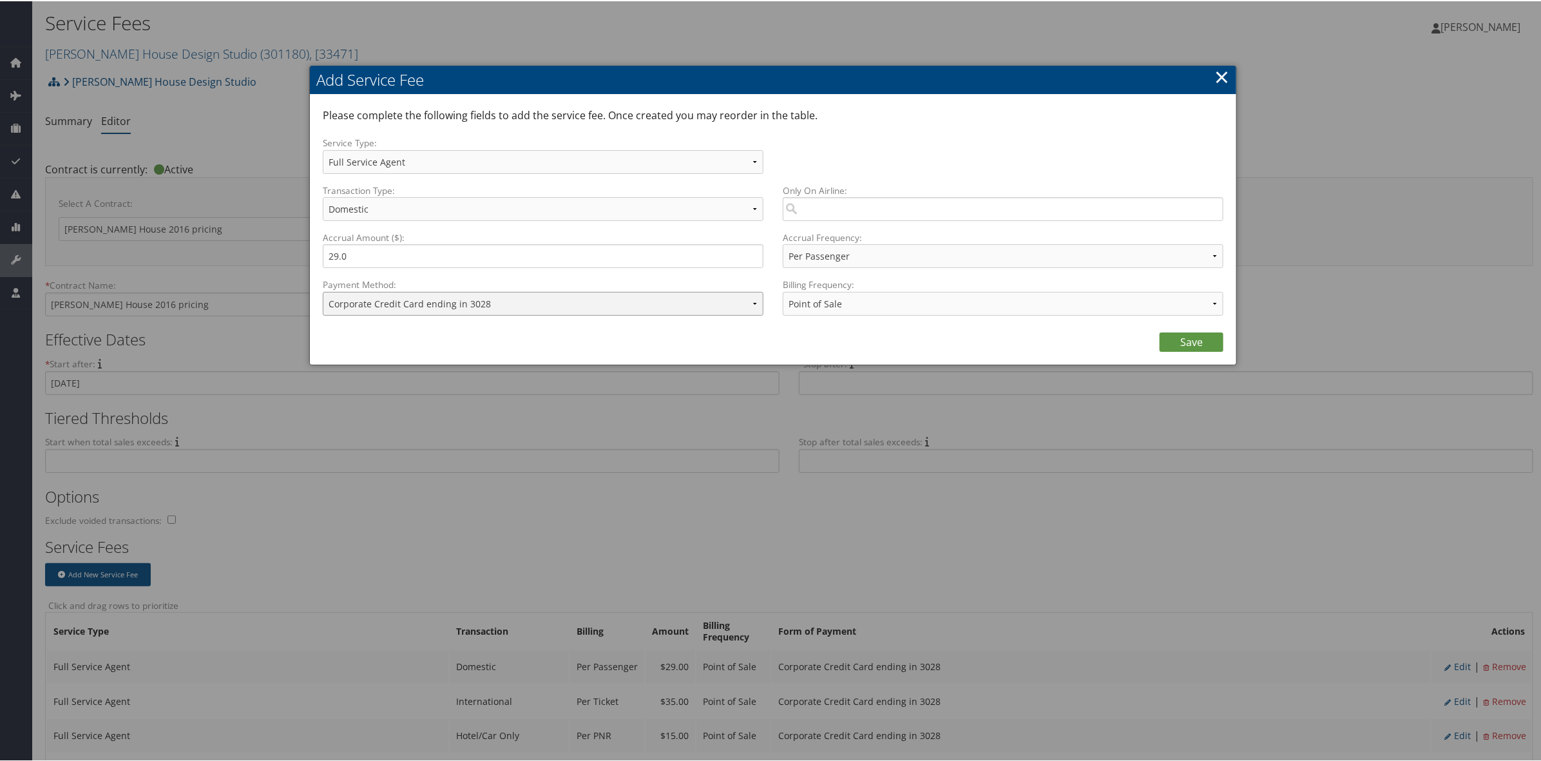
click at [449, 308] on select "ACH Transfer Cash / Check (AR) Corporate Credit Card Ghost Credit Card Hotel Gu…" at bounding box center [543, 303] width 441 height 24
click at [487, 484] on div at bounding box center [773, 380] width 1546 height 761
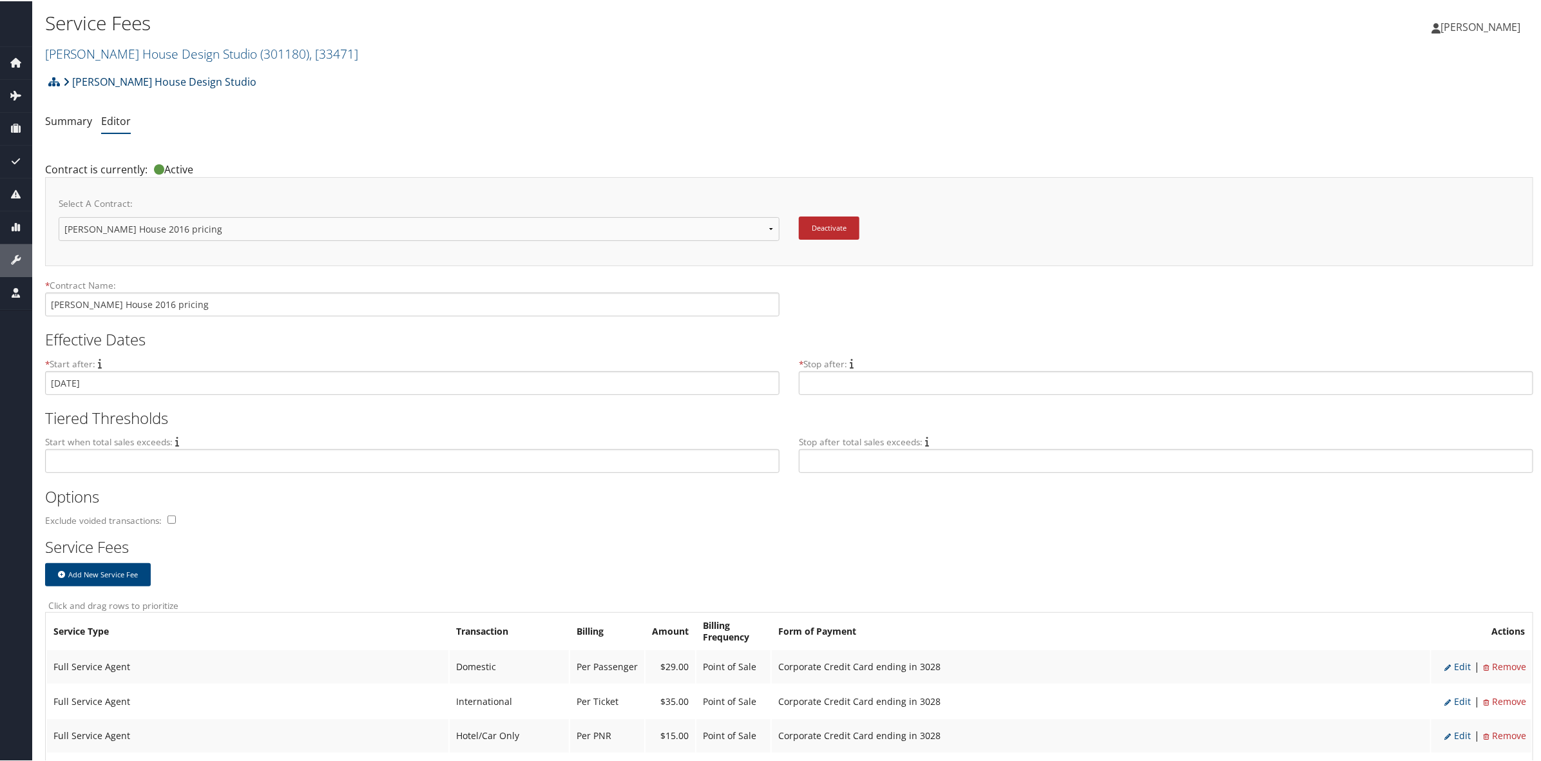
click at [173, 84] on link "[PERSON_NAME] House Design Studio" at bounding box center [159, 81] width 193 height 26
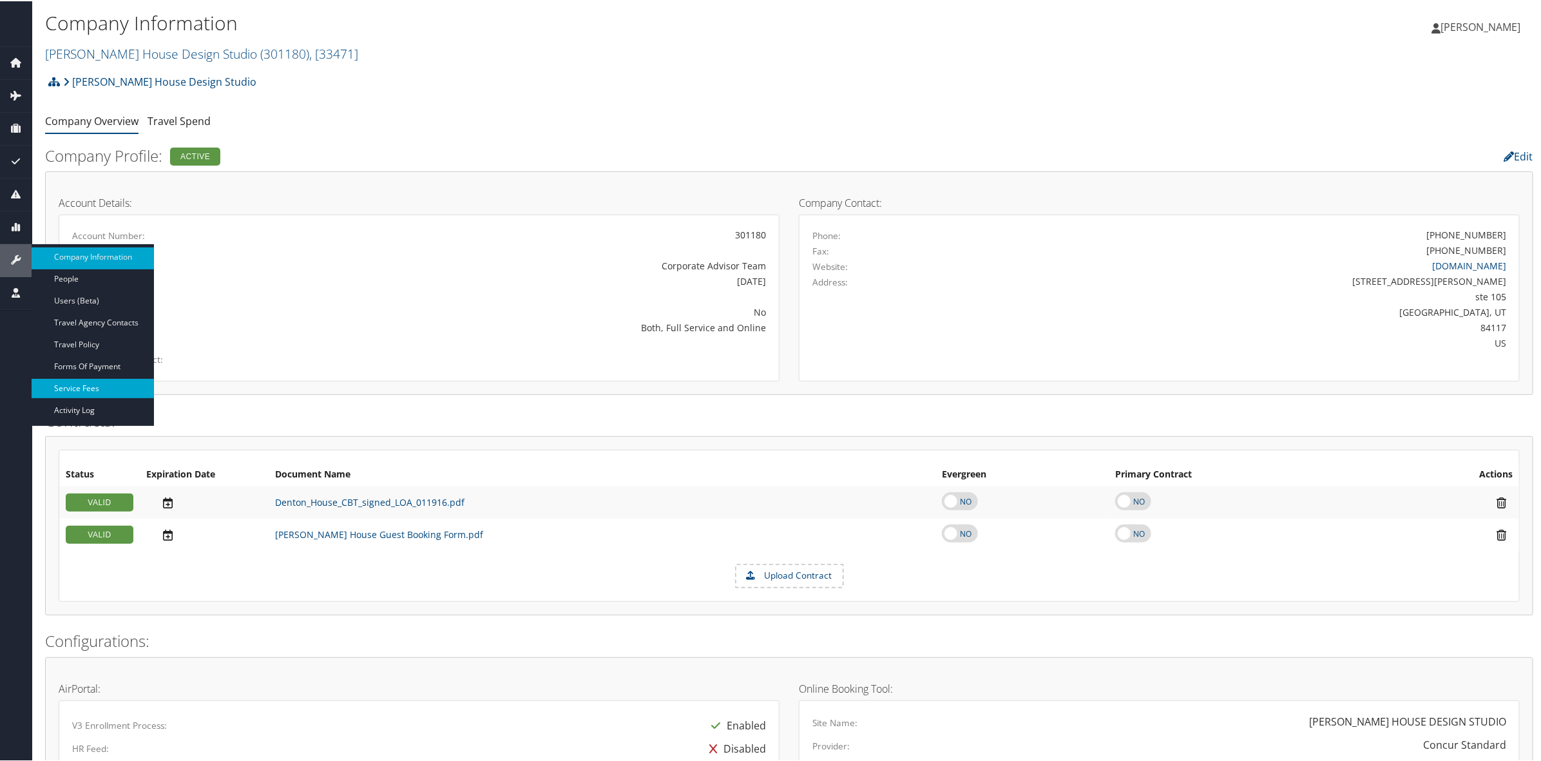
click at [103, 384] on link "Service Fees" at bounding box center [93, 387] width 122 height 19
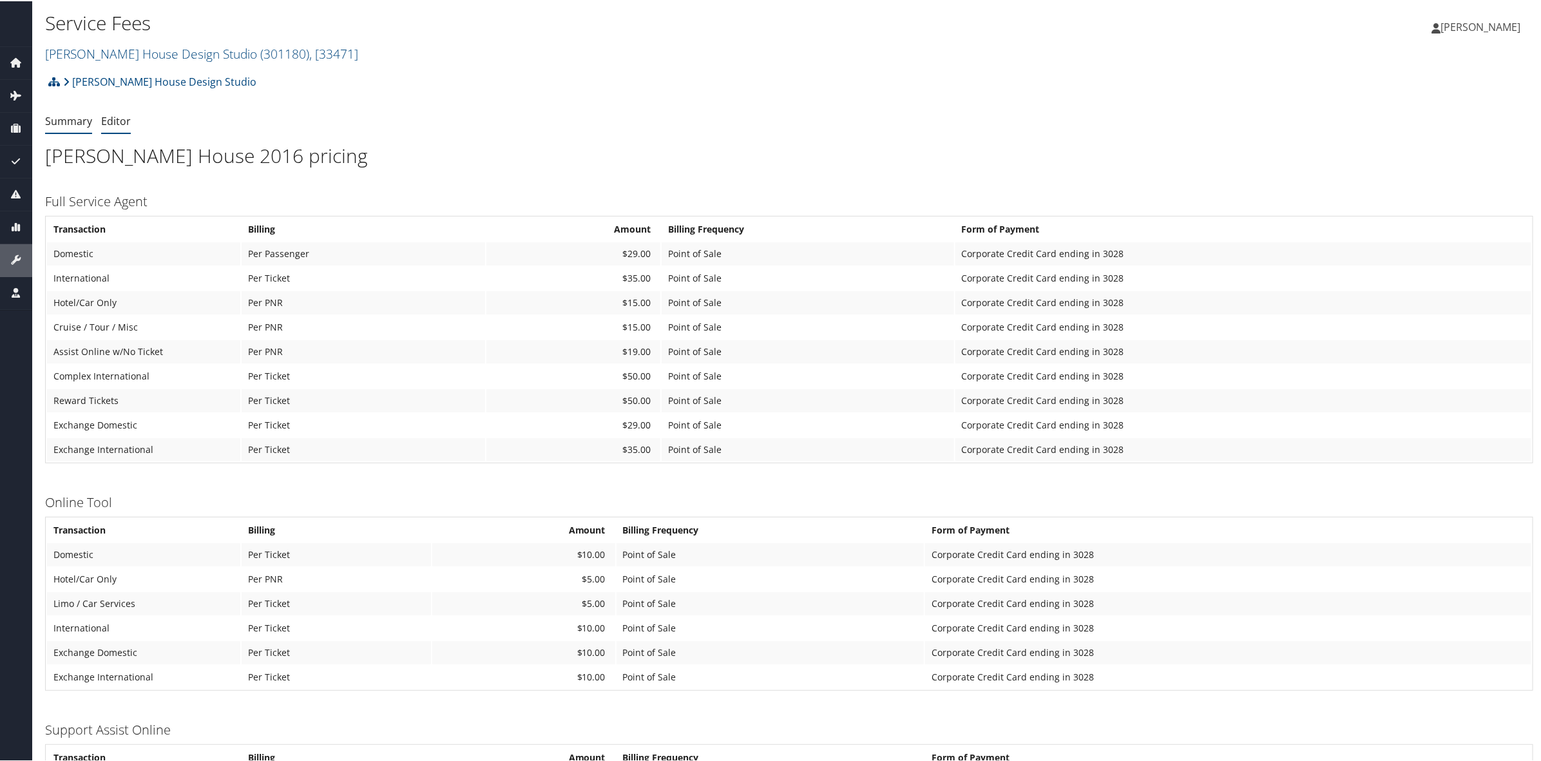
click at [113, 120] on link "Editor" at bounding box center [116, 120] width 30 height 14
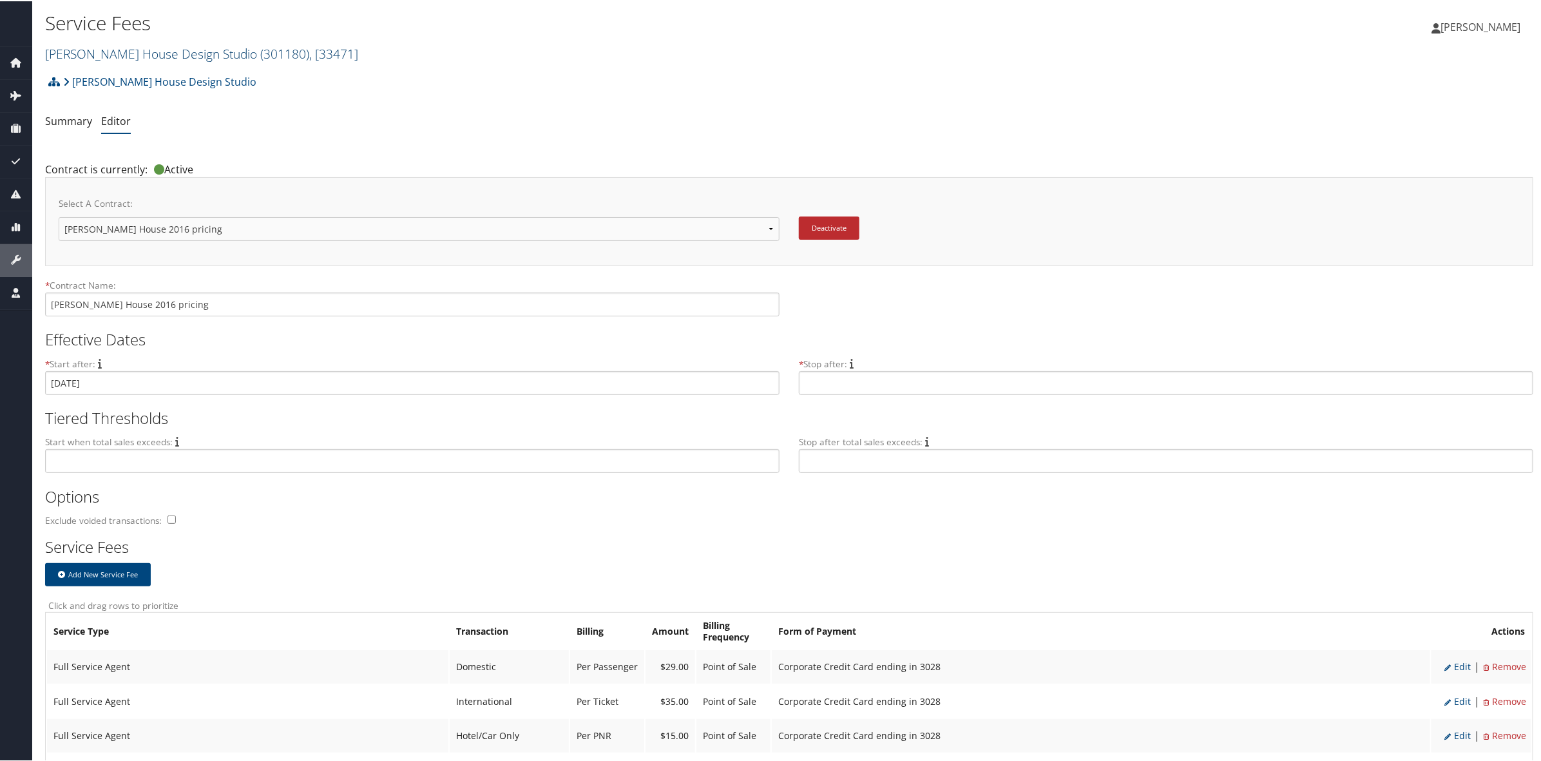
click at [207, 53] on link "Denton House Design Studio ( 301180 ) , [ 33471 ]" at bounding box center [201, 52] width 313 height 17
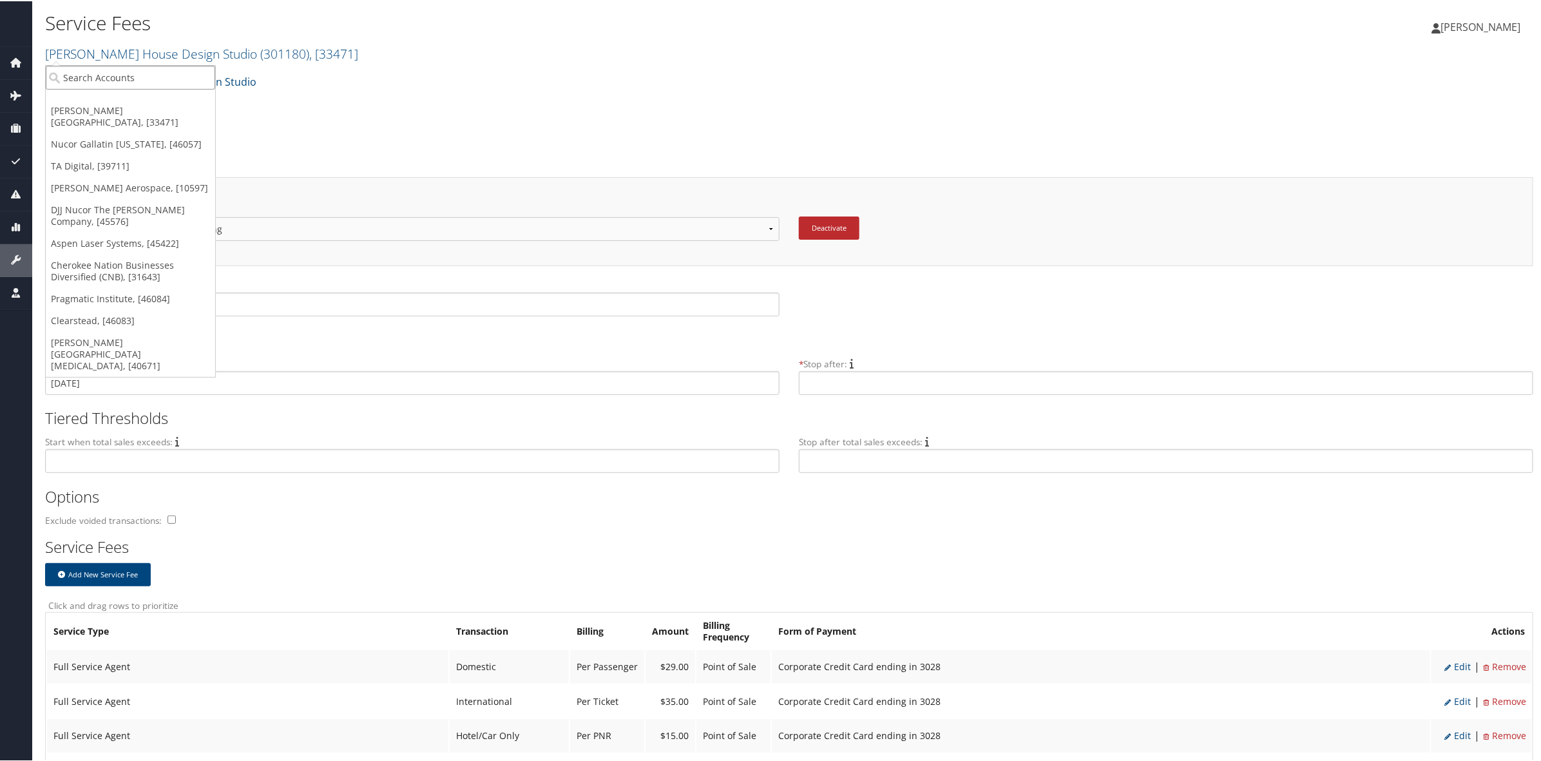
click at [180, 79] on input "search" at bounding box center [130, 76] width 169 height 24
type input "sava"
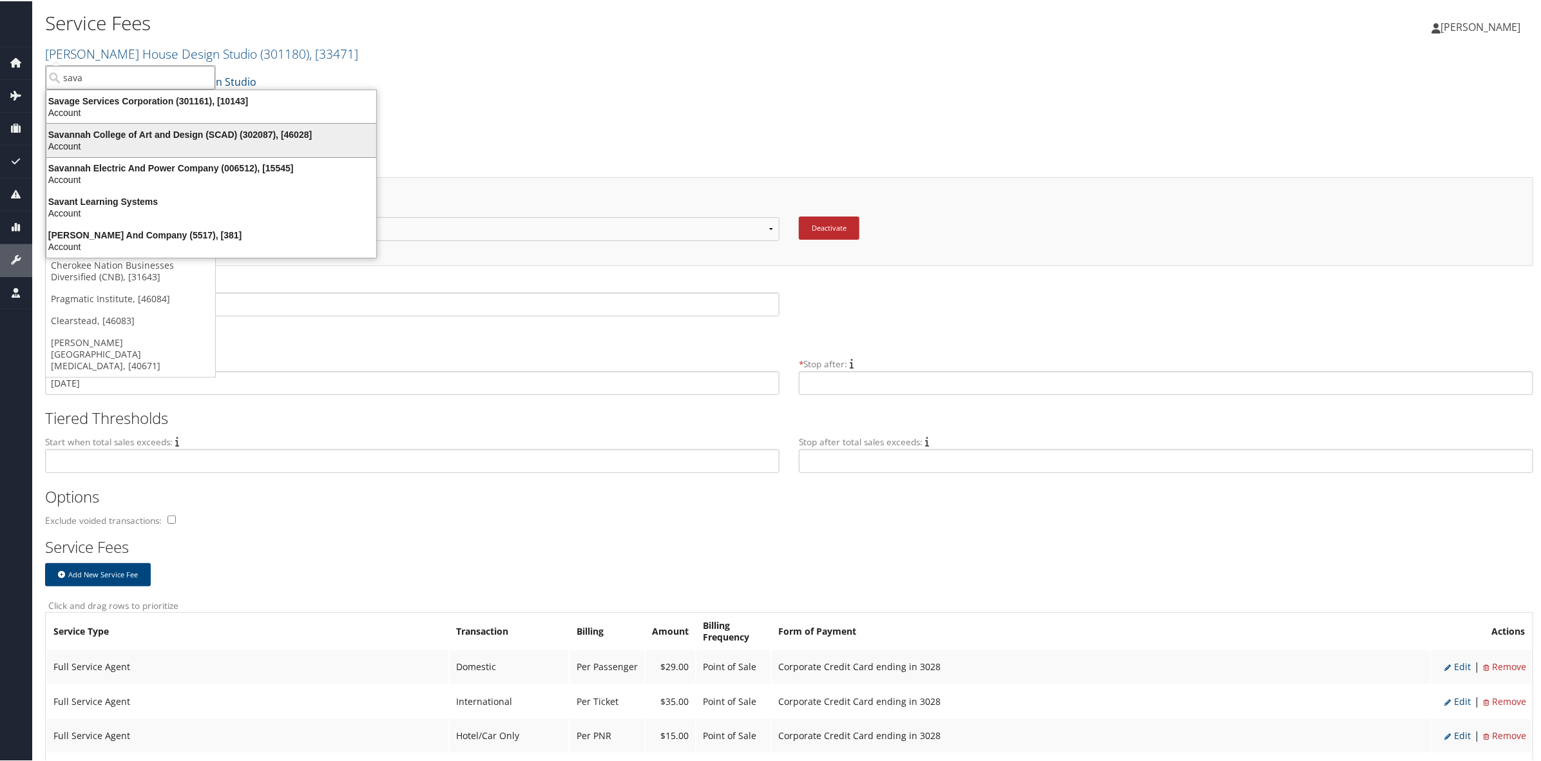
click at [162, 124] on div "Savannah College of Art and Design (SCAD) (302087), [46028] Account" at bounding box center [211, 139] width 326 height 30
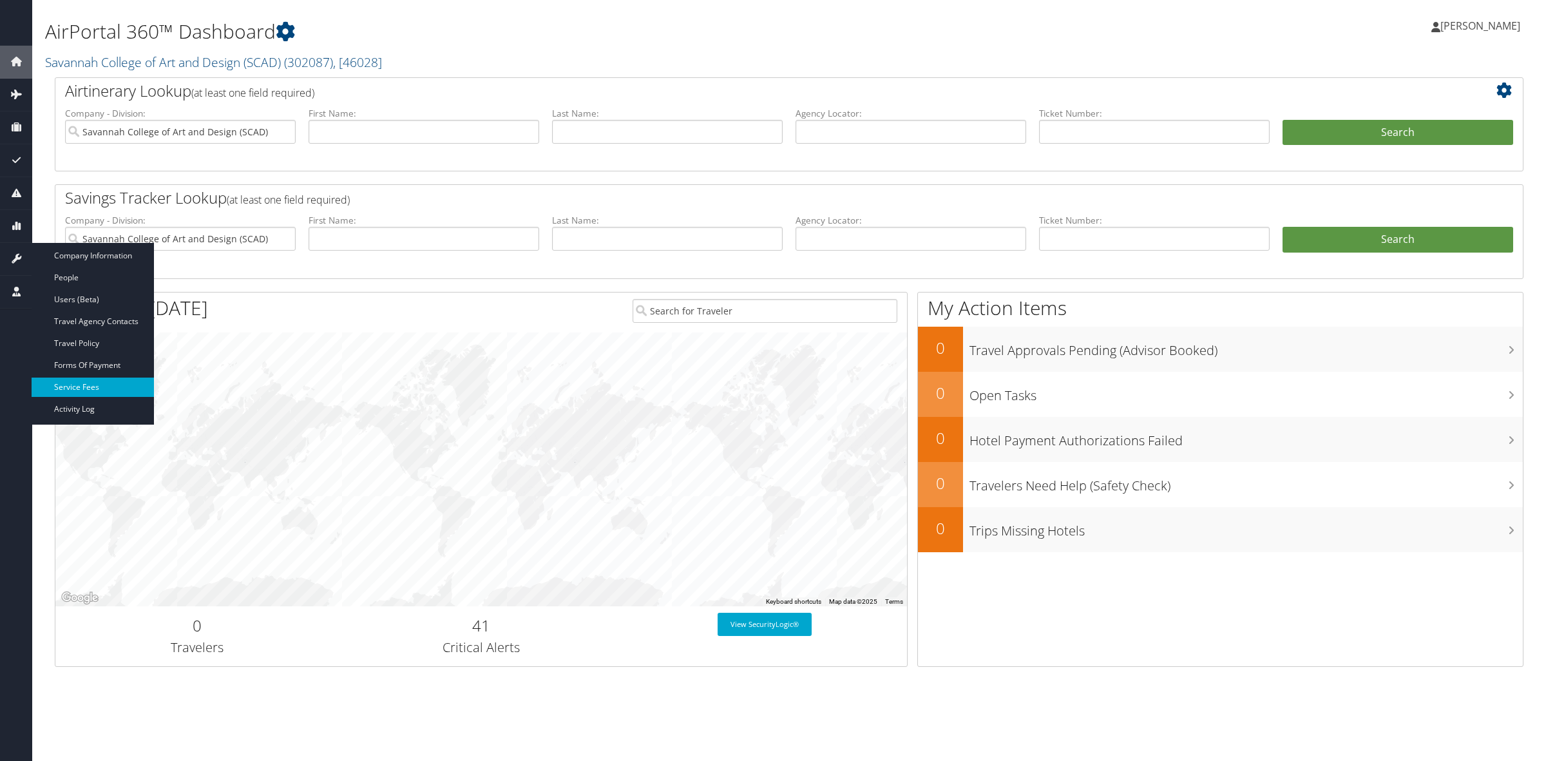
click at [99, 390] on link "Service Fees" at bounding box center [93, 387] width 122 height 19
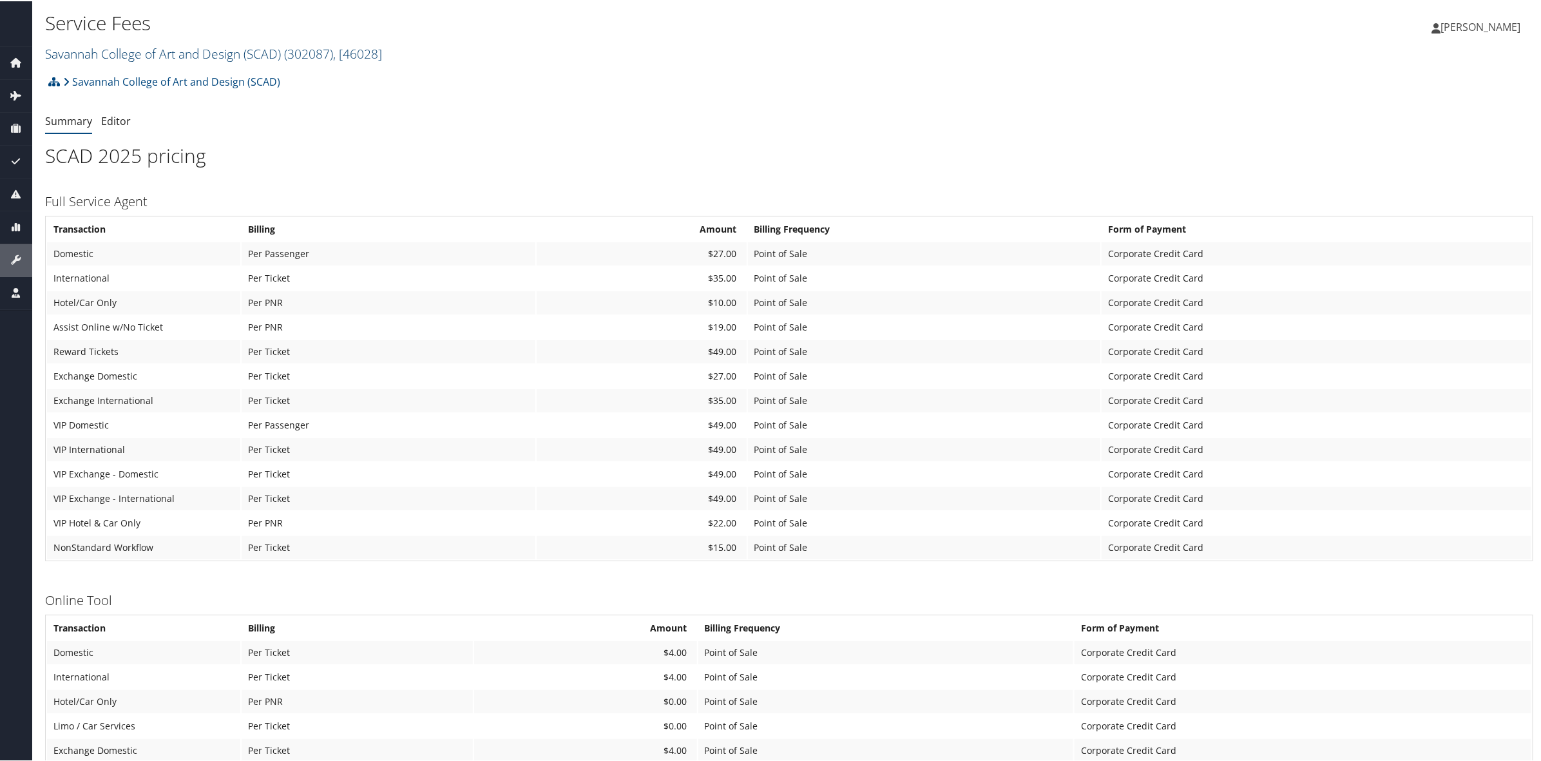
click at [140, 50] on link "Savannah College of Art and Design (SCAD) ( 302087 ) , [ 46028 ]" at bounding box center [213, 52] width 337 height 17
click at [144, 81] on input "search" at bounding box center [130, 76] width 169 height 24
click at [175, 52] on link "Savannah College of Art and Design (SCAD) ( 302087 ) , [ 46028 ]" at bounding box center [213, 52] width 337 height 17
click at [255, 57] on link "Savannah College of Art and Design (SCAD) ( 302087 ) , [ 46028 ]" at bounding box center [213, 52] width 337 height 17
click at [101, 71] on input "search" at bounding box center [130, 76] width 169 height 24
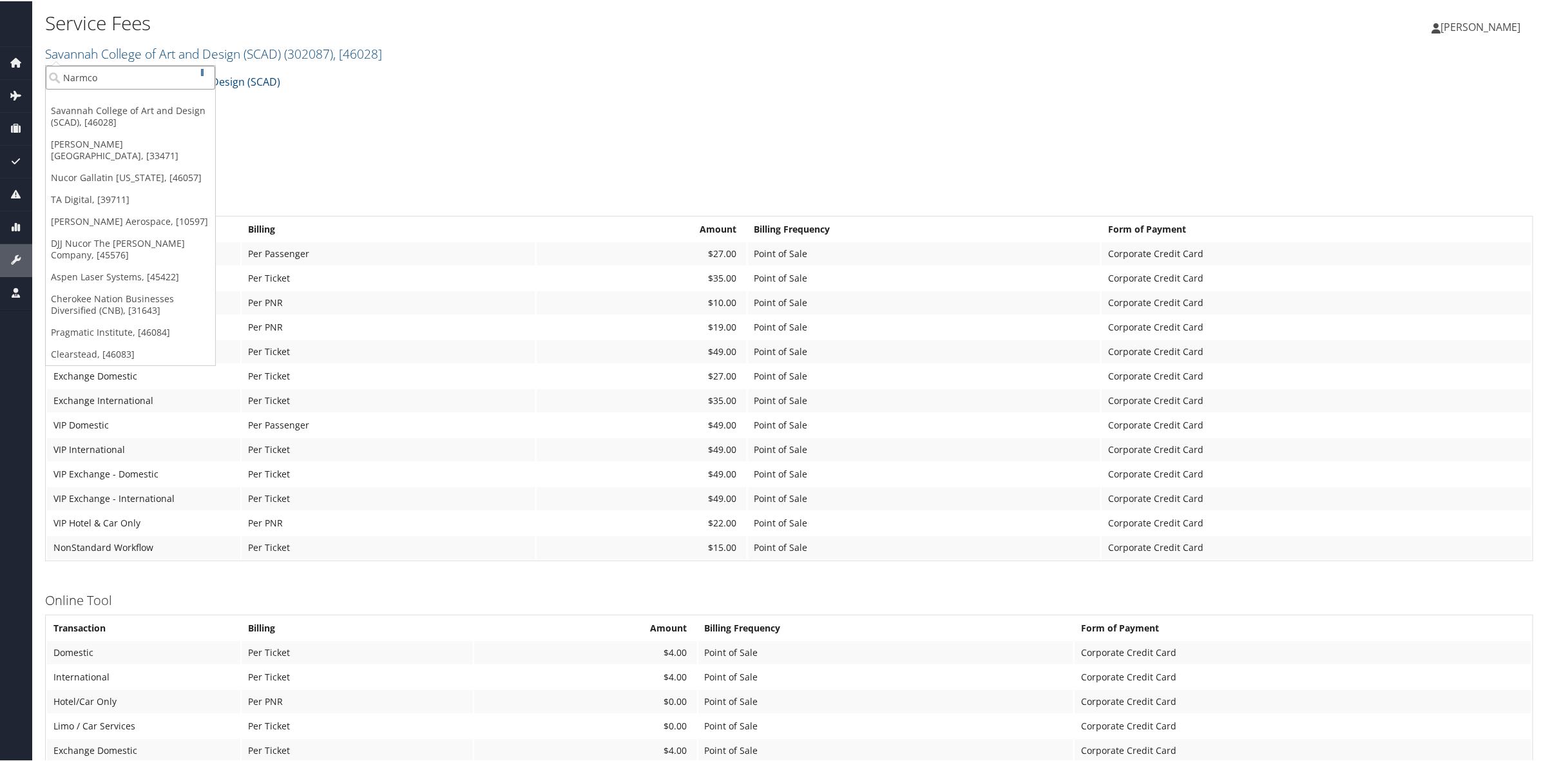
type input "Narmco"
click at [117, 104] on div "Narmco Group (2190), [6141]" at bounding box center [131, 100] width 184 height 12
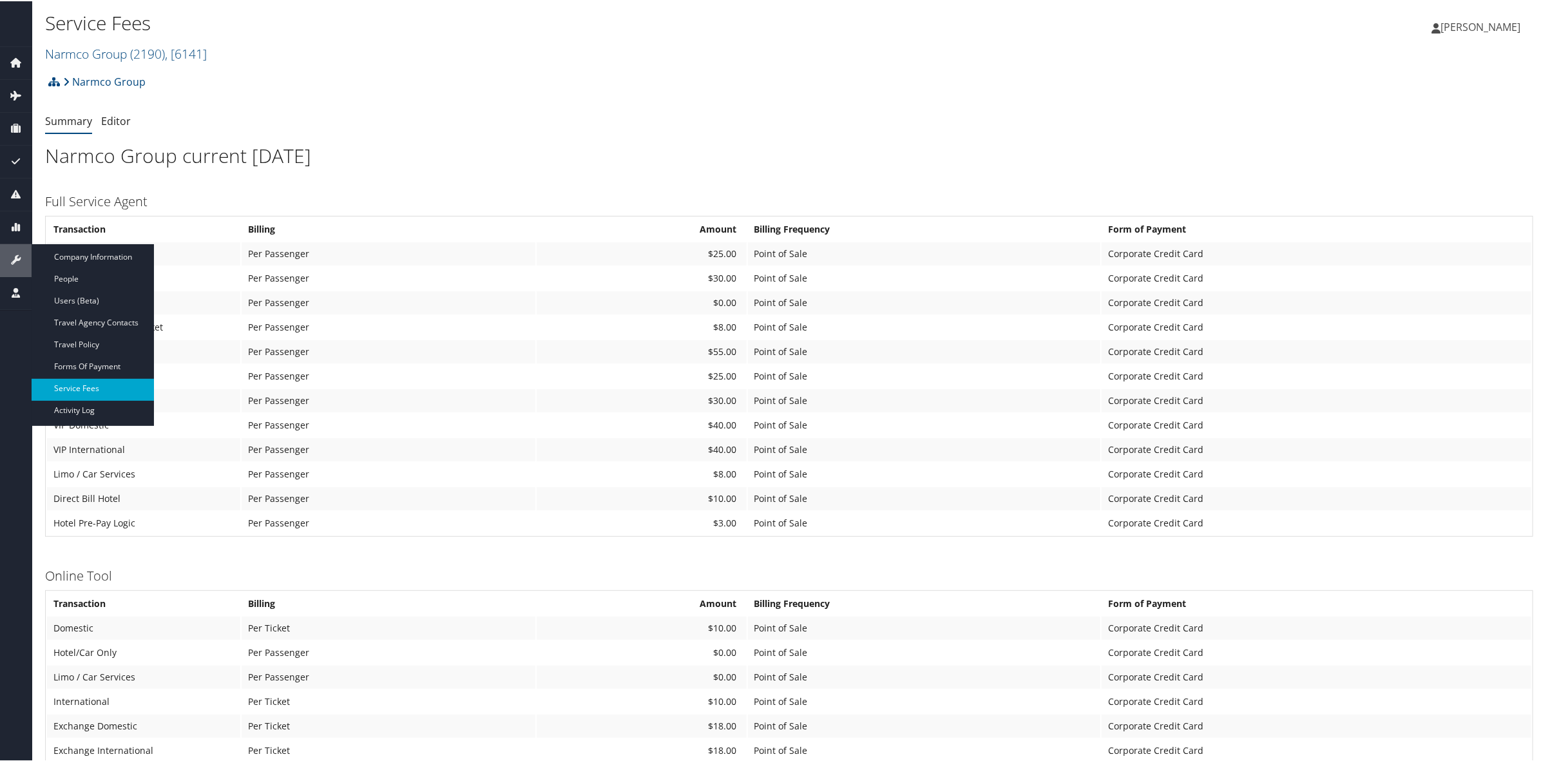
click at [82, 387] on link "Service Fees" at bounding box center [93, 387] width 122 height 19
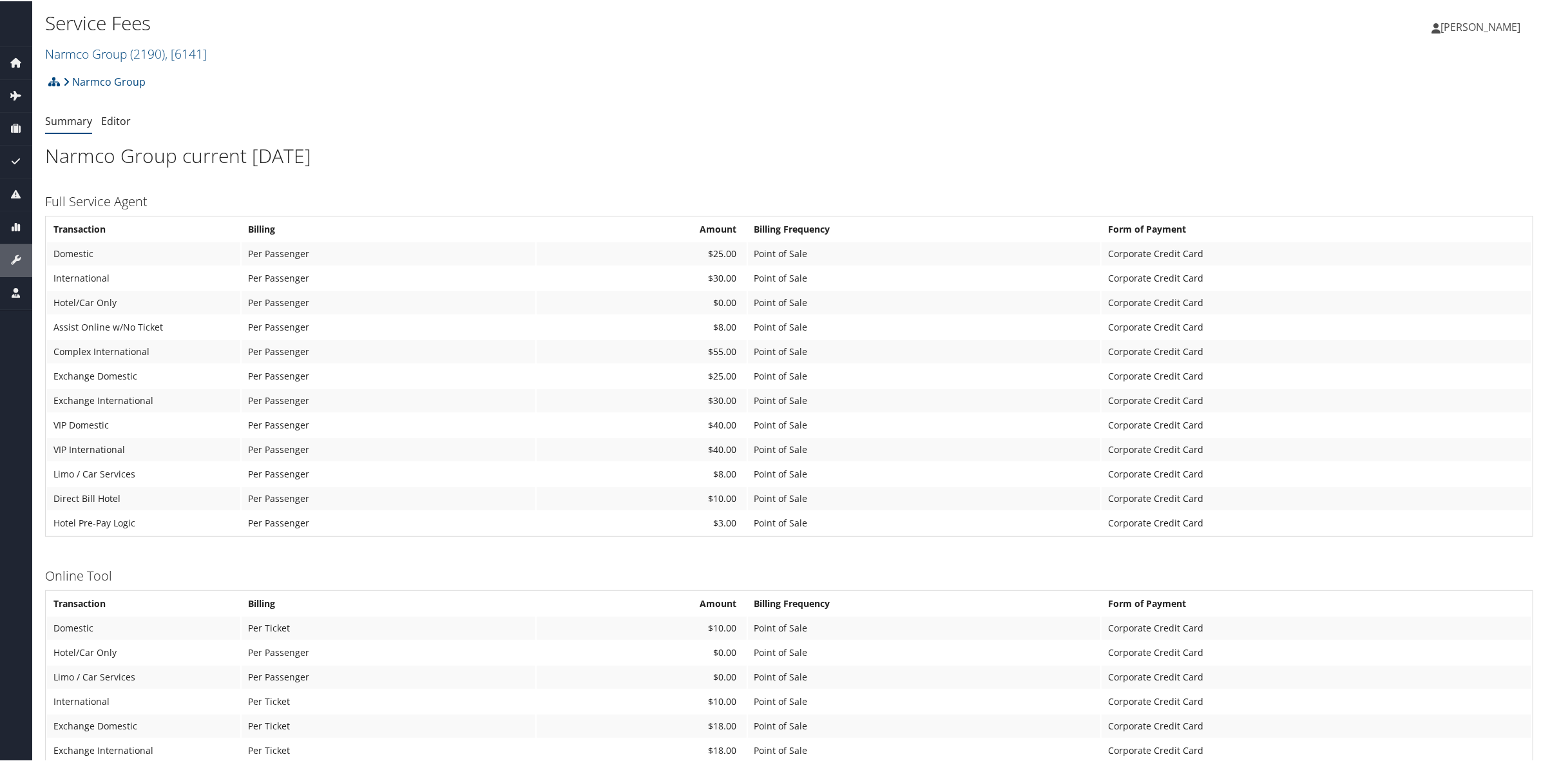
click at [119, 124] on link "Editor" at bounding box center [116, 120] width 30 height 14
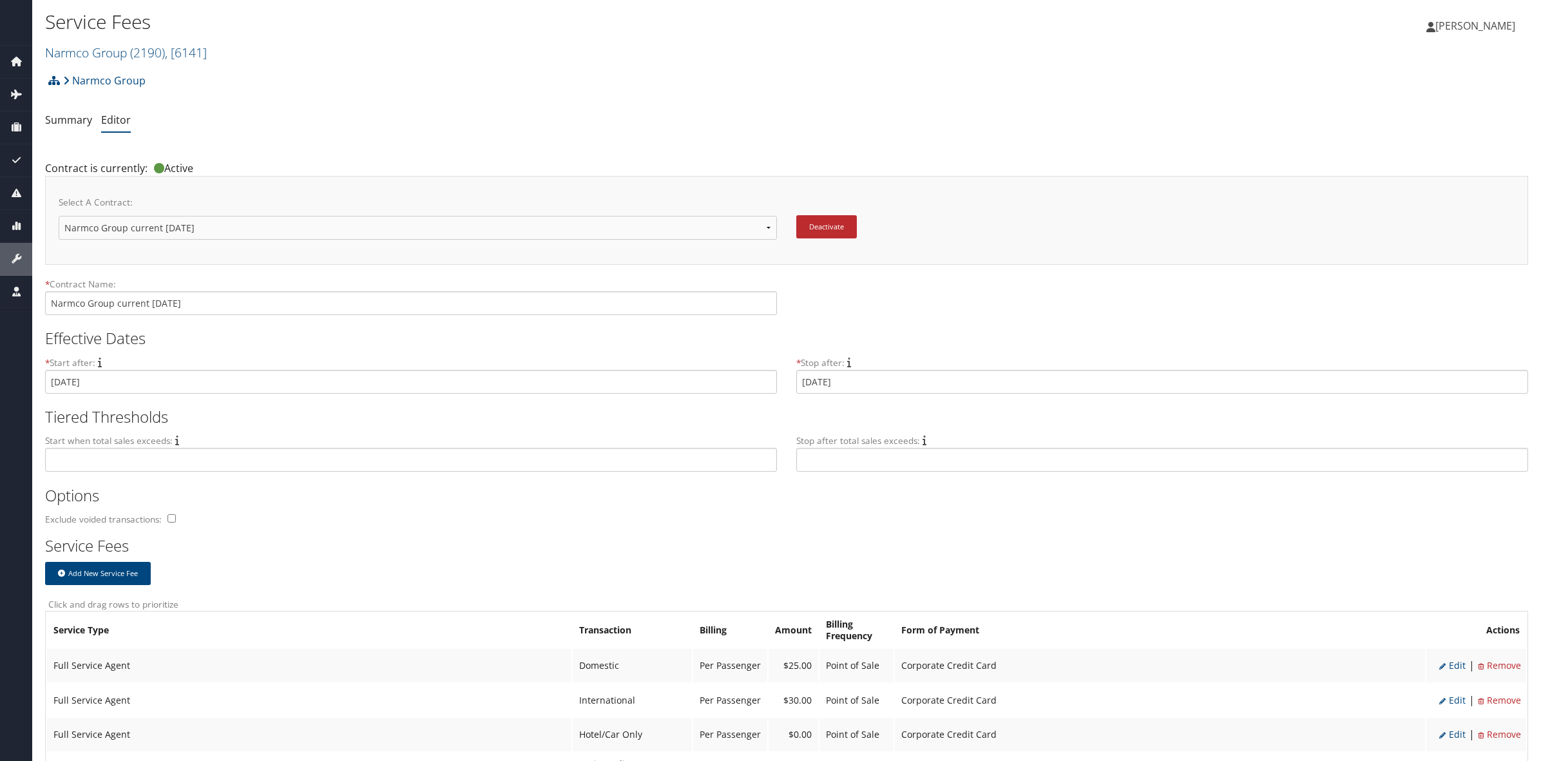
scroll to position [161, 0]
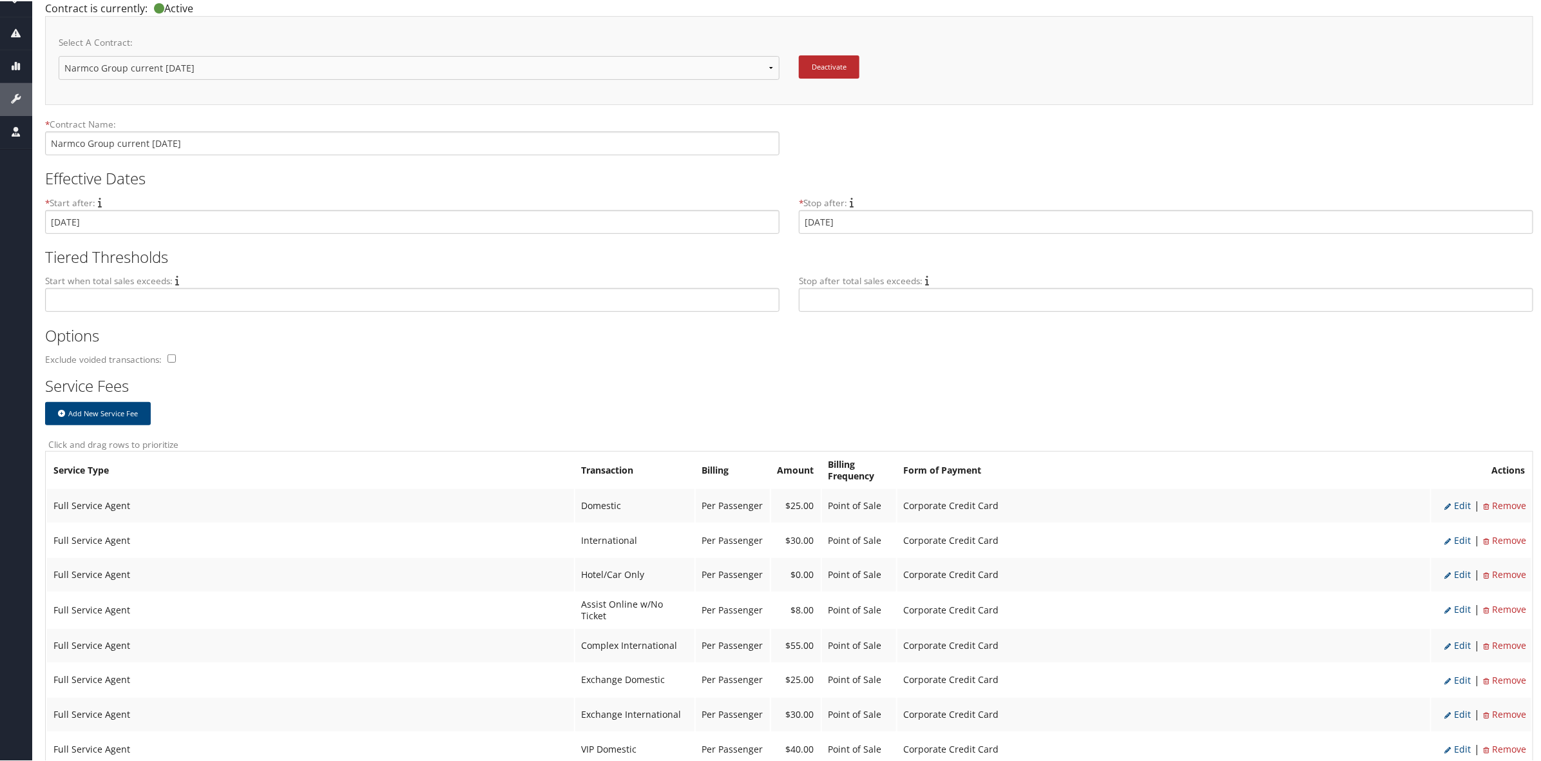
click at [1450, 500] on span "Edit" at bounding box center [1458, 504] width 26 height 12
select select "2"
type input "25.0"
select select "20"
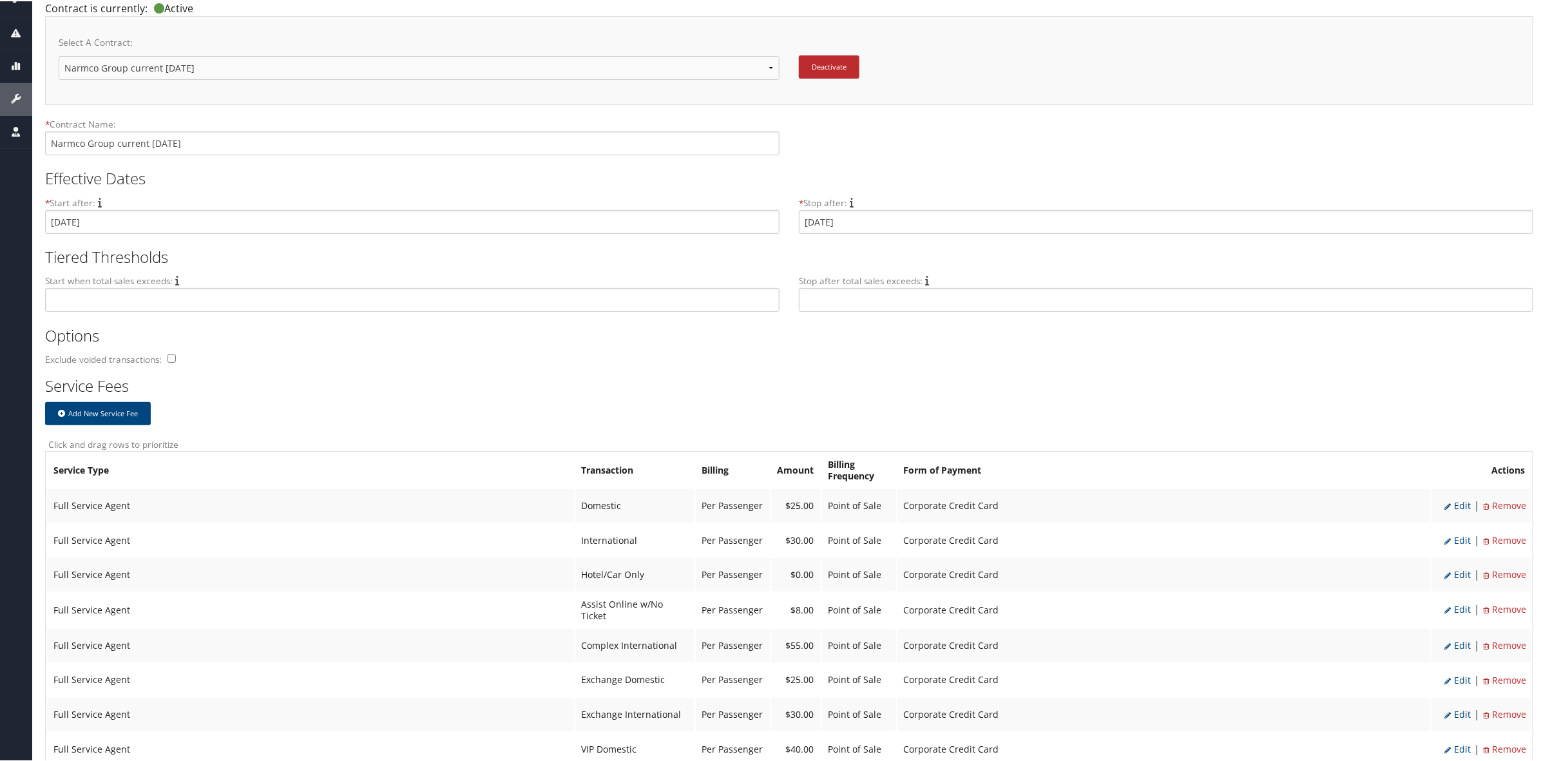
select select "2"
select select "20"
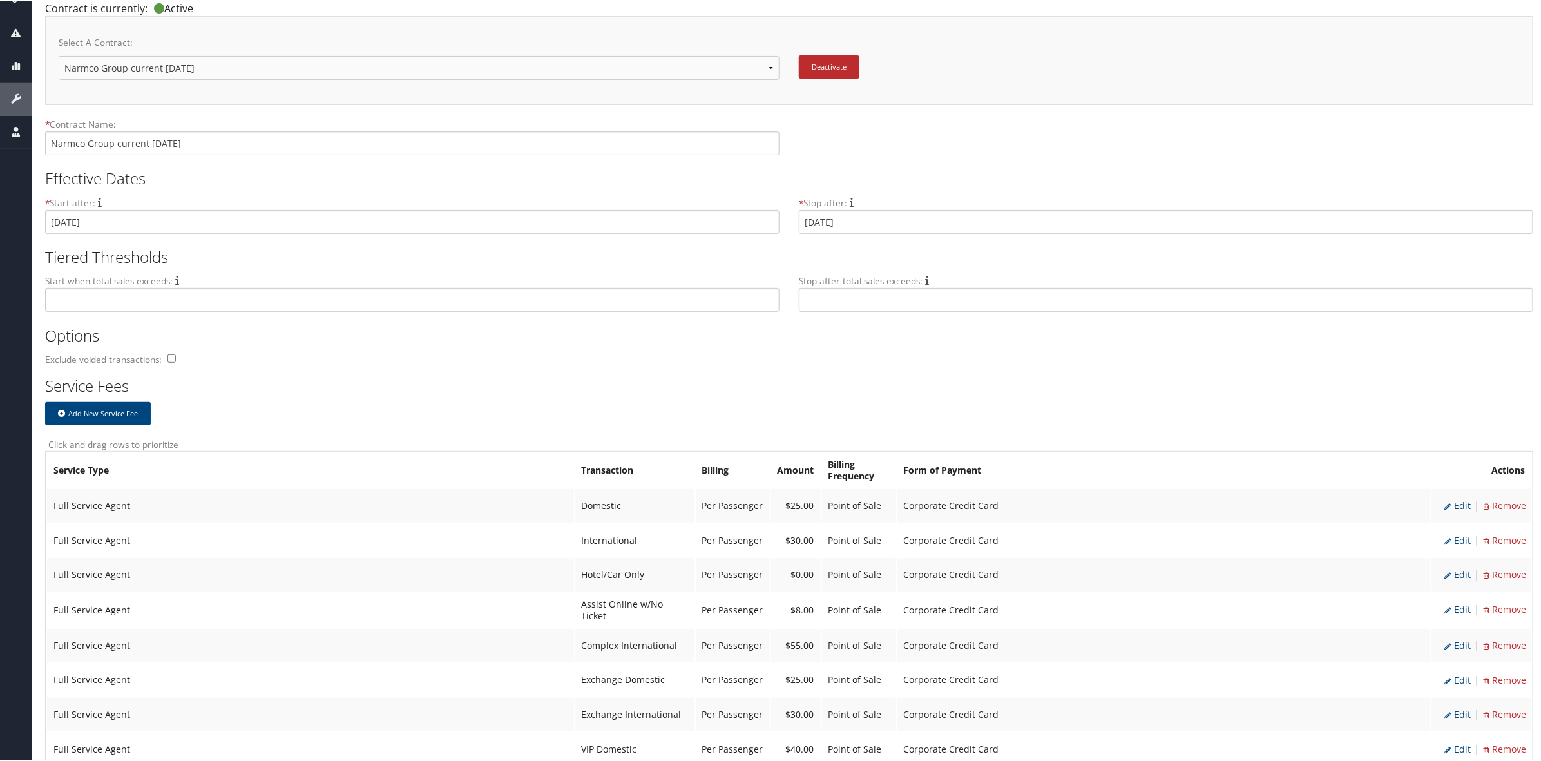
select select "2"
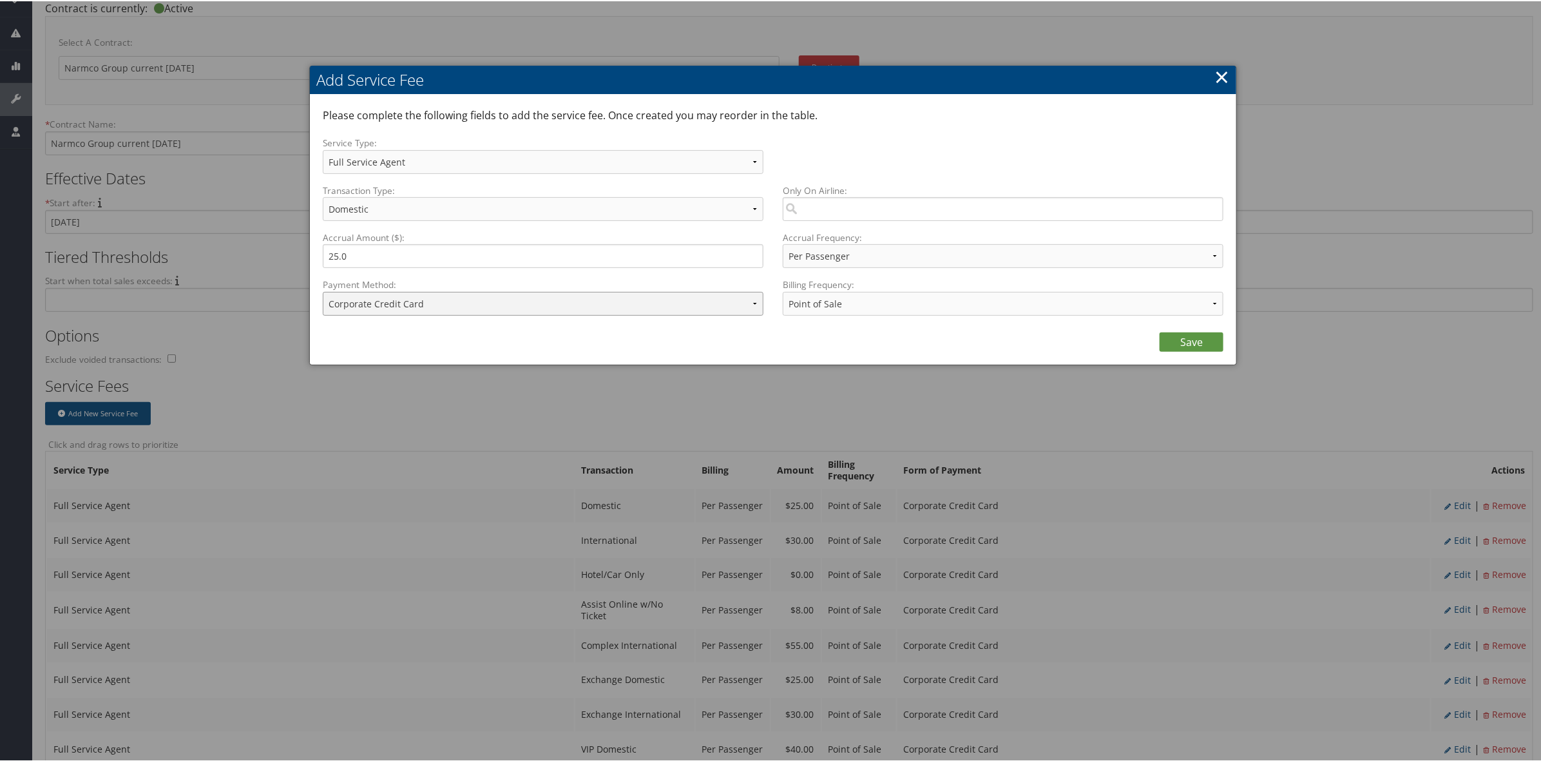
click at [435, 298] on select "ACH Transfer Cash / Check (AR) Corporate Credit Card Ghost Credit Card Hotel Gu…" at bounding box center [543, 303] width 441 height 24
